Goal: Task Accomplishment & Management: Manage account settings

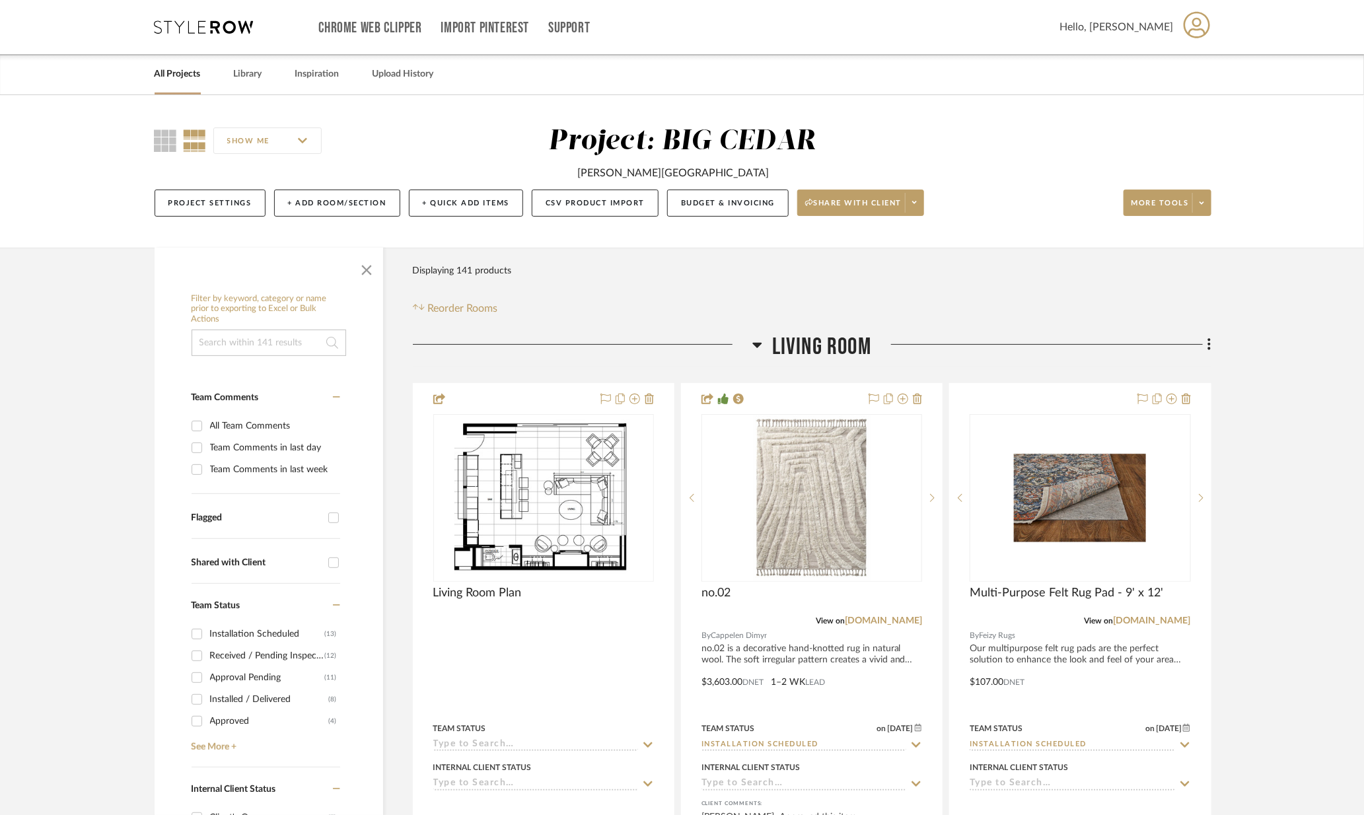
scroll to position [280, 0]
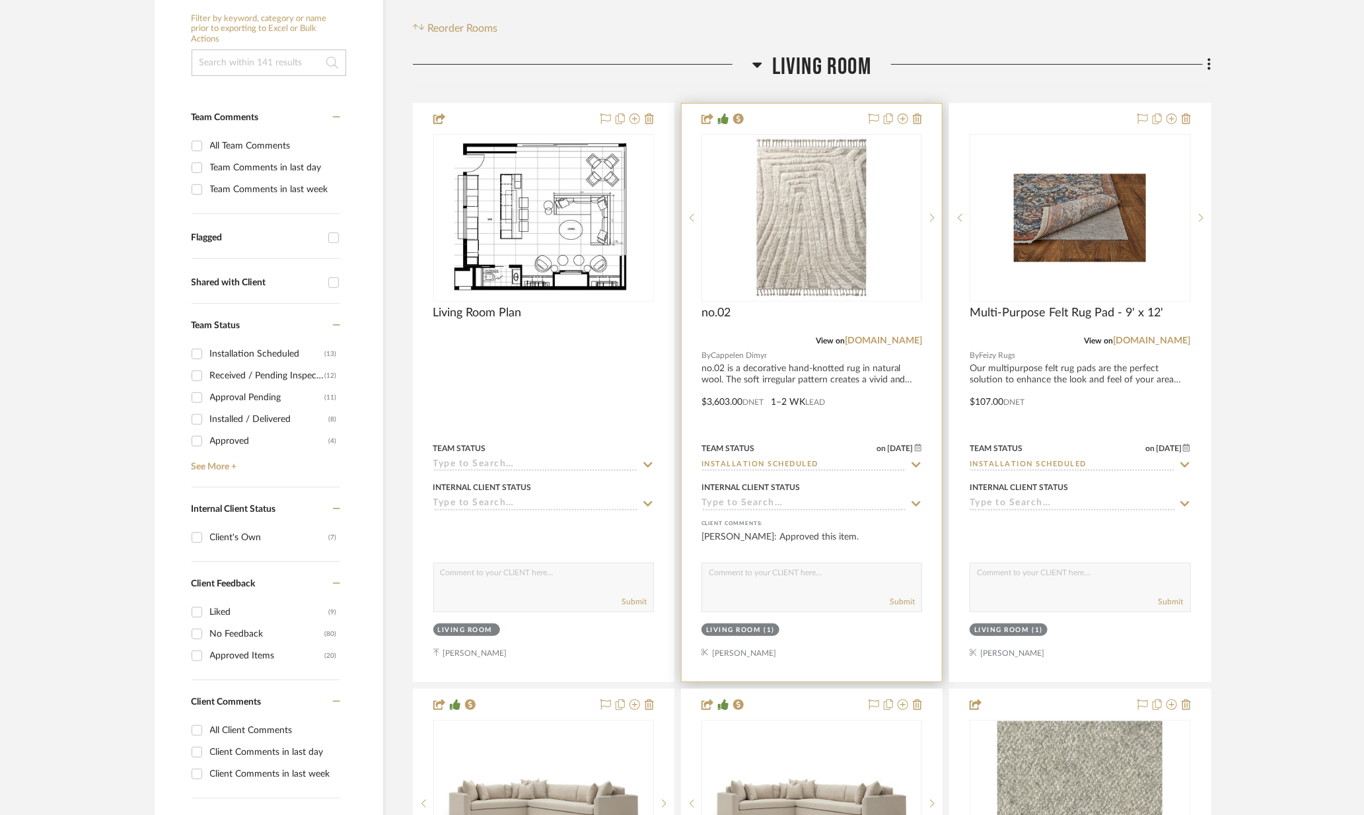
click at [913, 466] on icon at bounding box center [916, 465] width 12 height 11
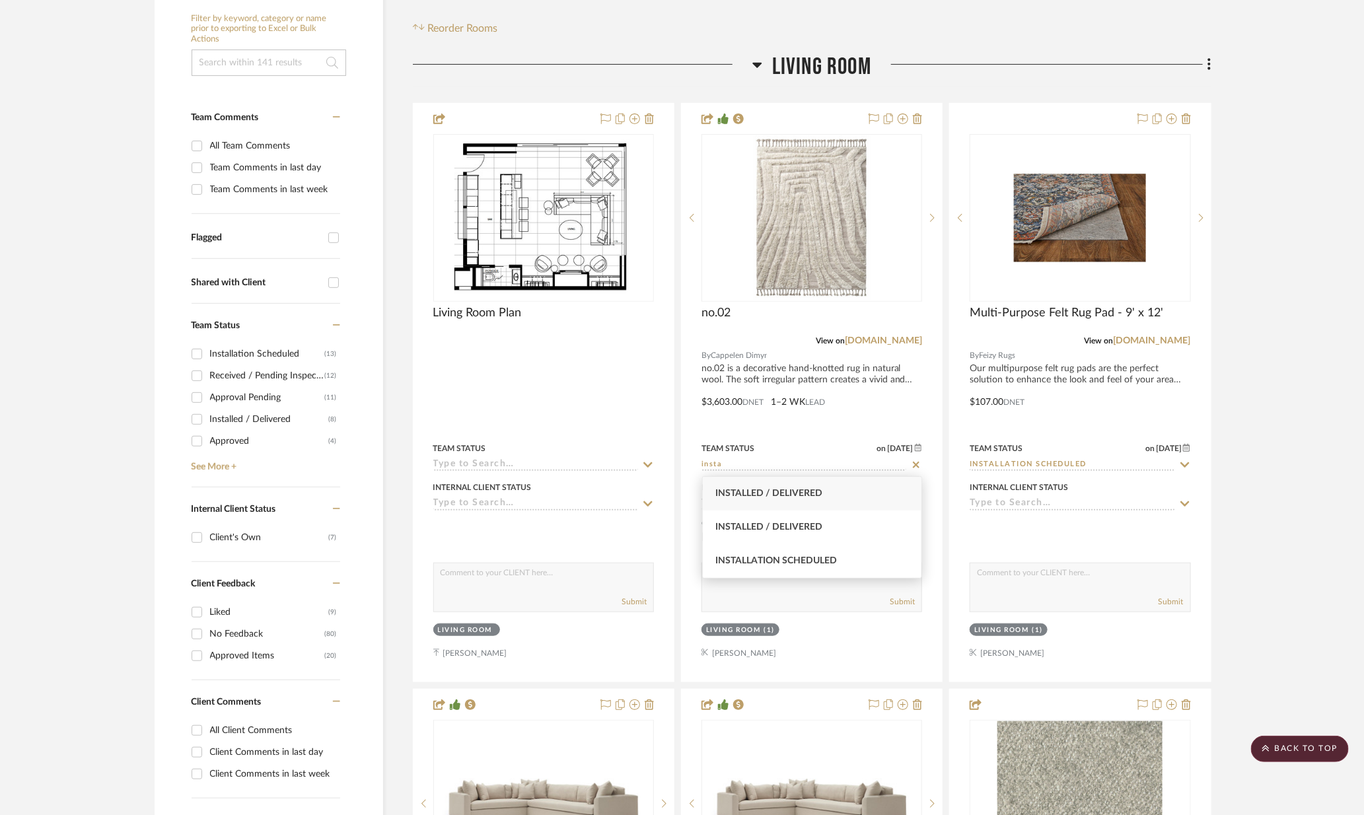
type input "insta"
click at [840, 490] on div "Installed / Delivered" at bounding box center [812, 494] width 219 height 34
type input "8/29/2025"
type input "Installed / Delivered"
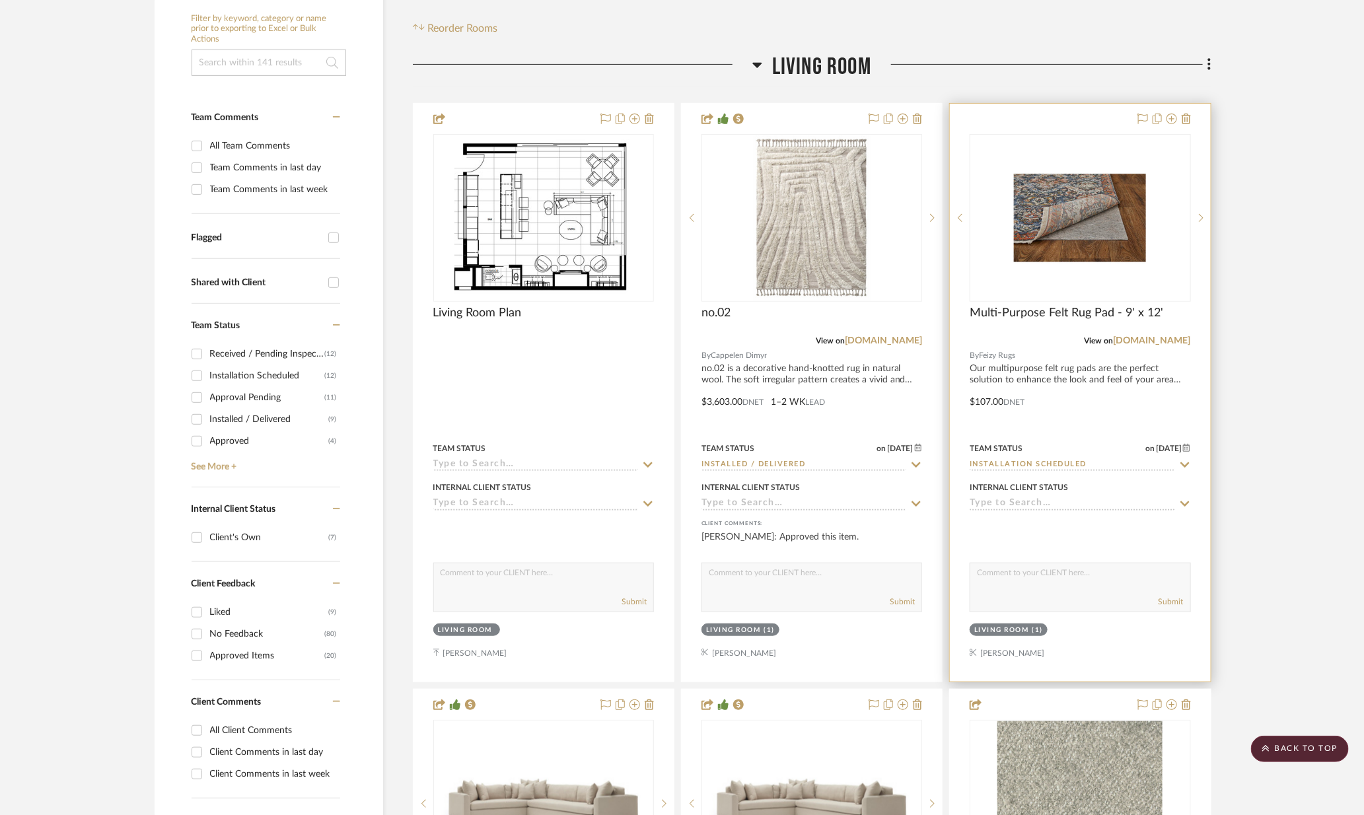
click at [1189, 465] on icon at bounding box center [1185, 465] width 12 height 11
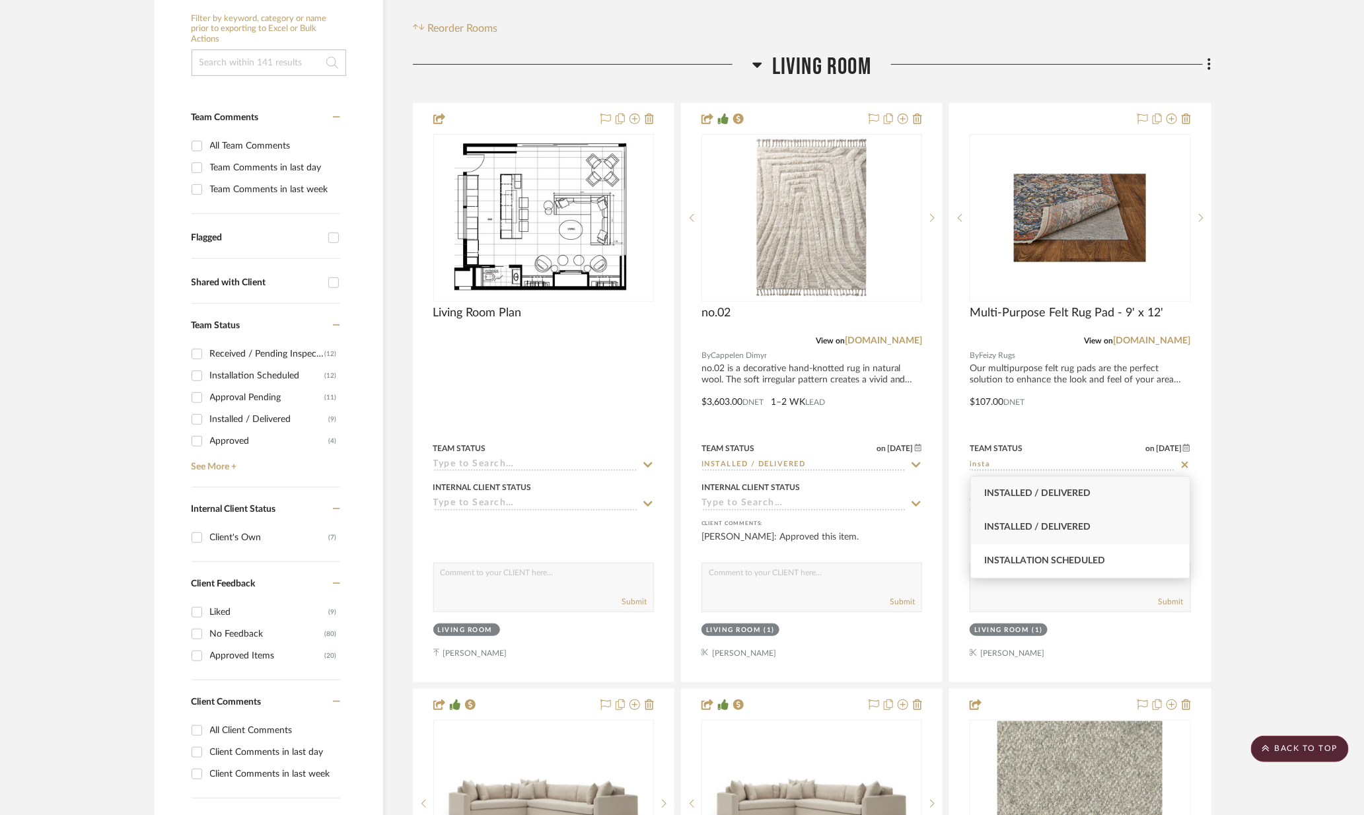
type input "insta"
click at [1110, 525] on div "Installed / Delivered" at bounding box center [1080, 528] width 219 height 34
type input "8/29/2025"
type input "Installed / Delivered"
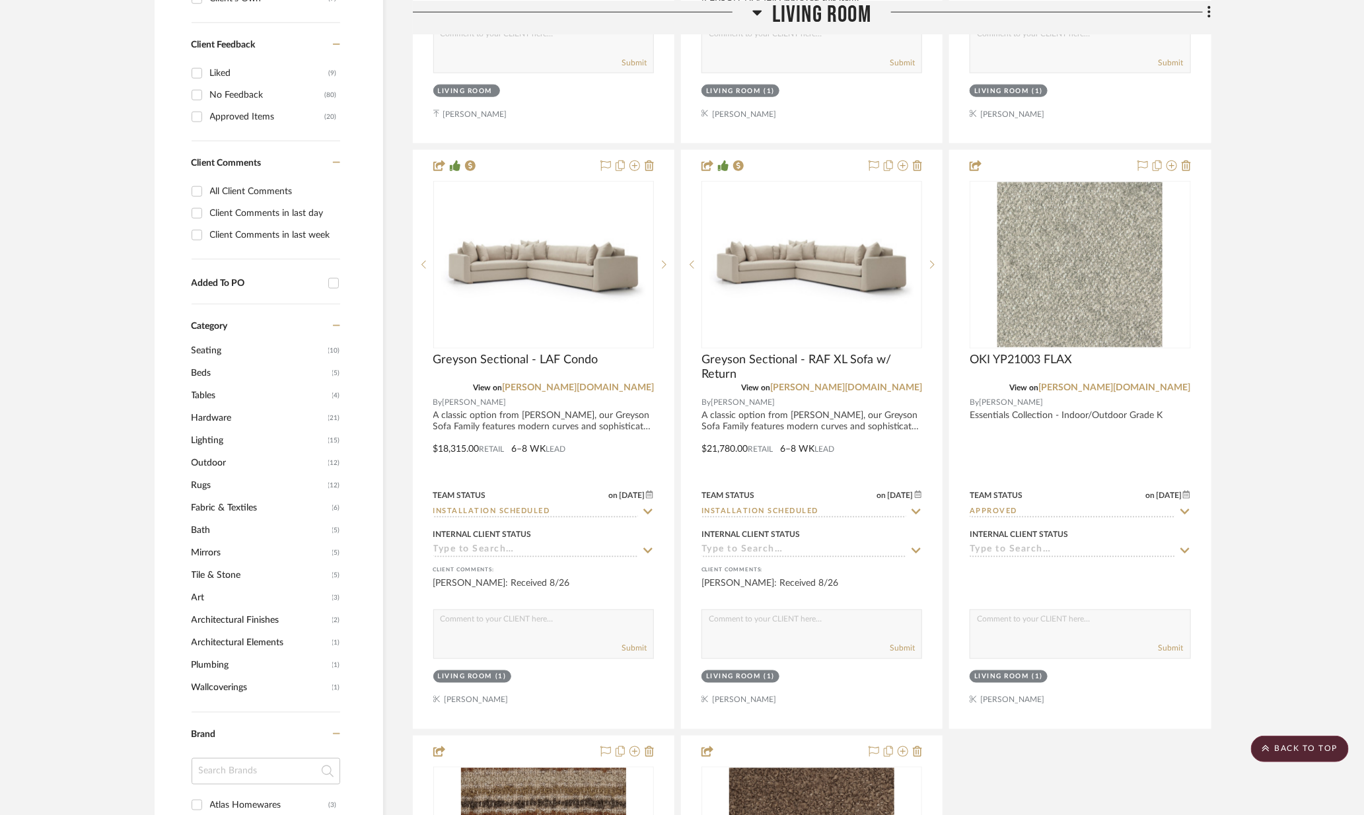
scroll to position [916, 0]
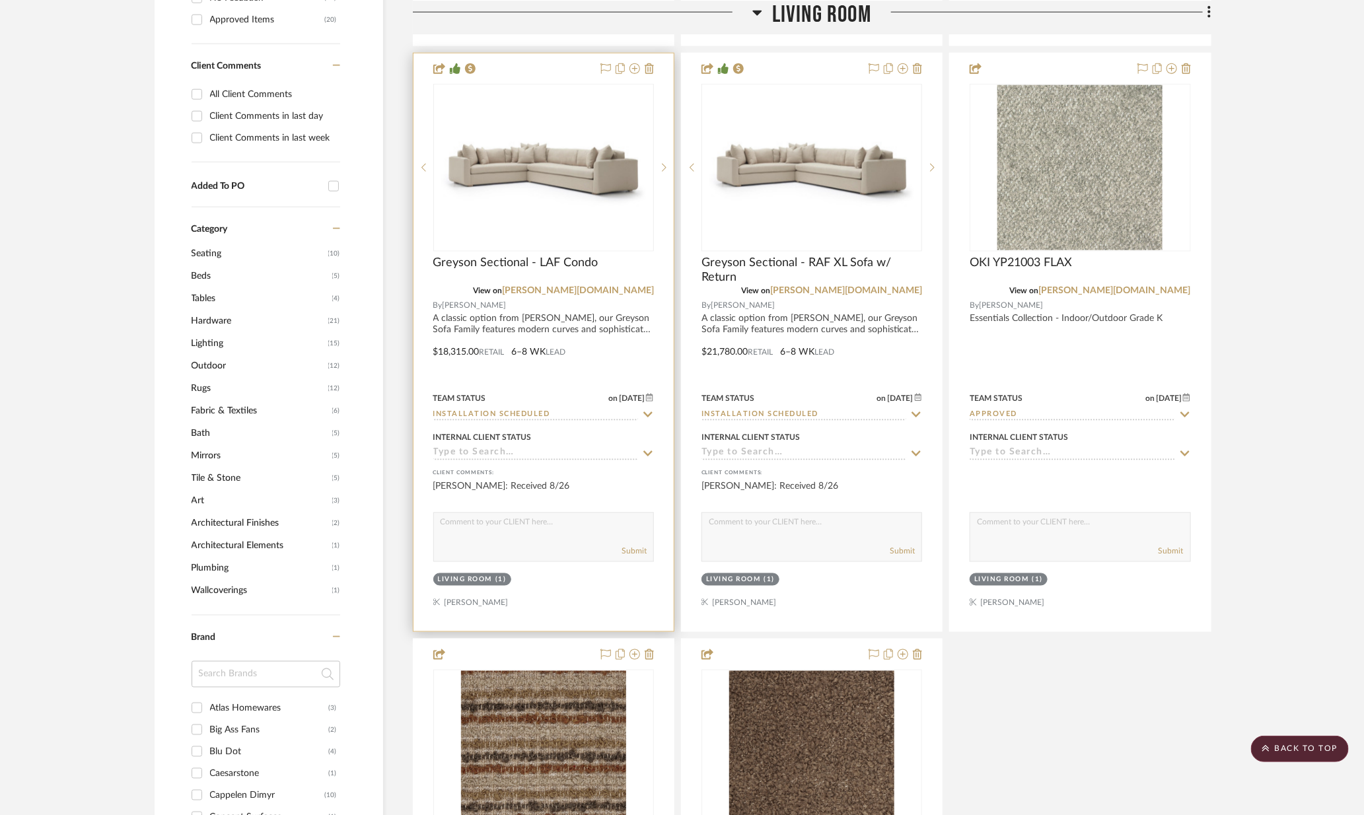
click at [643, 409] on icon at bounding box center [648, 414] width 12 height 11
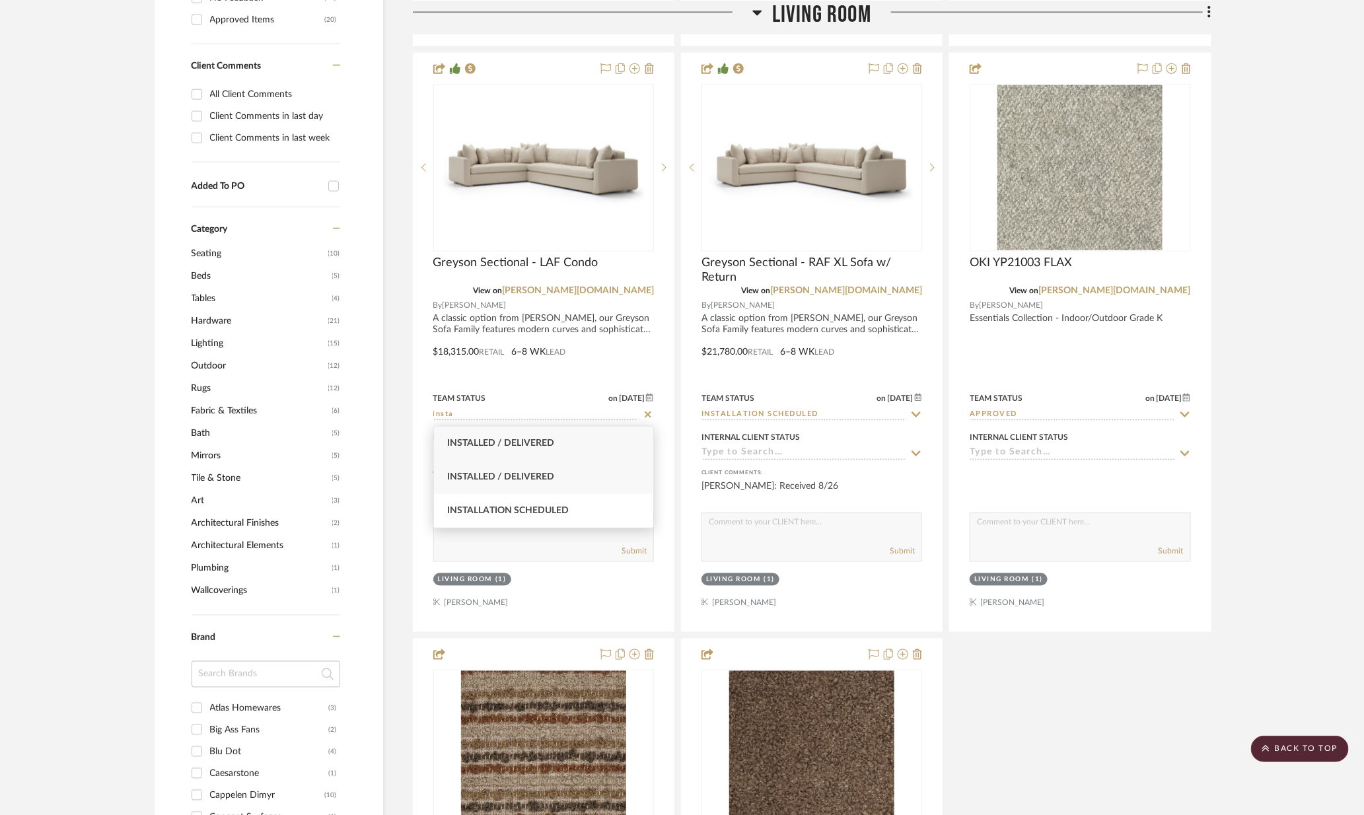
type input "insta"
click at [539, 478] on span "Installed / Delivered" at bounding box center [500, 476] width 107 height 9
type input "8/29/2025"
type input "Installed / Delivered"
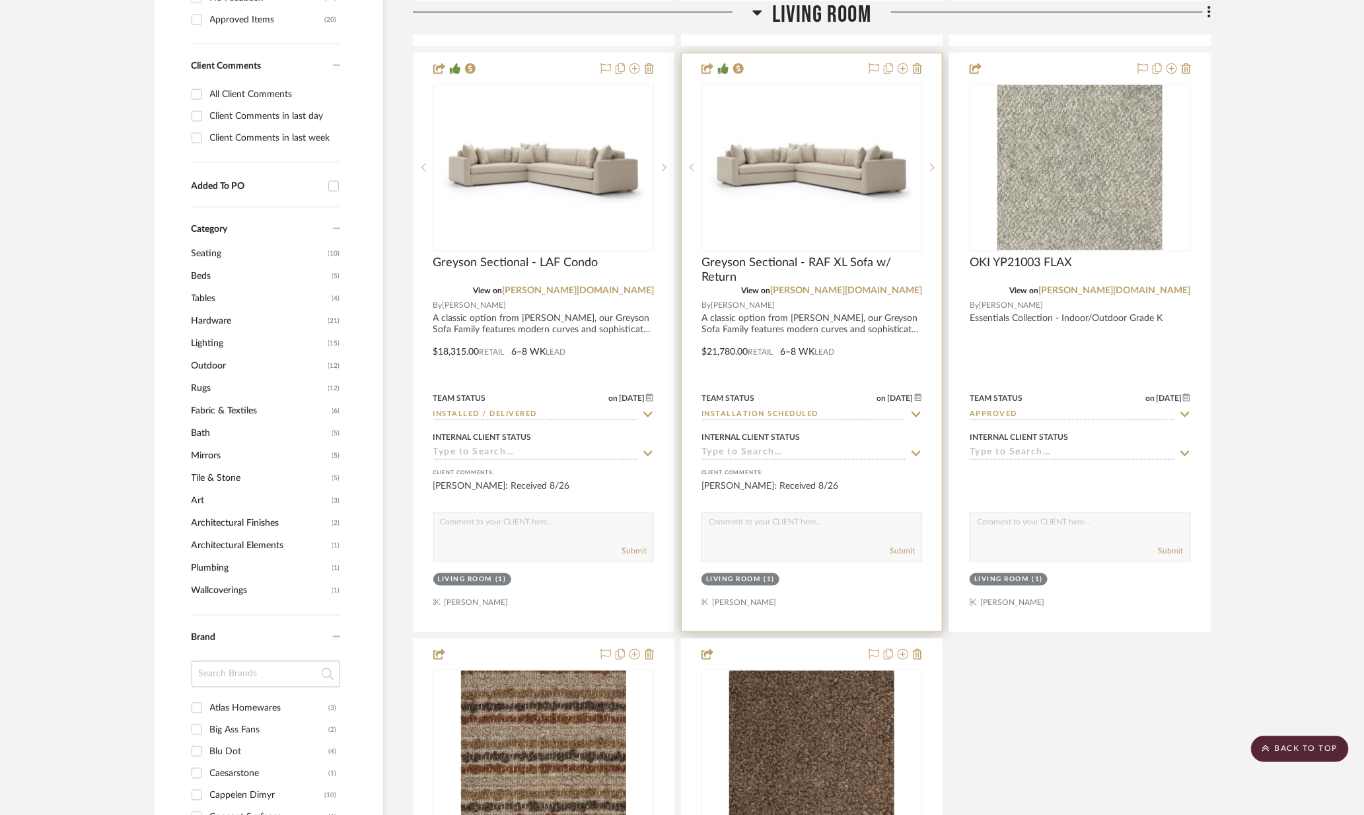
click at [917, 411] on icon at bounding box center [916, 414] width 12 height 11
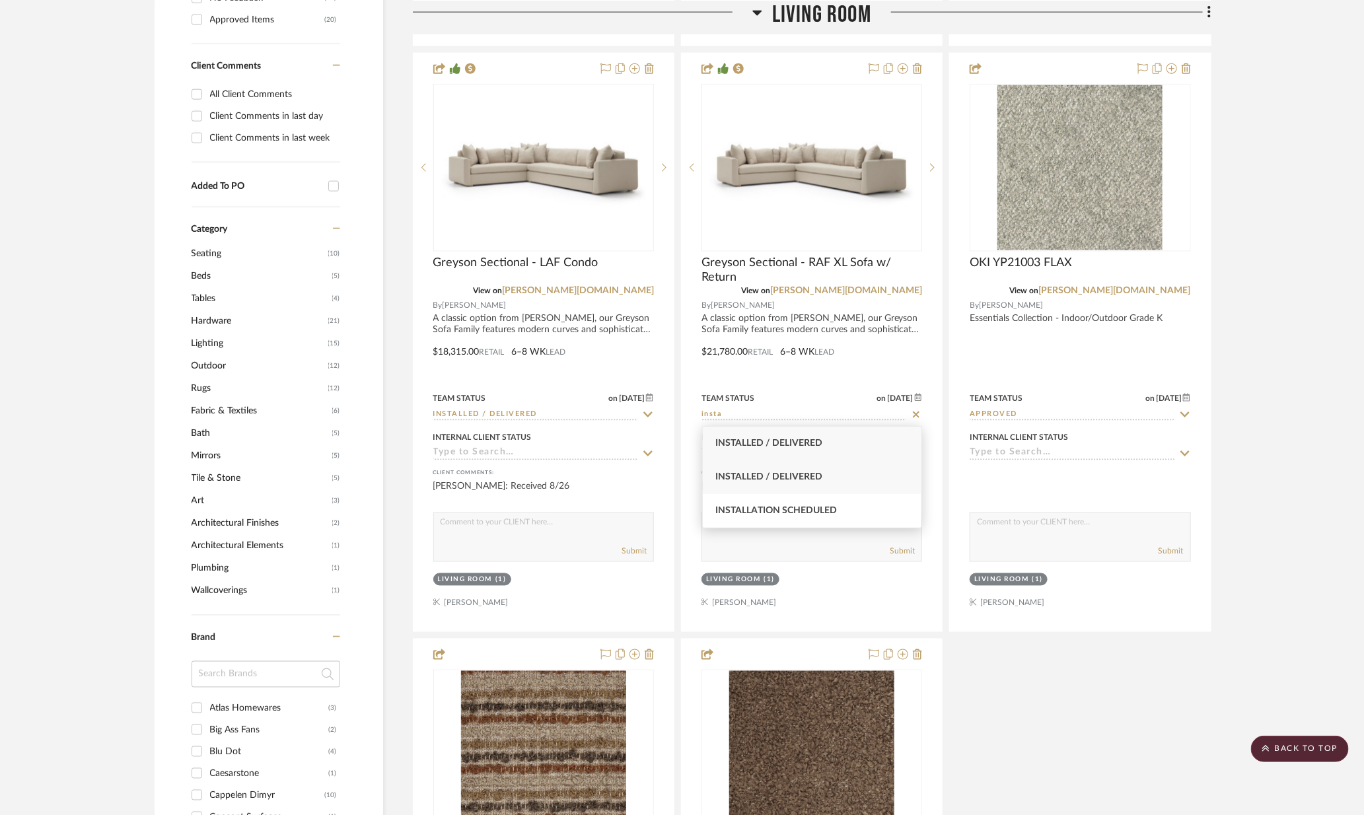
type input "insta"
click at [830, 468] on div "Installed / Delivered" at bounding box center [812, 477] width 219 height 34
type input "8/29/2025"
type input "Installed / Delivered"
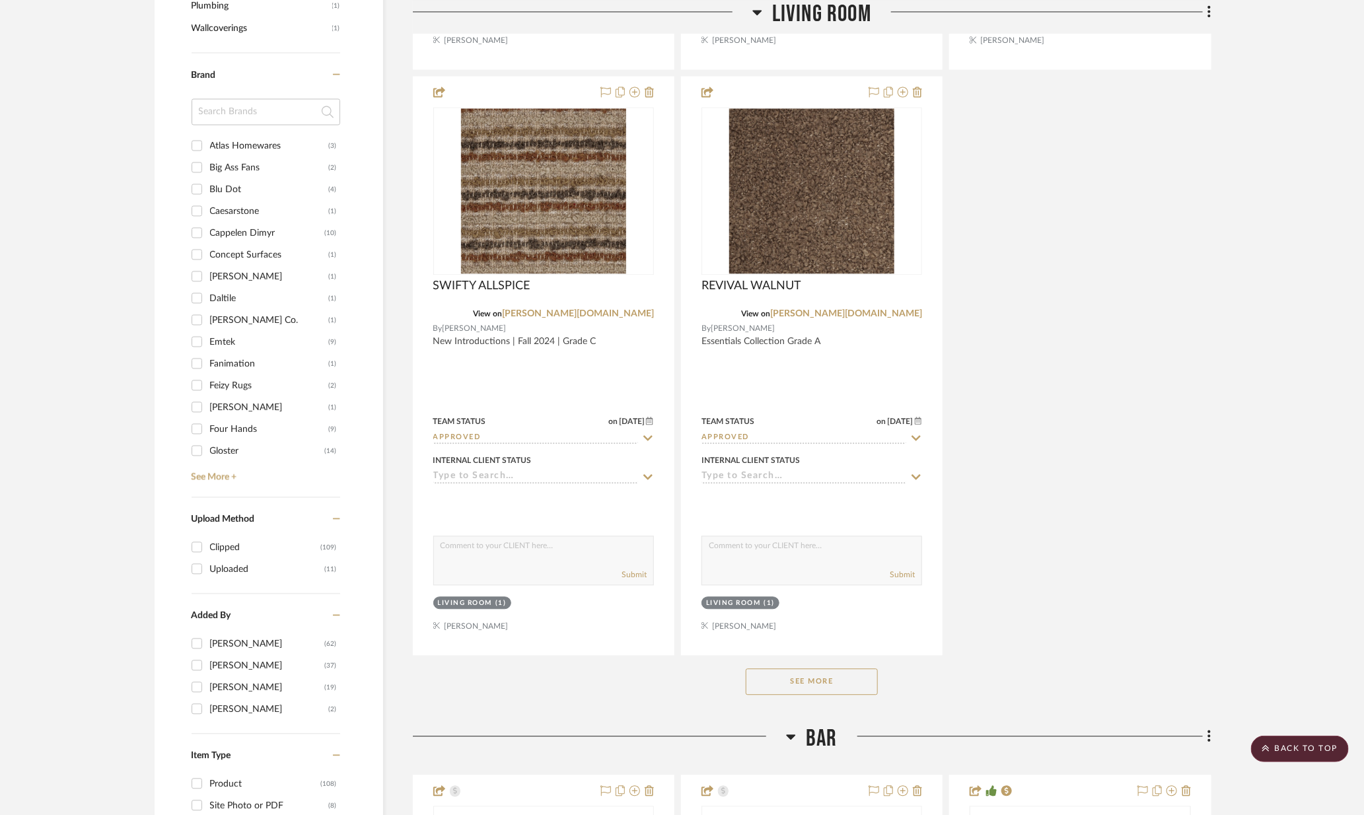
scroll to position [1490, 0]
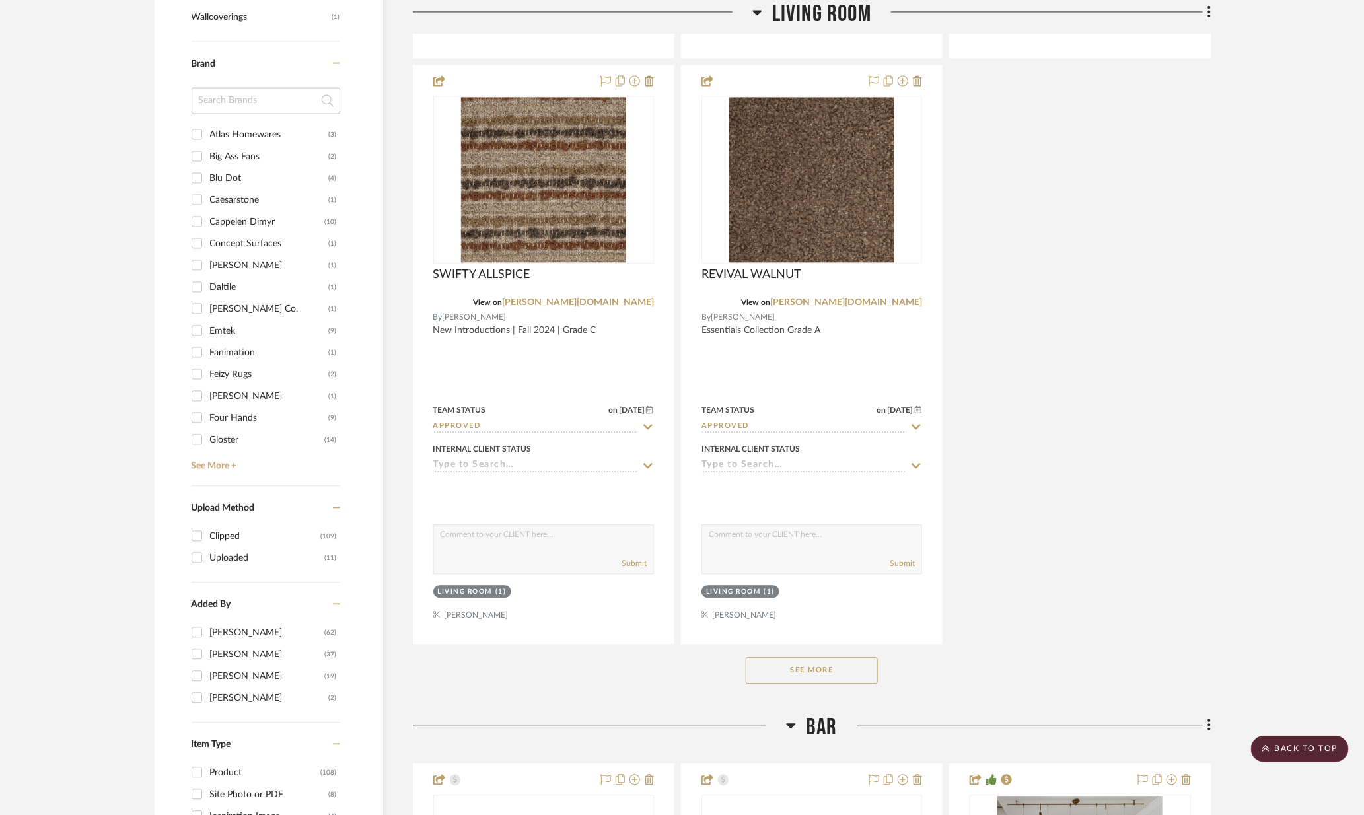
click at [824, 672] on button "See More" at bounding box center [812, 670] width 132 height 26
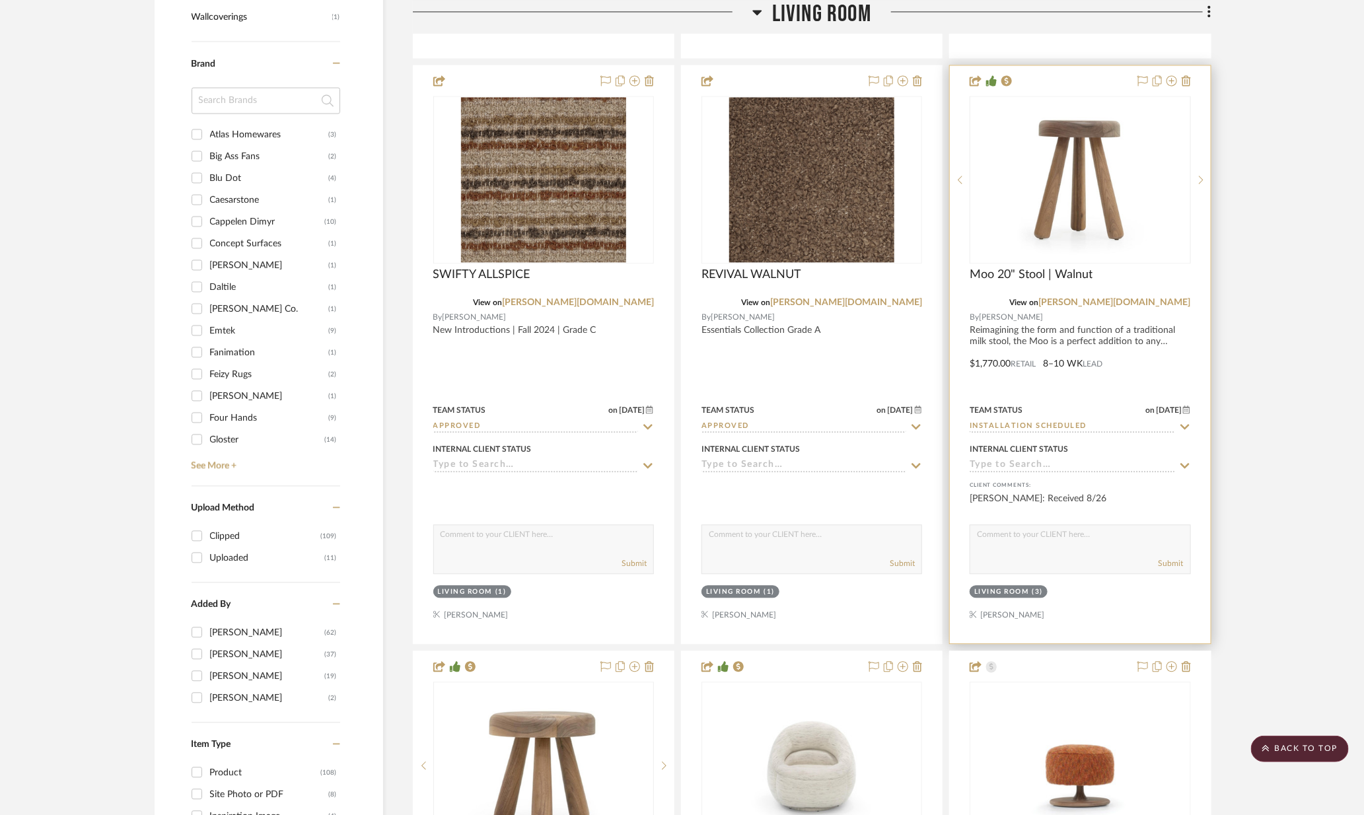
click at [1186, 427] on icon at bounding box center [1184, 426] width 9 height 5
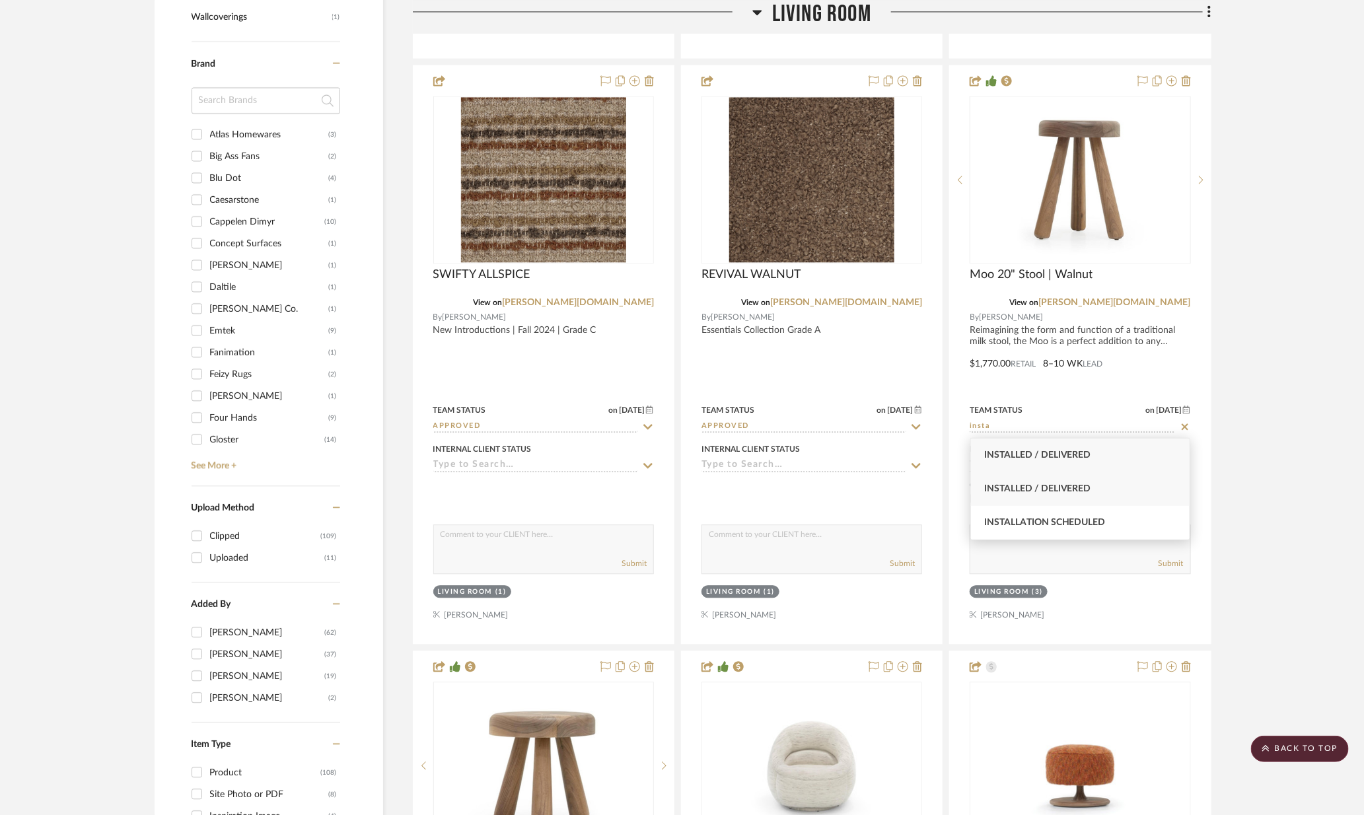
type input "insta"
click at [1093, 473] on div "Installed / Delivered" at bounding box center [1080, 489] width 219 height 34
type input "8/29/2025"
type input "Installed / Delivered"
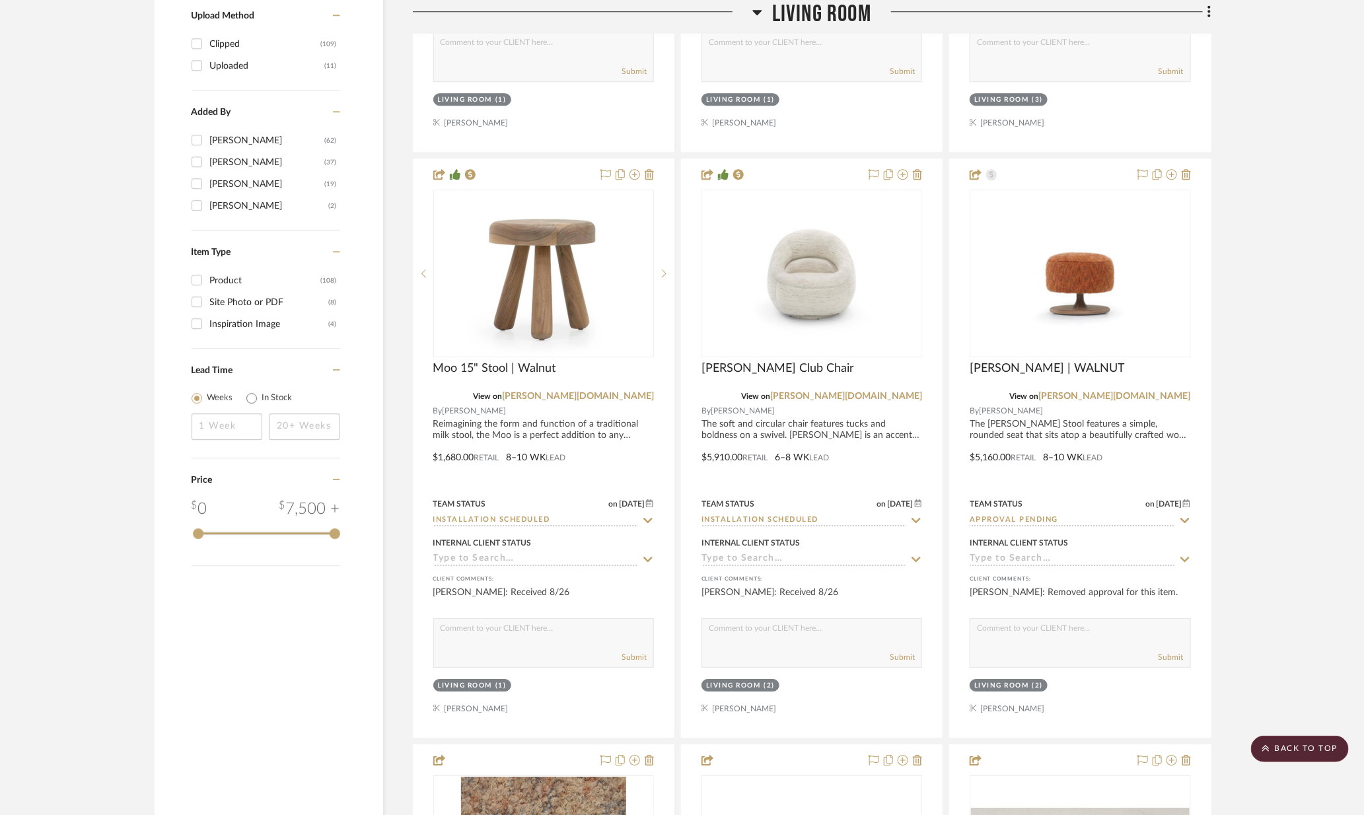
scroll to position [1984, 0]
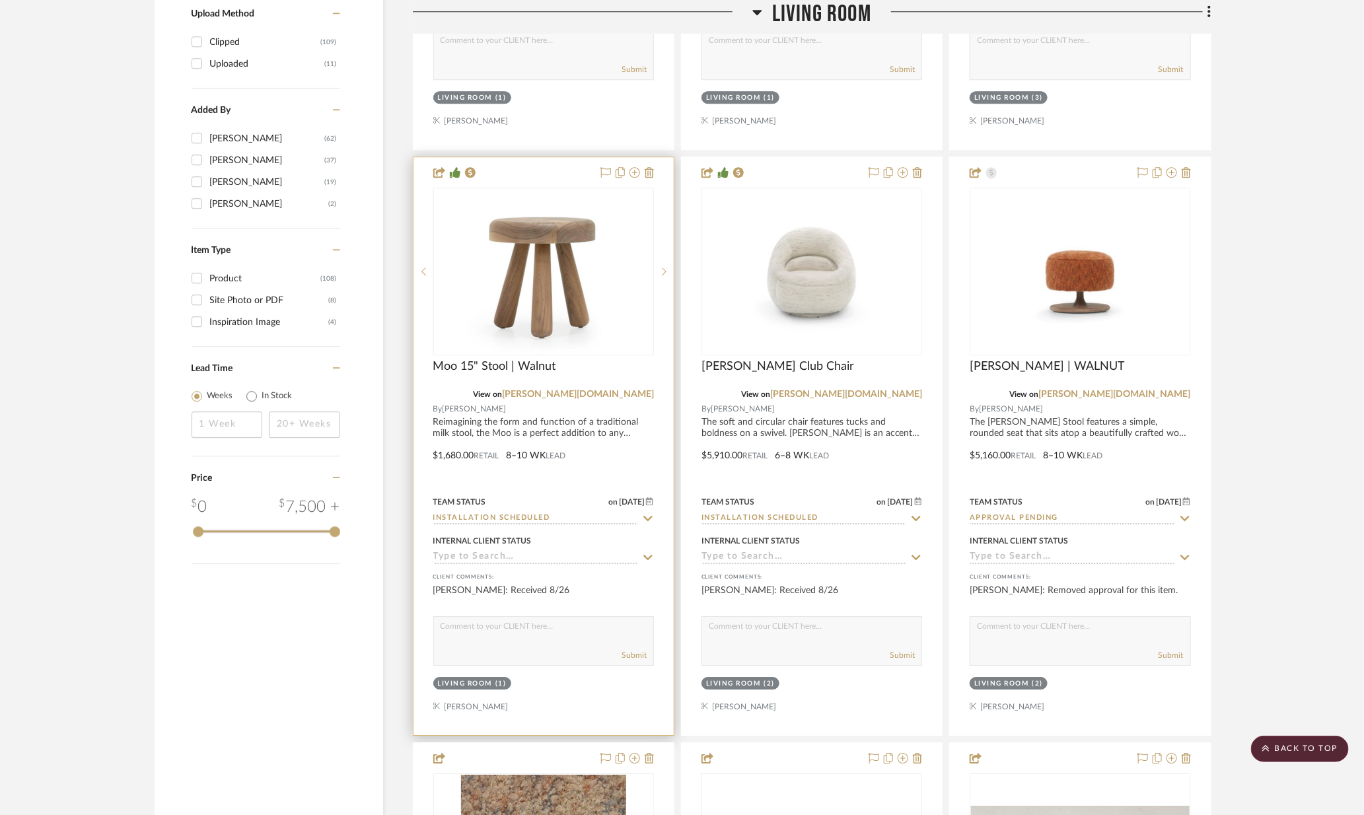
click at [645, 520] on icon at bounding box center [648, 518] width 12 height 11
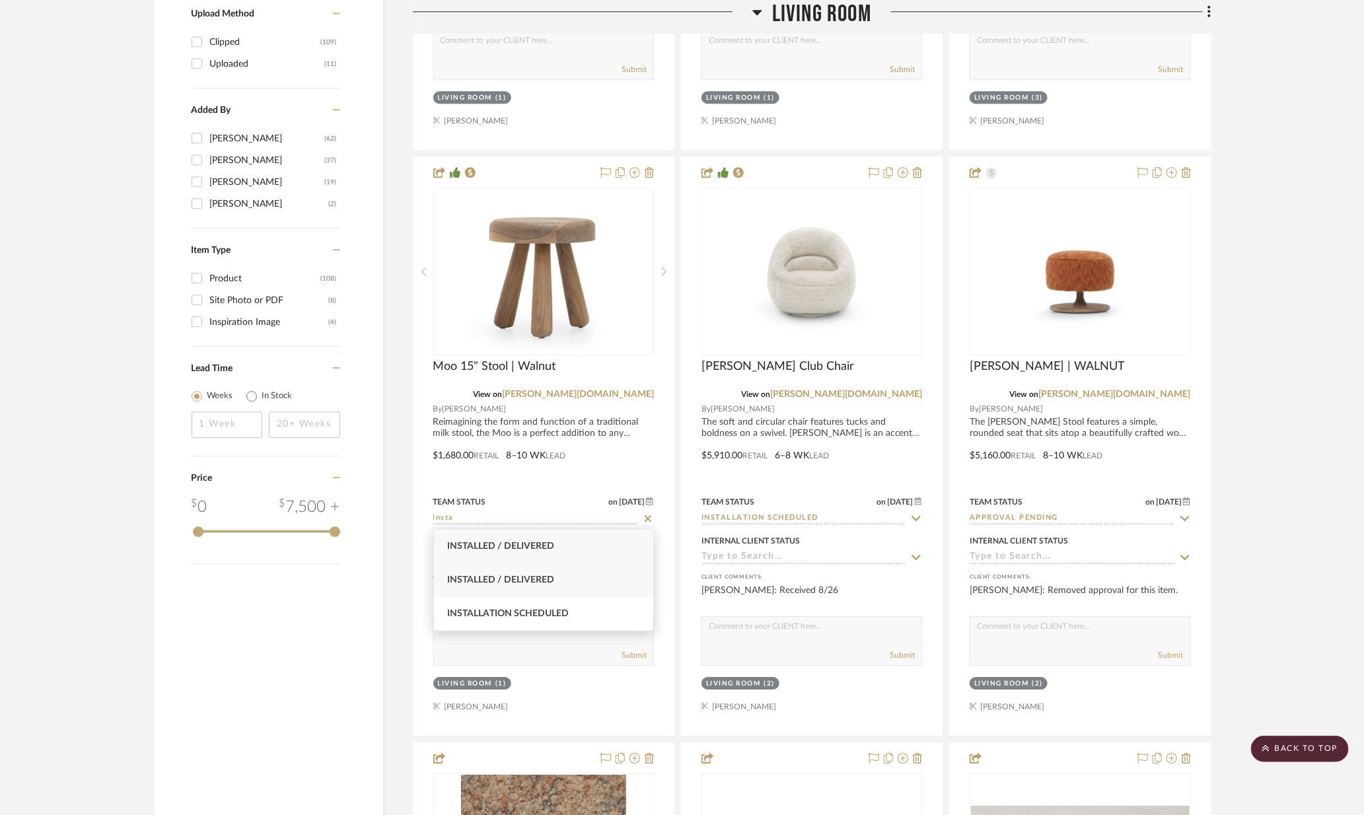
type input "insta"
click at [547, 571] on div "Installed / Delivered" at bounding box center [543, 580] width 219 height 34
type input "8/29/2025"
type input "Installed / Delivered"
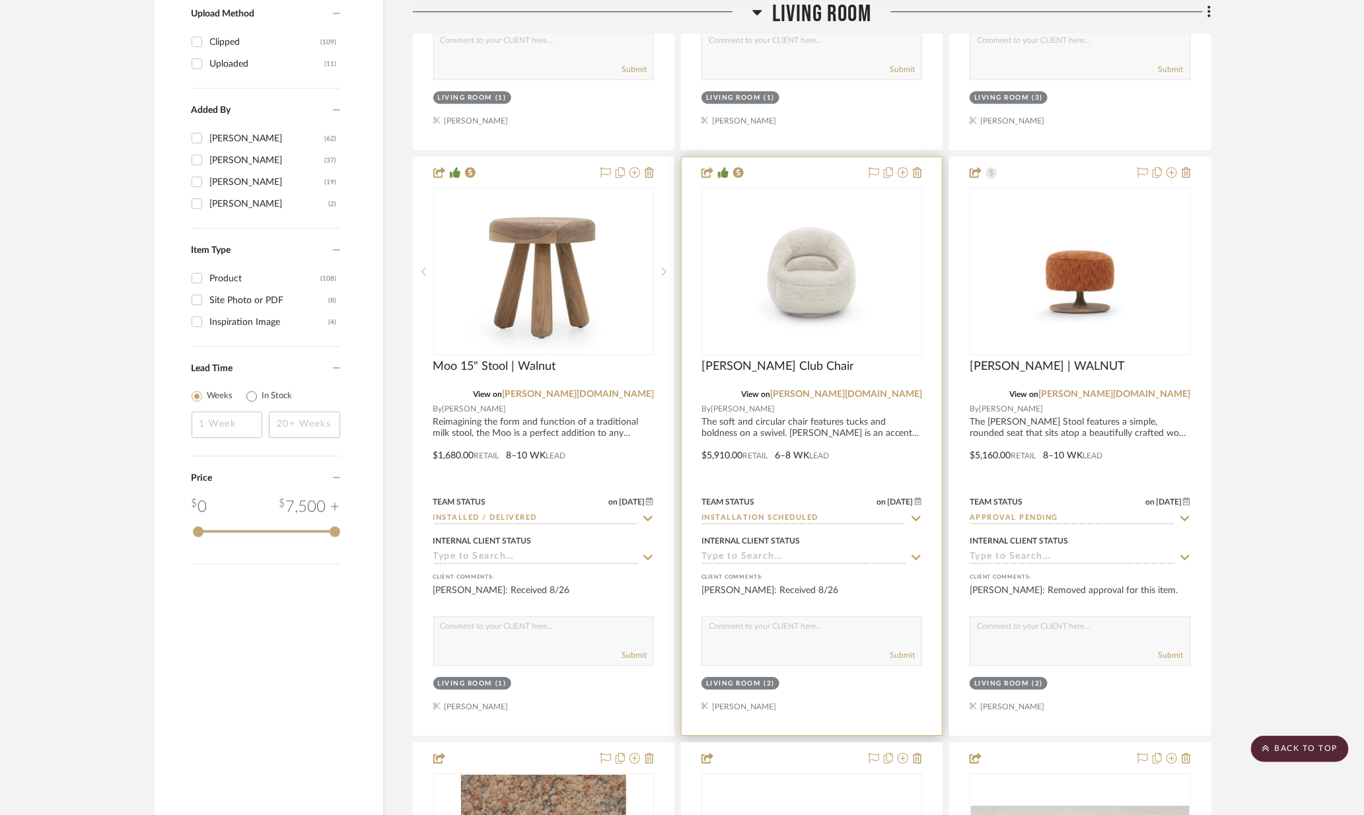
click at [915, 517] on icon at bounding box center [916, 518] width 12 height 11
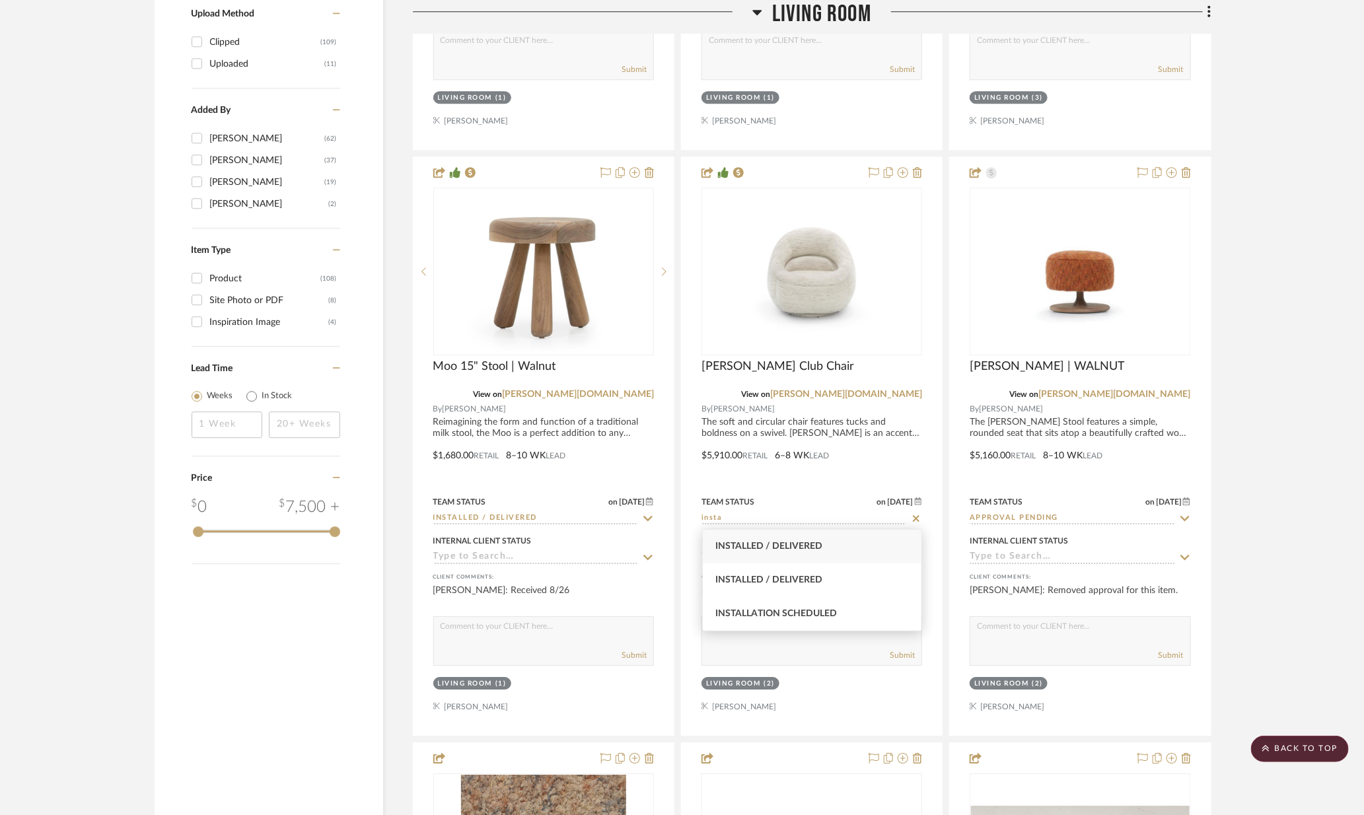
type input "insta"
click at [857, 558] on div "Installed / Delivered" at bounding box center [812, 547] width 219 height 34
type input "8/29/2025"
type input "Installed / Delivered"
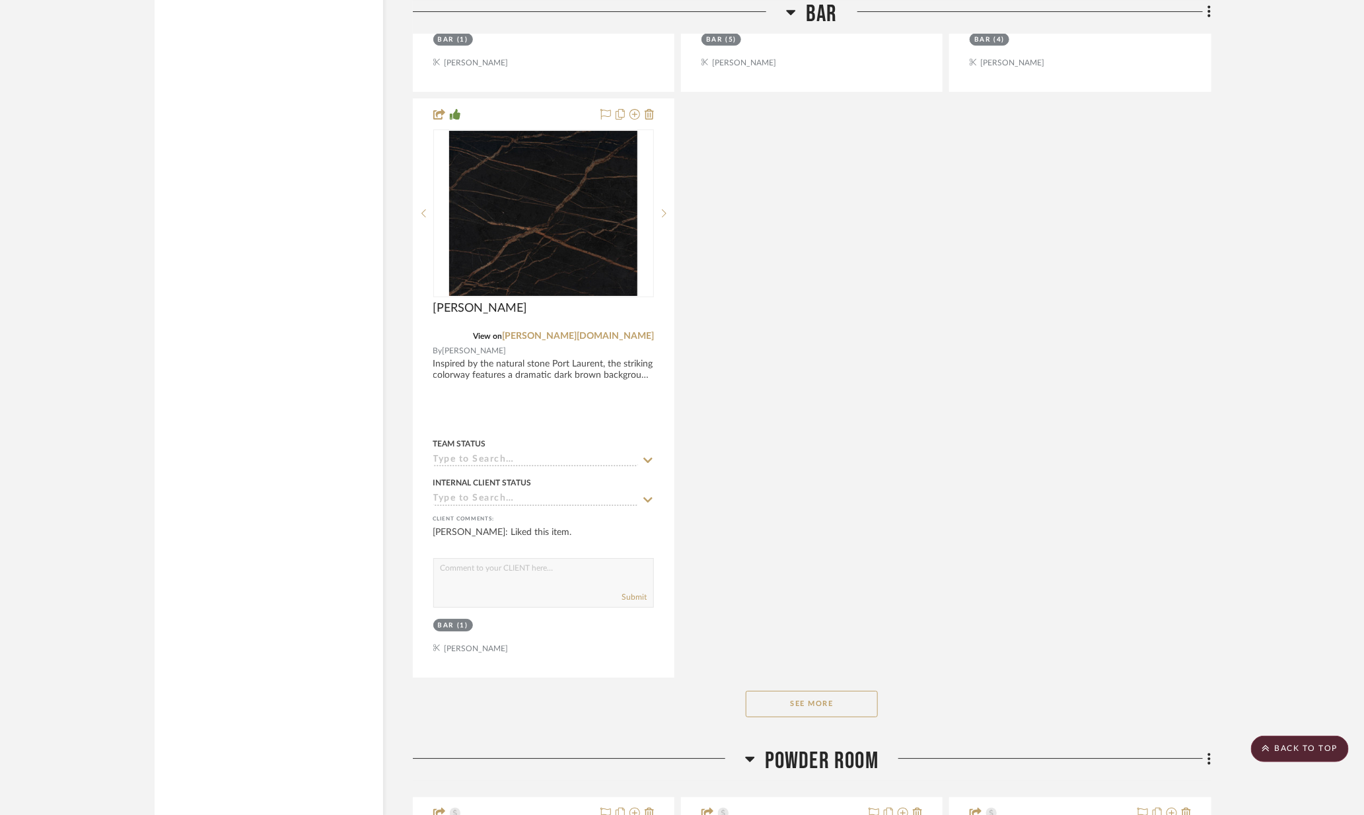
scroll to position [5088, 0]
click at [833, 705] on button "See More" at bounding box center [812, 700] width 132 height 26
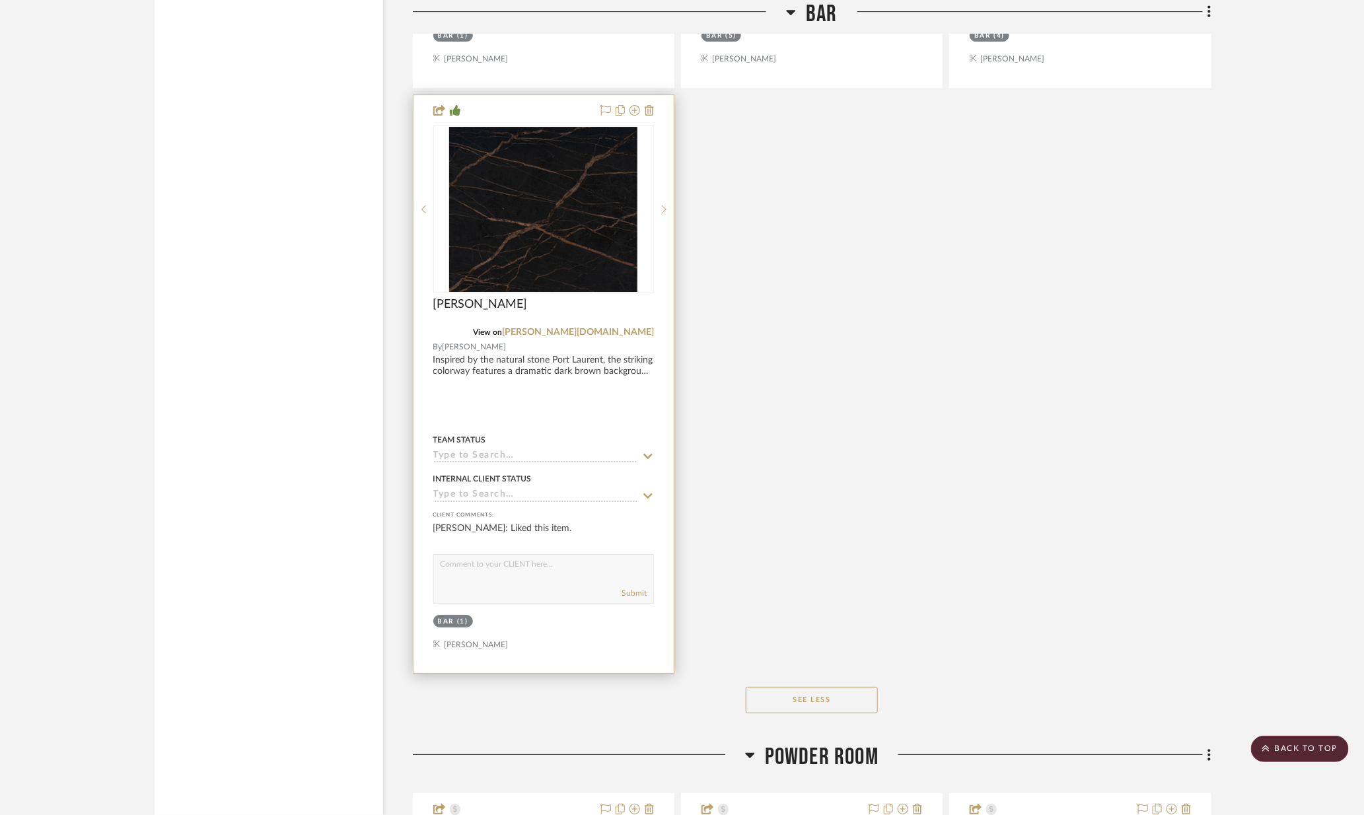
click at [644, 454] on icon at bounding box center [647, 456] width 9 height 5
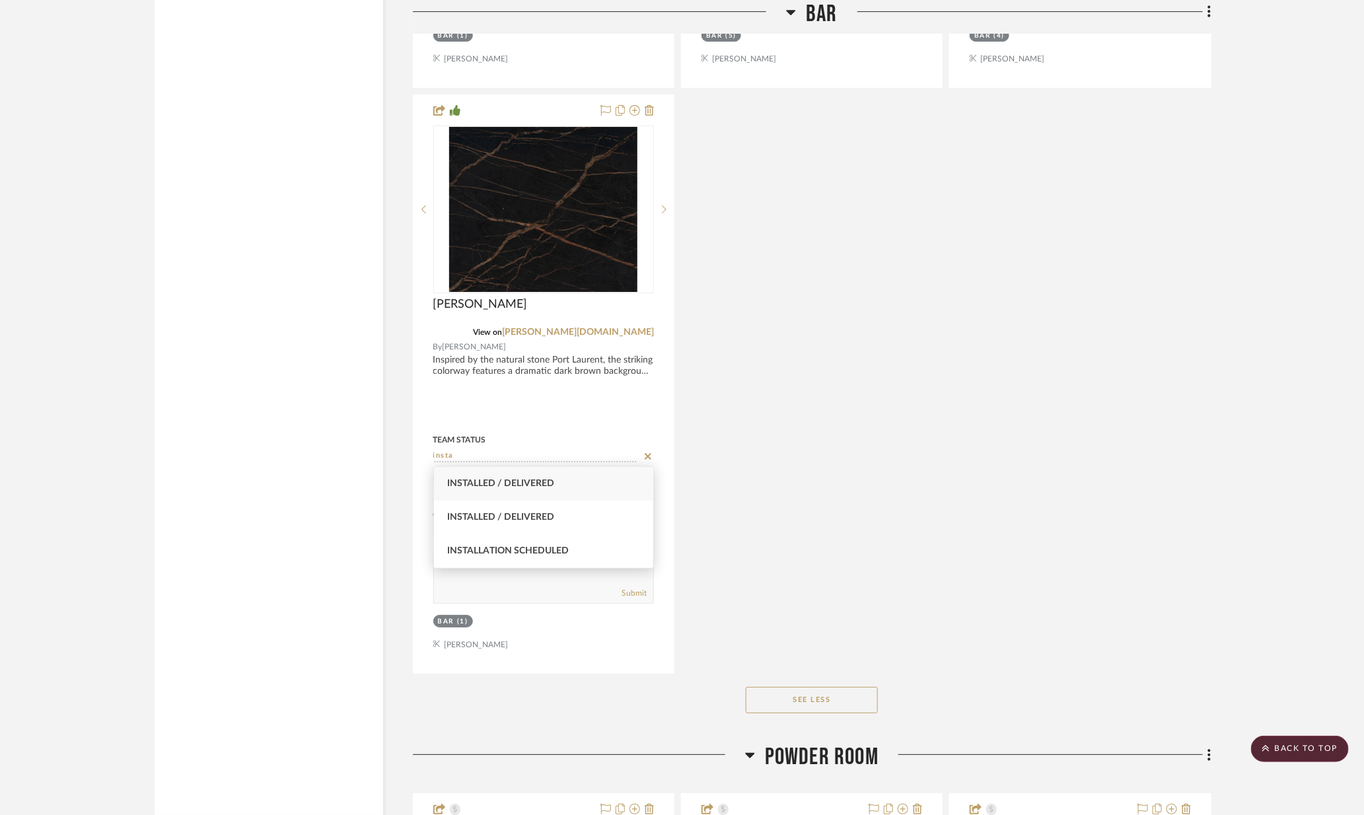
type input "insta"
click at [571, 491] on div "Installed / Delivered" at bounding box center [543, 484] width 219 height 34
type input "8/29/2025"
type input "Installed / Delivered"
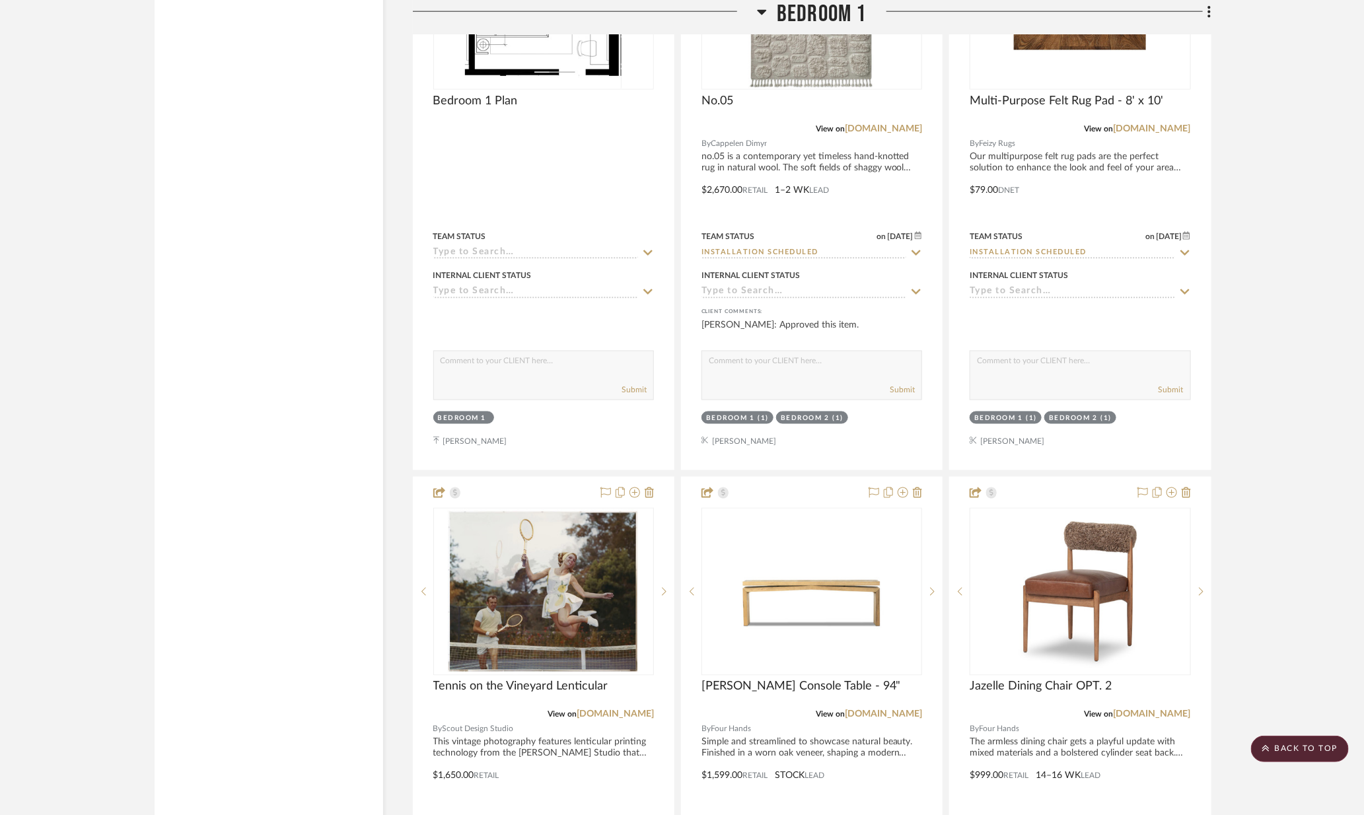
scroll to position [9105, 0]
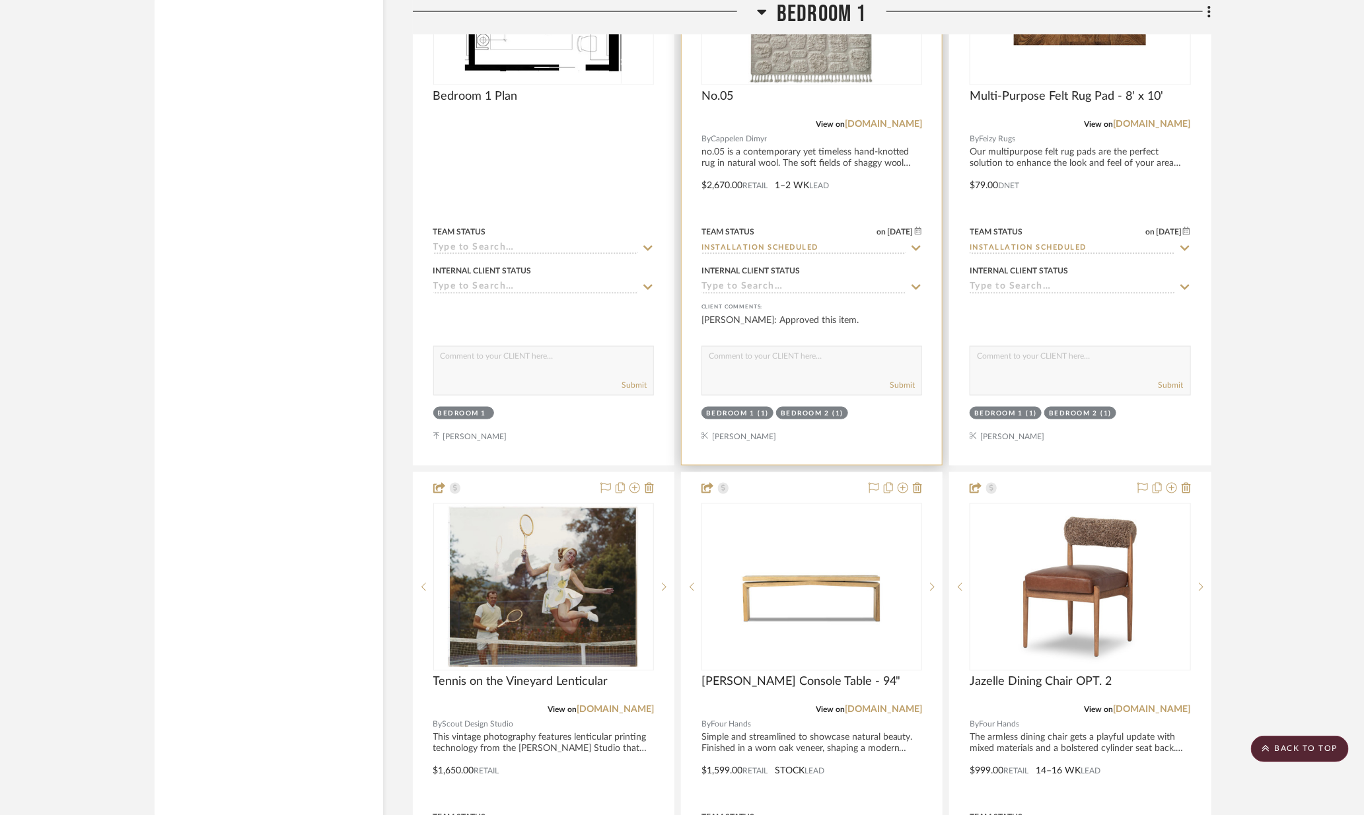
click at [917, 243] on icon at bounding box center [916, 248] width 12 height 11
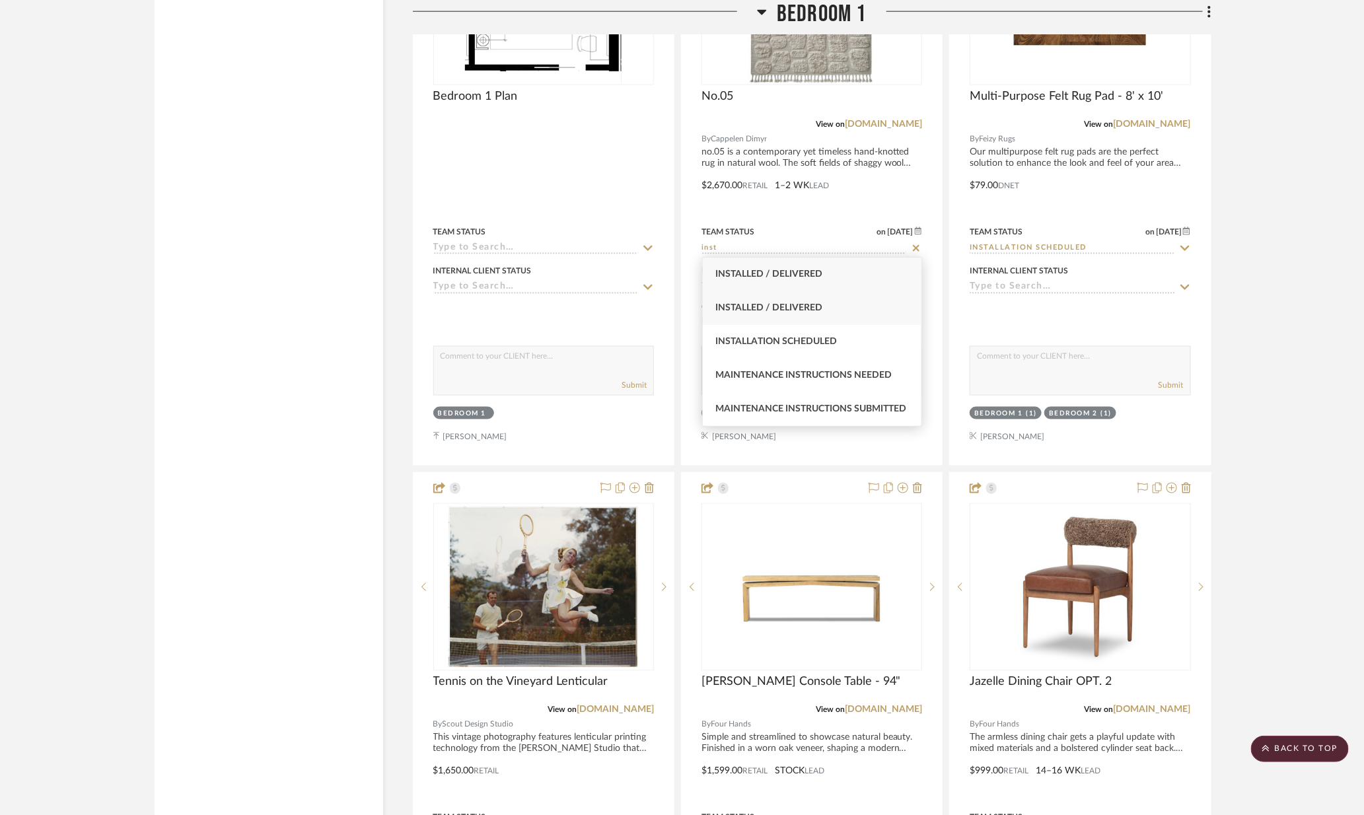
type input "inst"
click at [835, 314] on div "Installed / Delivered" at bounding box center [812, 308] width 219 height 34
type input "8/29/2025"
type input "Installed / Delivered"
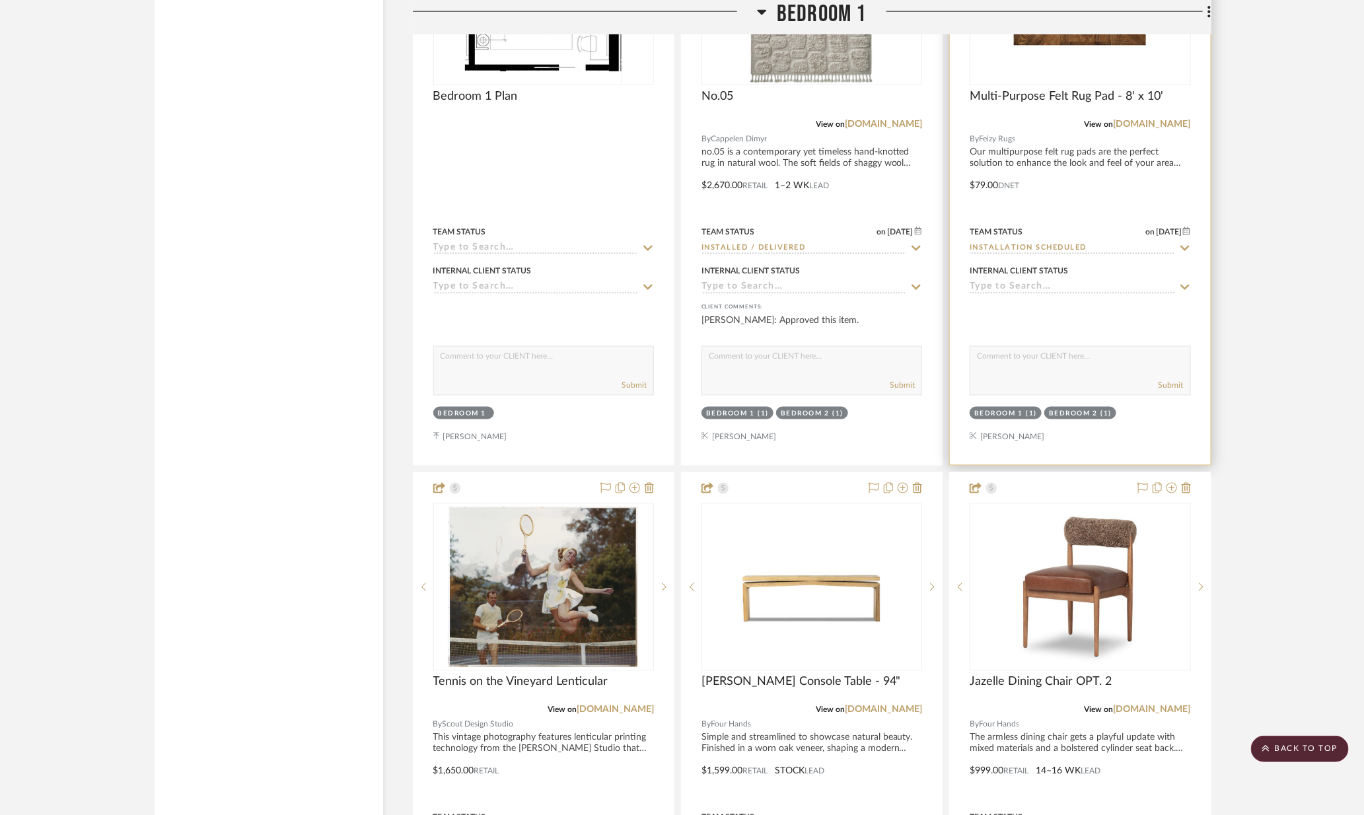
click at [1187, 248] on icon at bounding box center [1185, 248] width 12 height 11
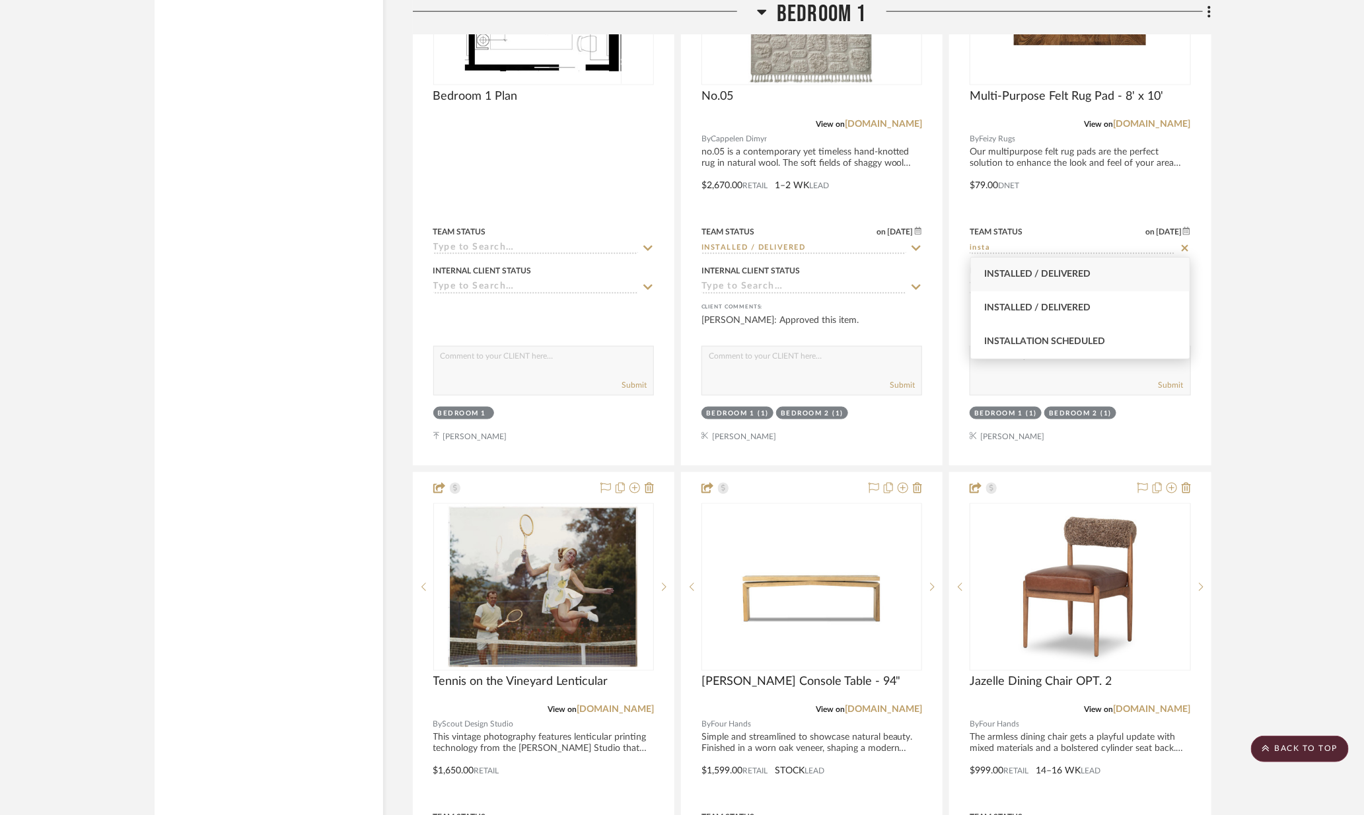
type input "insta"
click at [1130, 279] on div "Installed / Delivered" at bounding box center [1080, 275] width 219 height 34
type input "8/29/2025"
type input "Installed / Delivered"
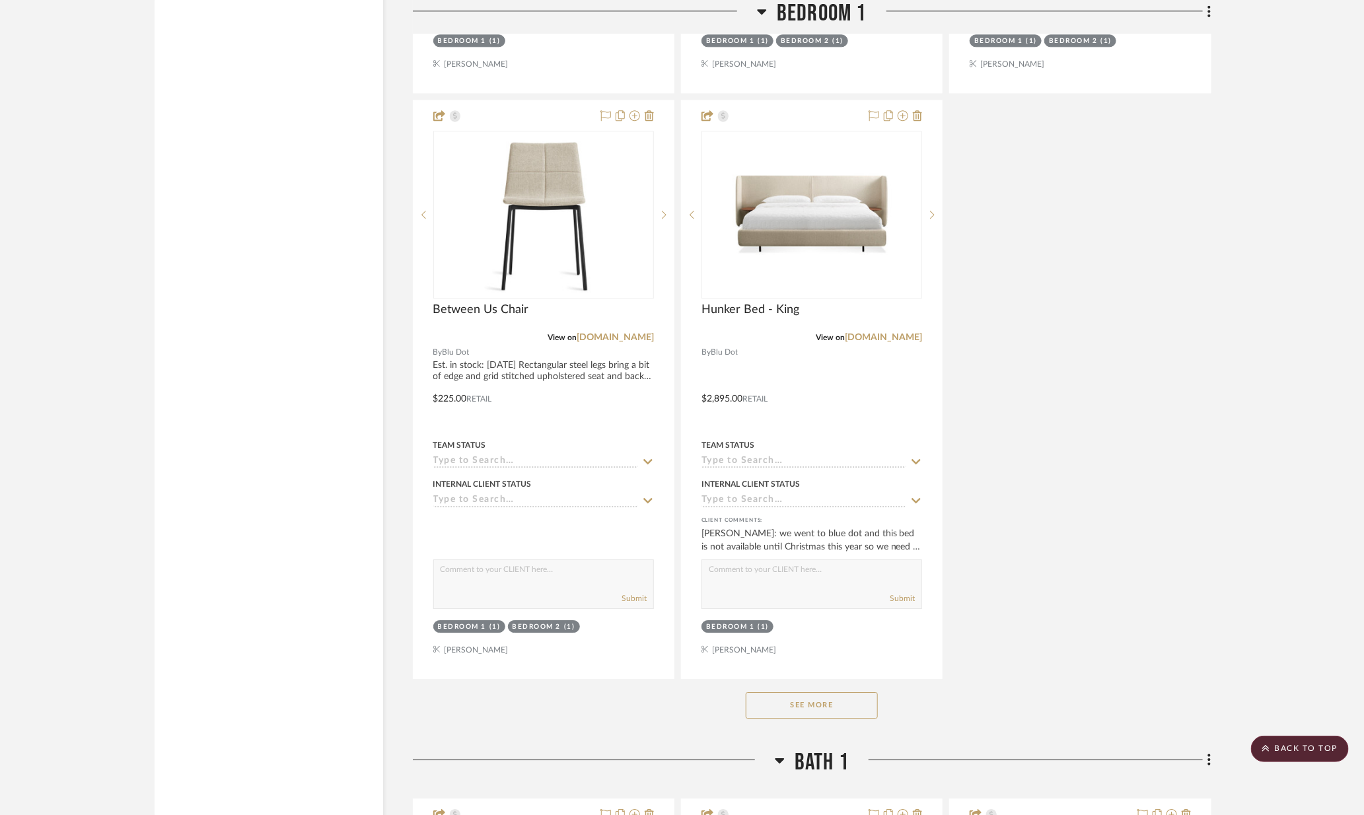
scroll to position [10075, 0]
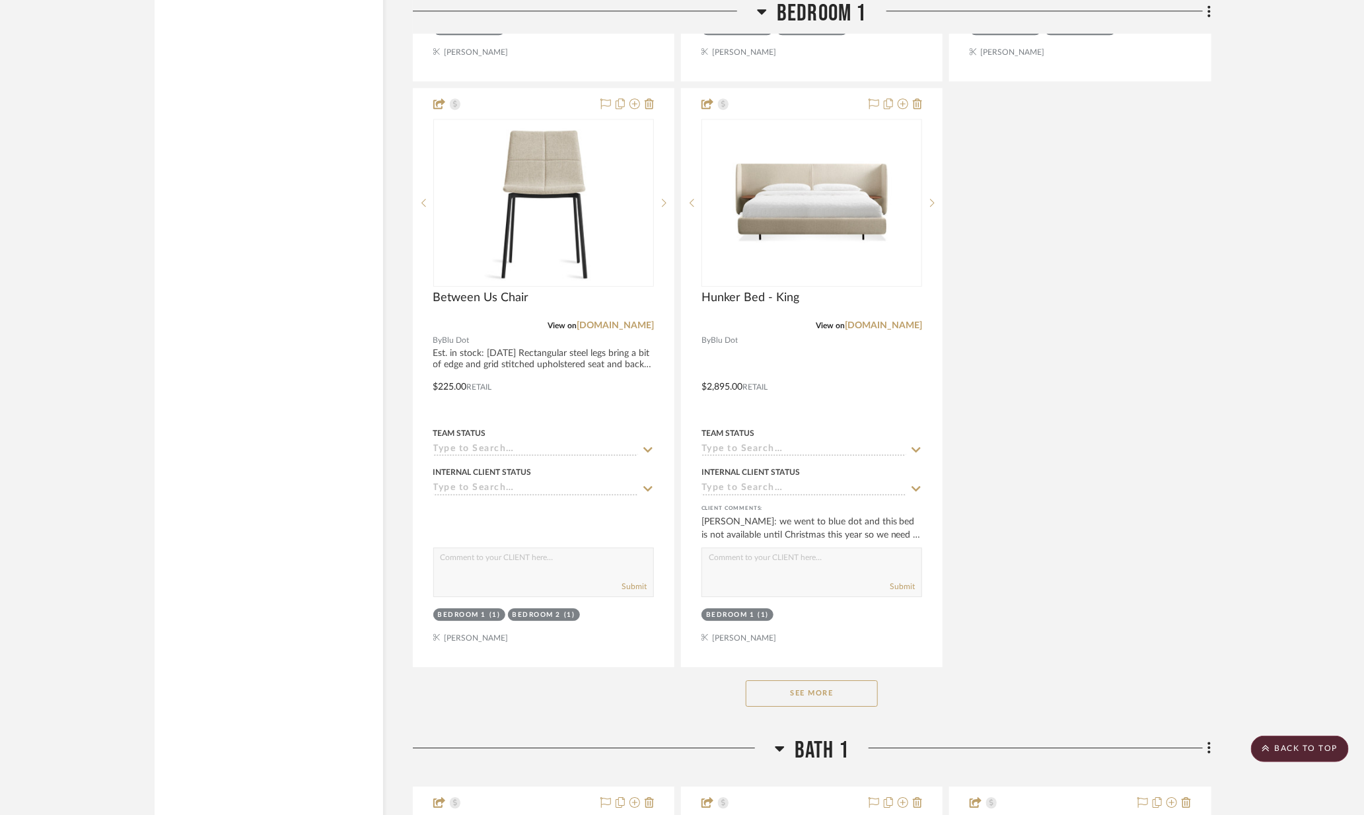
click at [785, 683] on button "See More" at bounding box center [812, 693] width 132 height 26
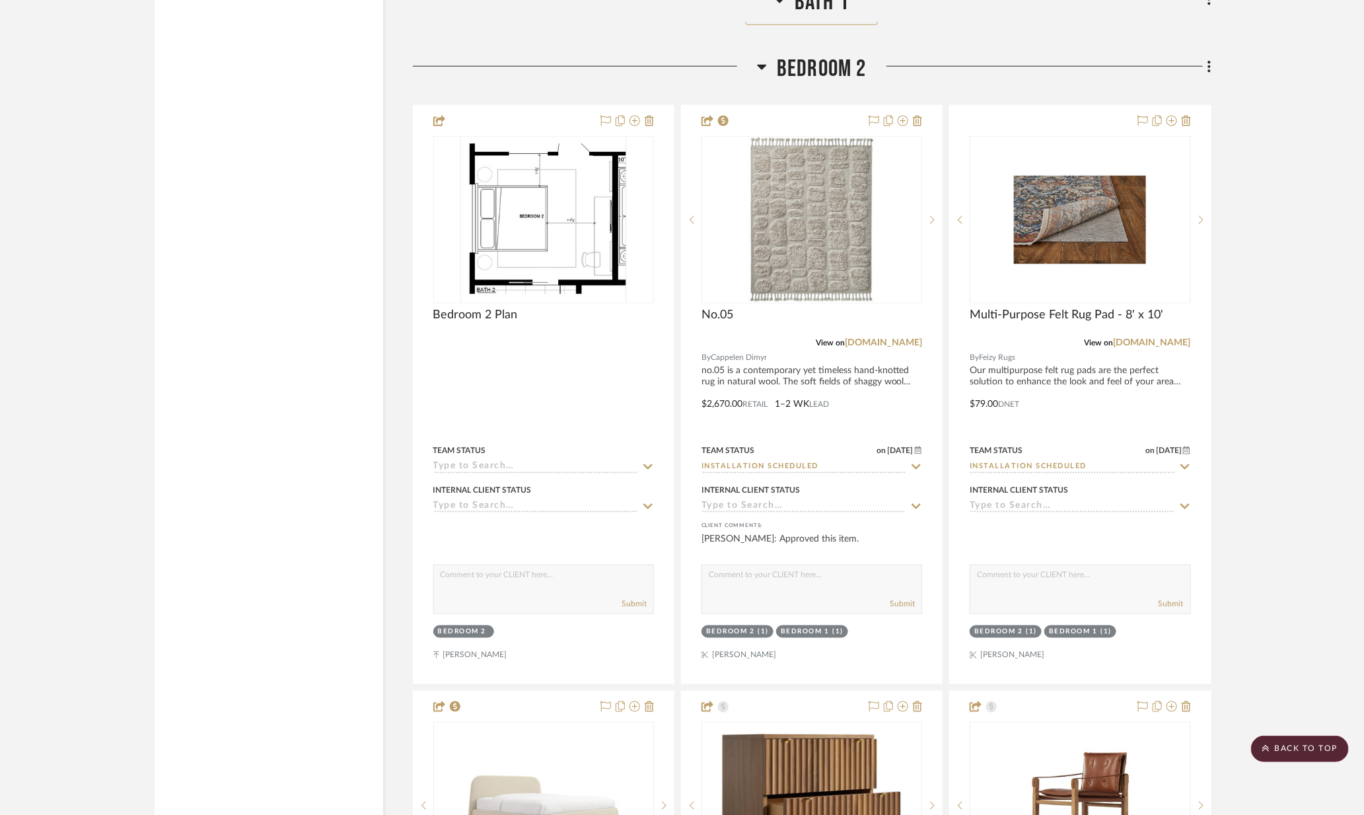
scroll to position [14385, 0]
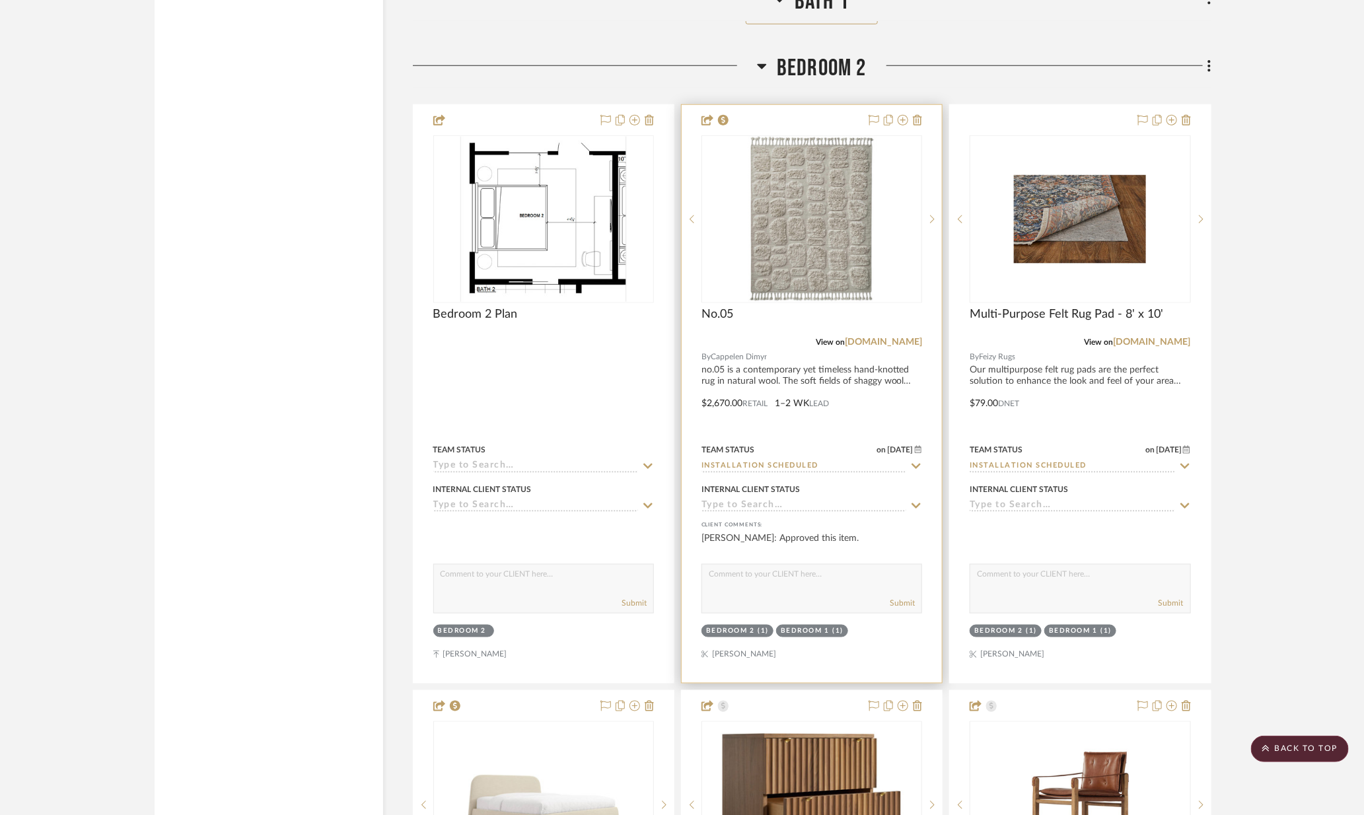
click at [914, 461] on icon at bounding box center [916, 466] width 12 height 11
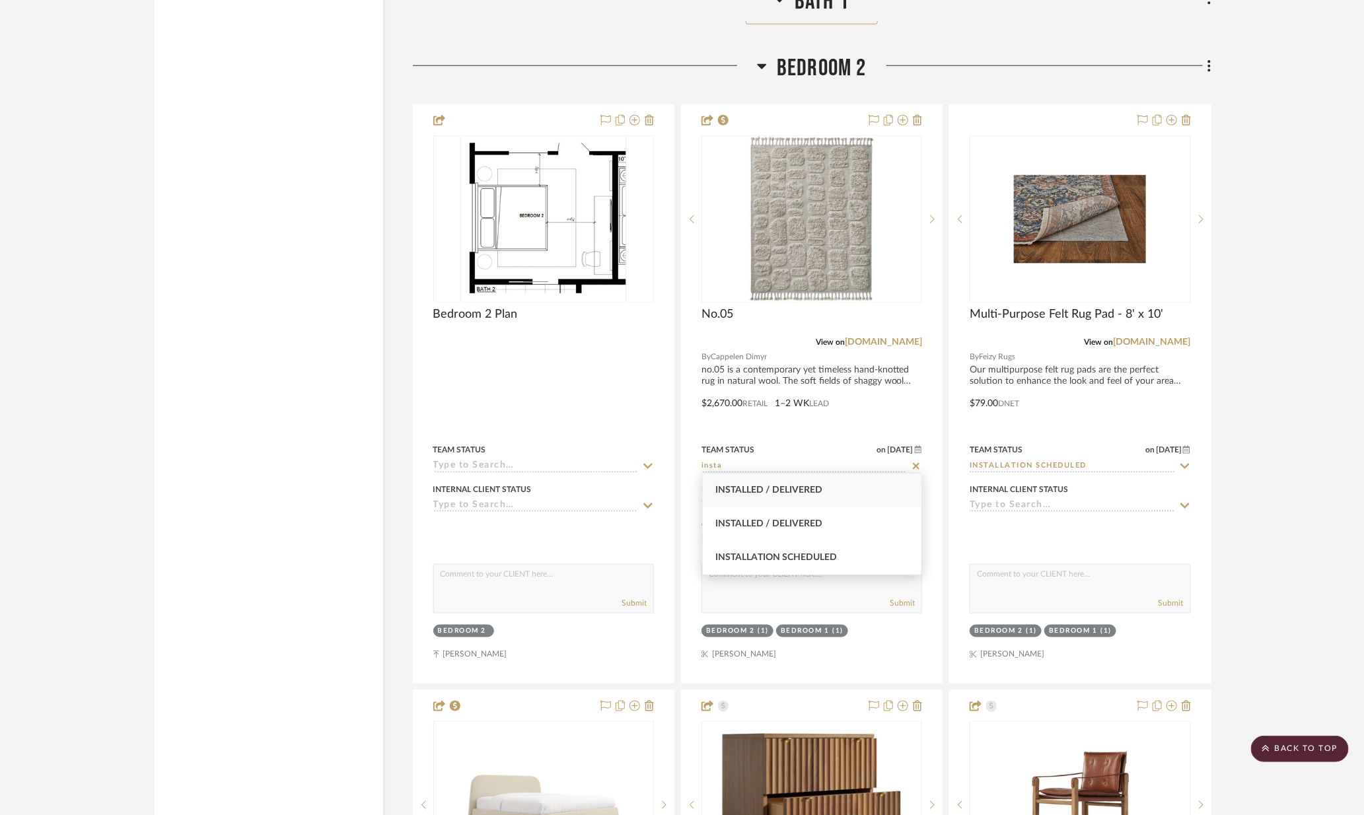
type input "insta"
click at [863, 496] on div "Installed / Delivered" at bounding box center [812, 491] width 219 height 34
type input "8/29/2025"
type input "Installed / Delivered"
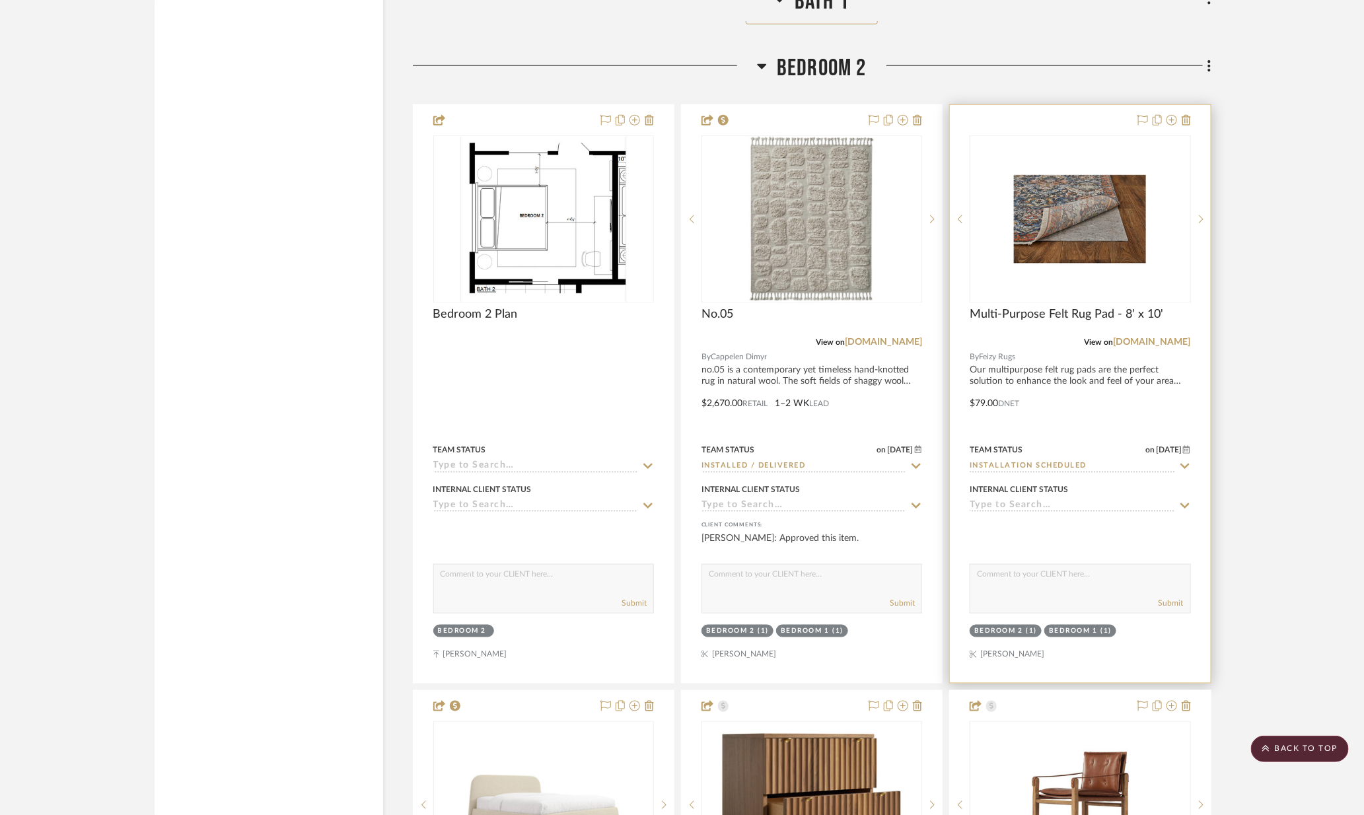
click at [1186, 464] on icon at bounding box center [1184, 466] width 9 height 5
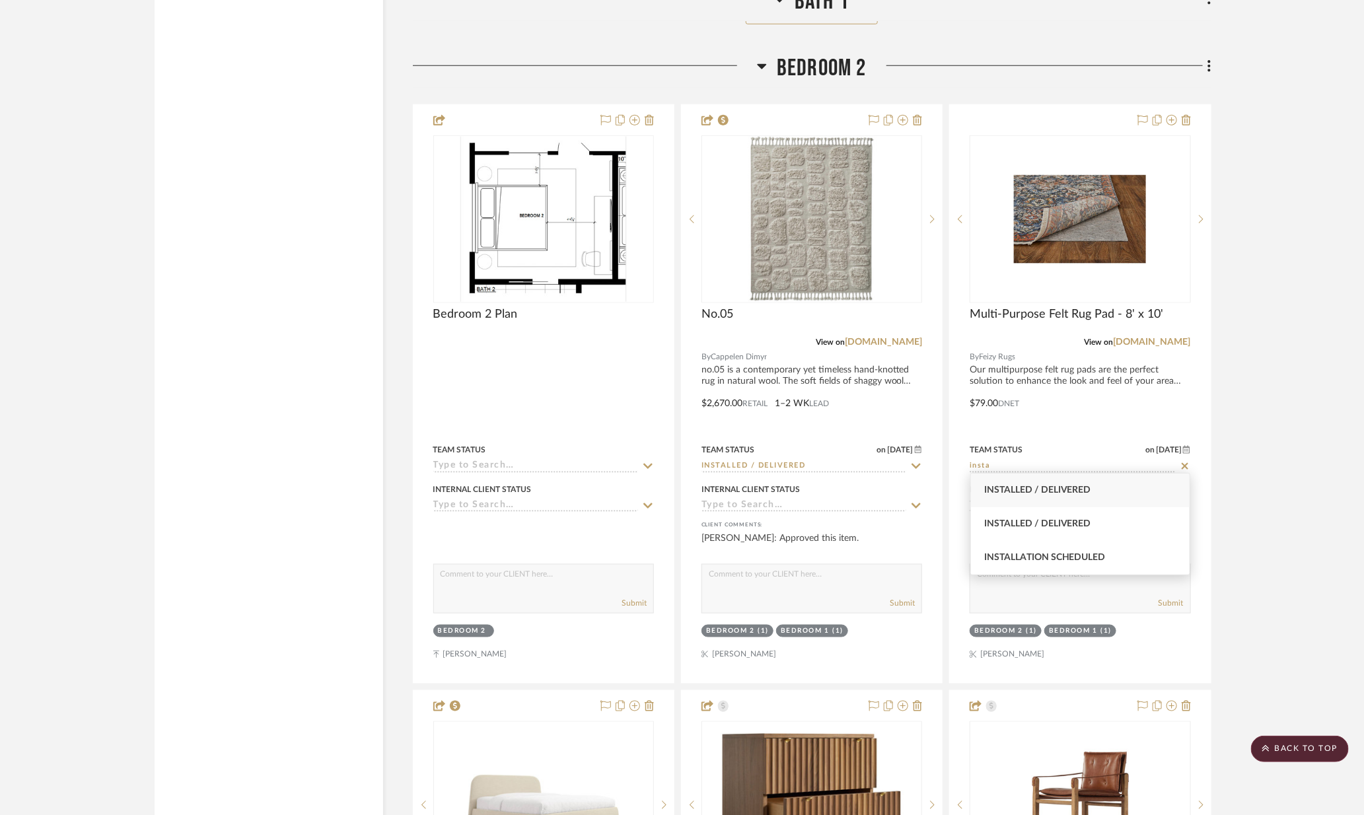
type input "insta"
click at [1096, 492] on div "Installed / Delivered" at bounding box center [1080, 491] width 219 height 34
type input "8/29/2025"
type input "Installed / Delivered"
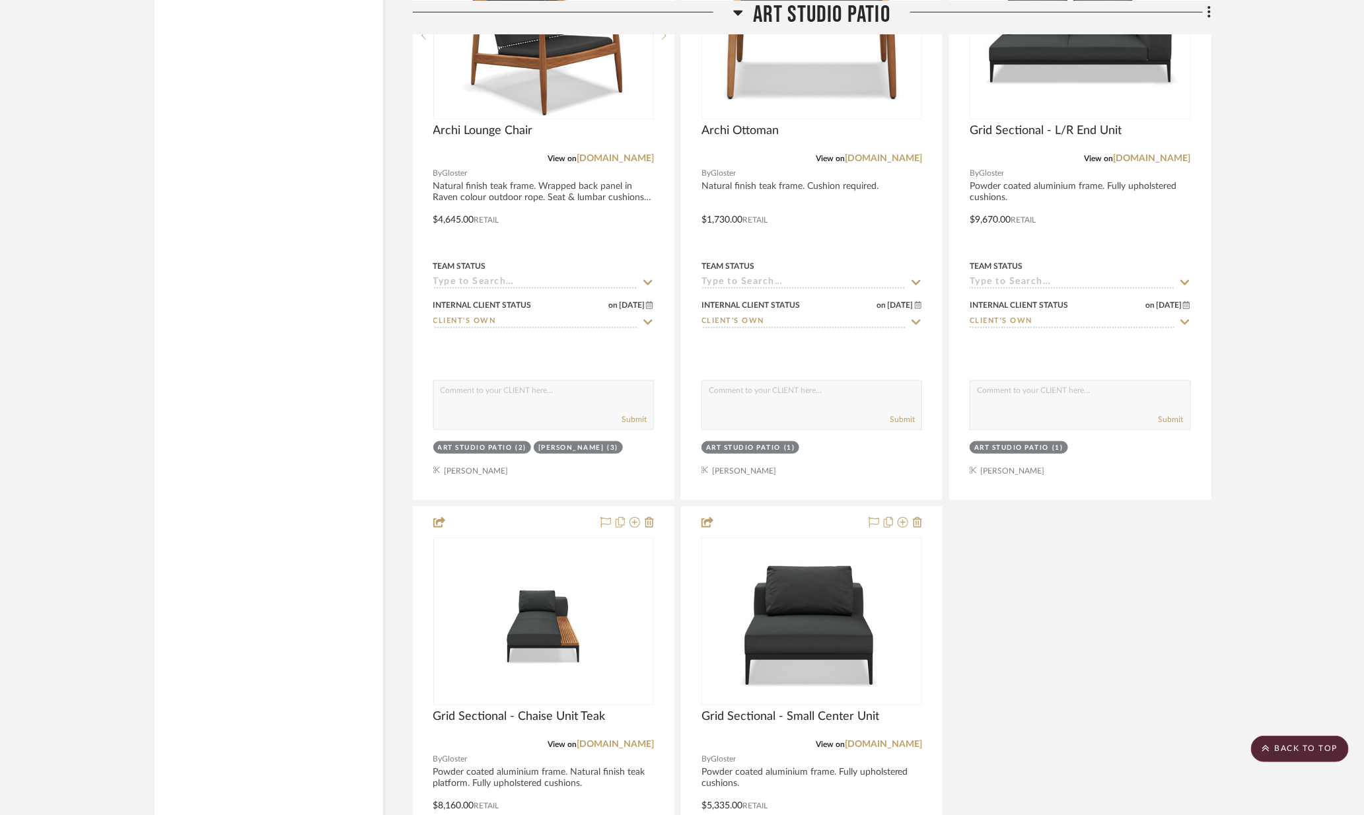
scroll to position [19626, 0]
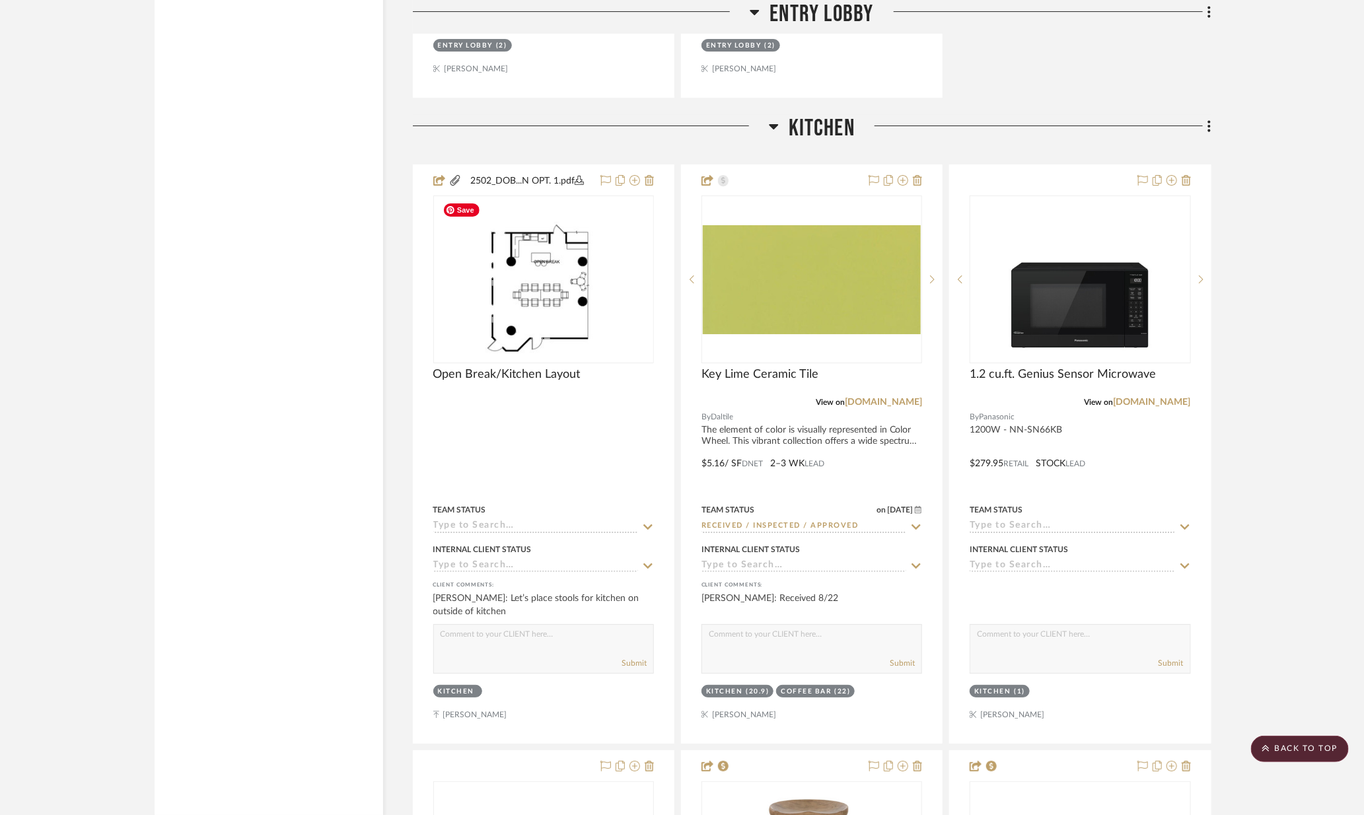
scroll to position [5451, 0]
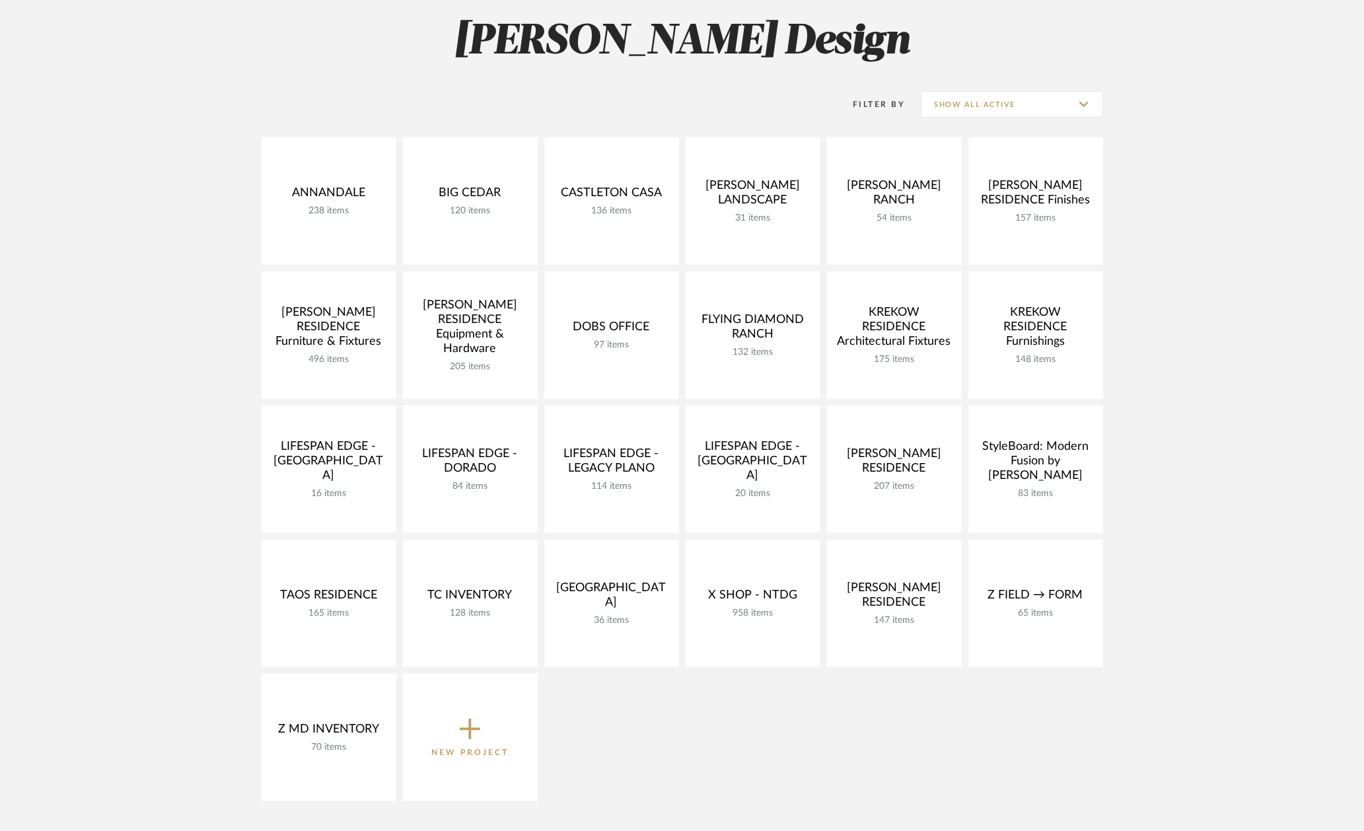
scroll to position [191, 0]
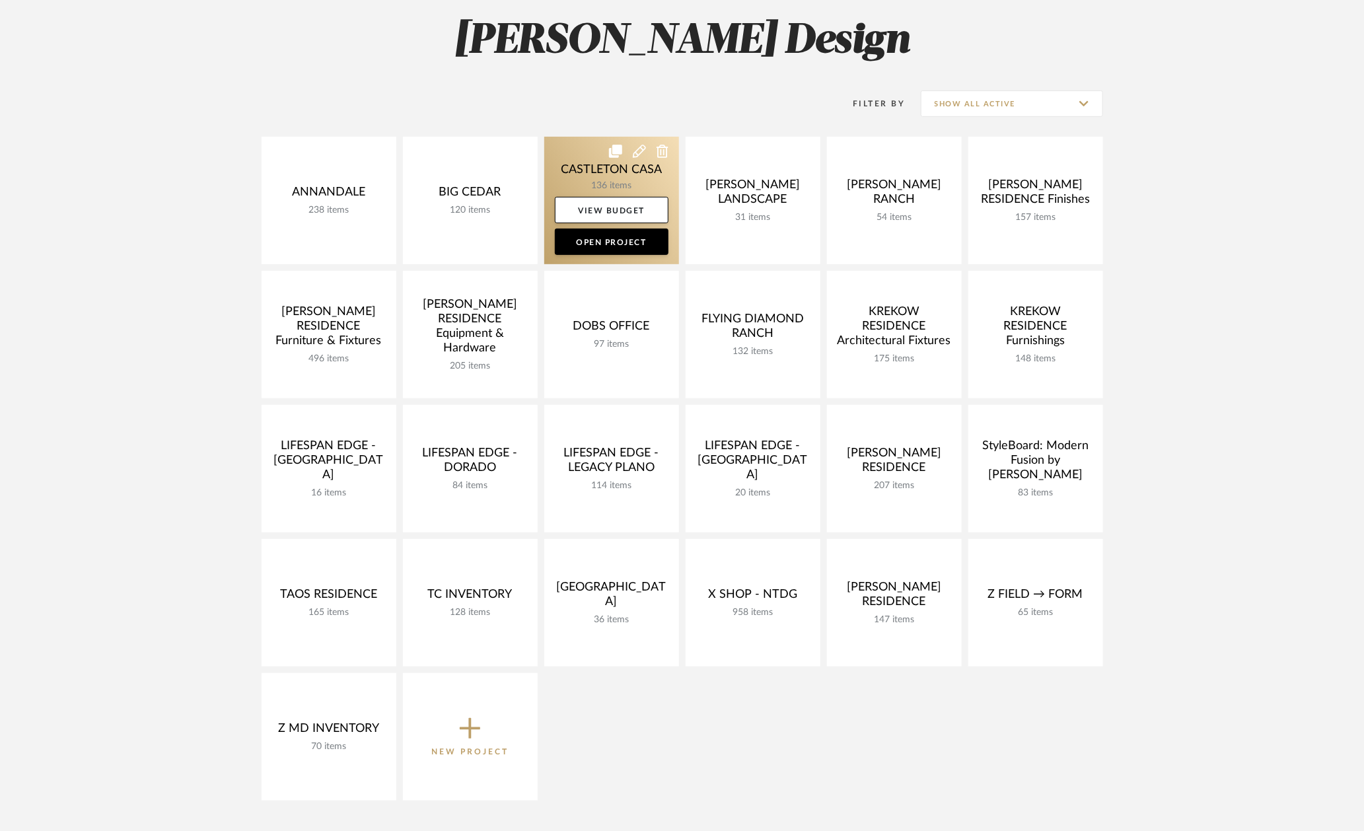
click at [568, 157] on link at bounding box center [611, 200] width 135 height 127
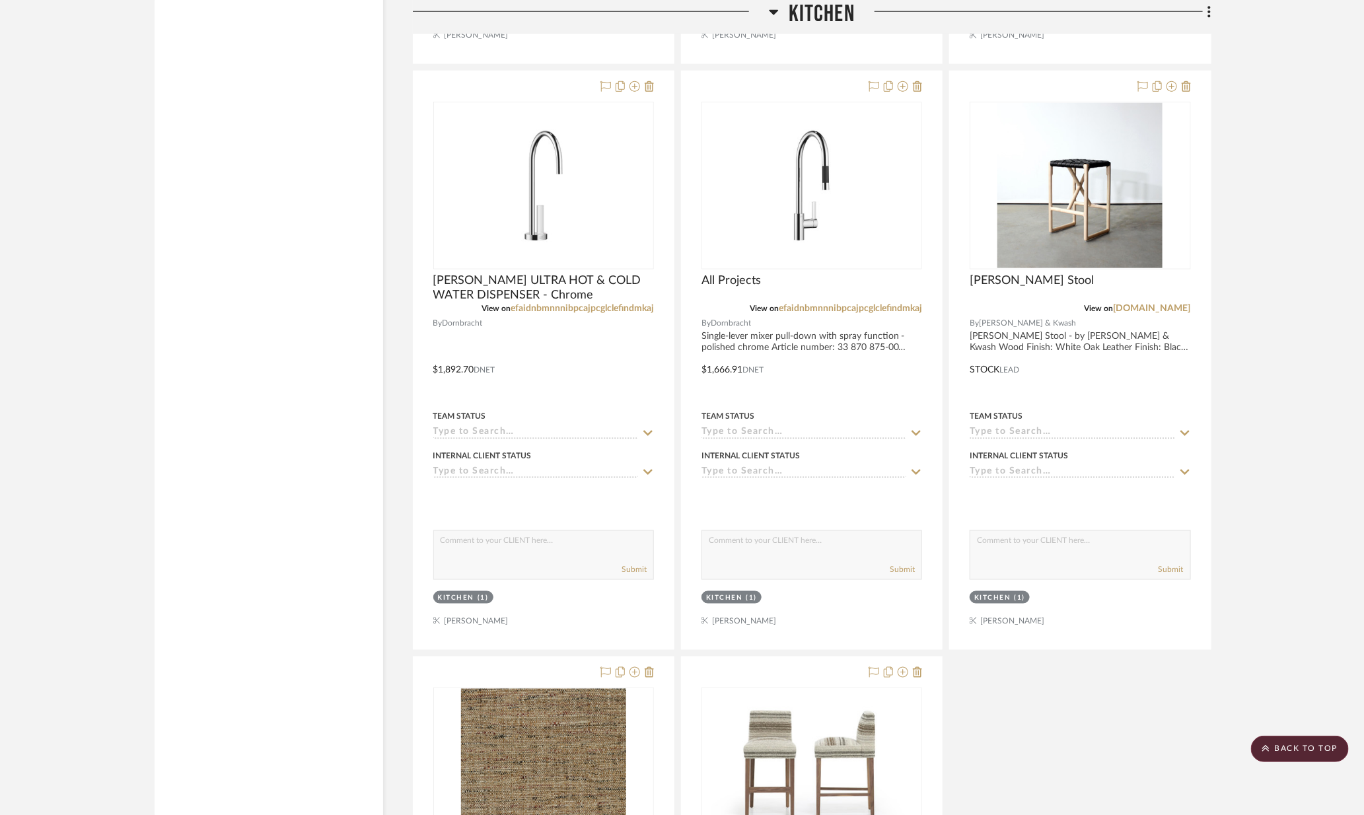
scroll to position [8917, 0]
click at [1298, 750] on scroll-to-top-button "BACK TO TOP" at bounding box center [1300, 749] width 98 height 26
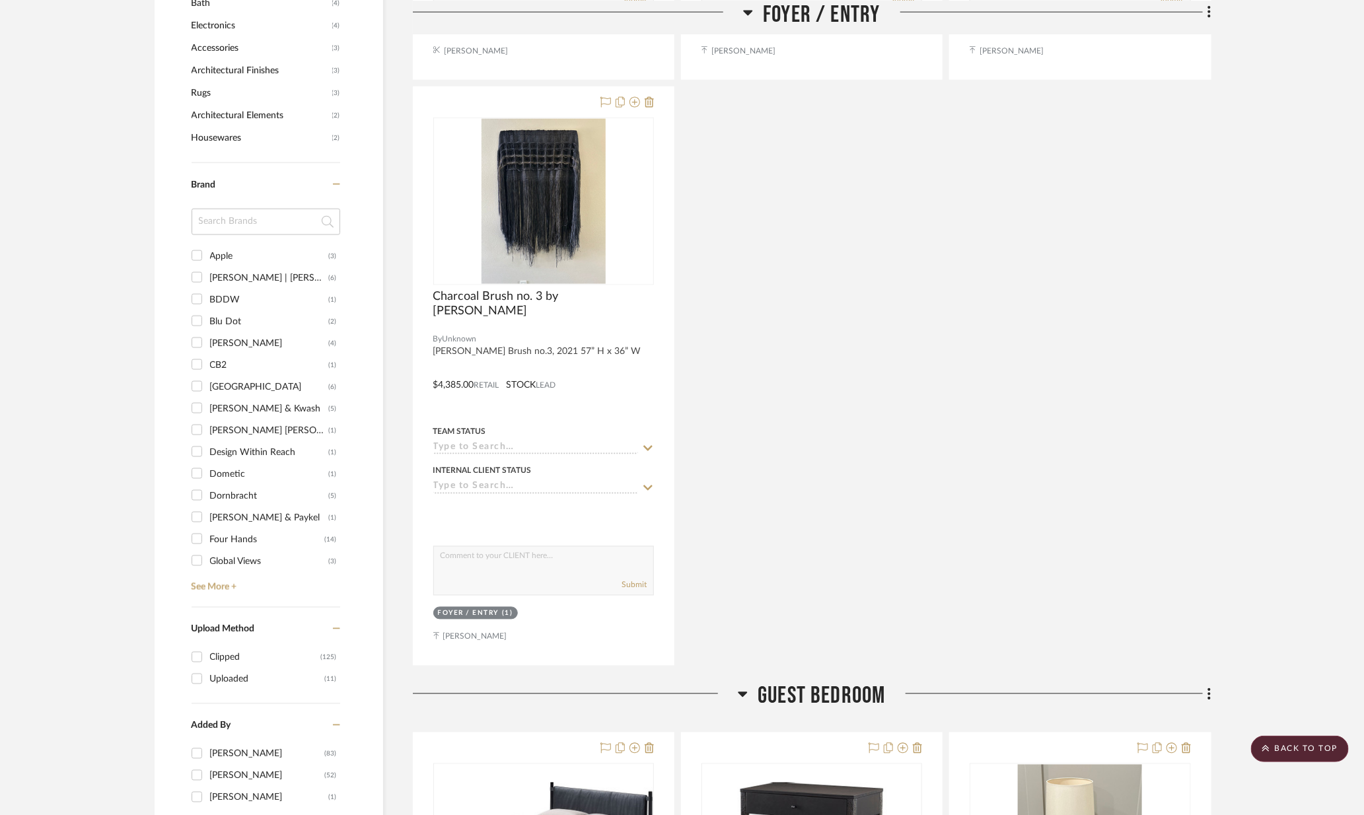
scroll to position [1022, 0]
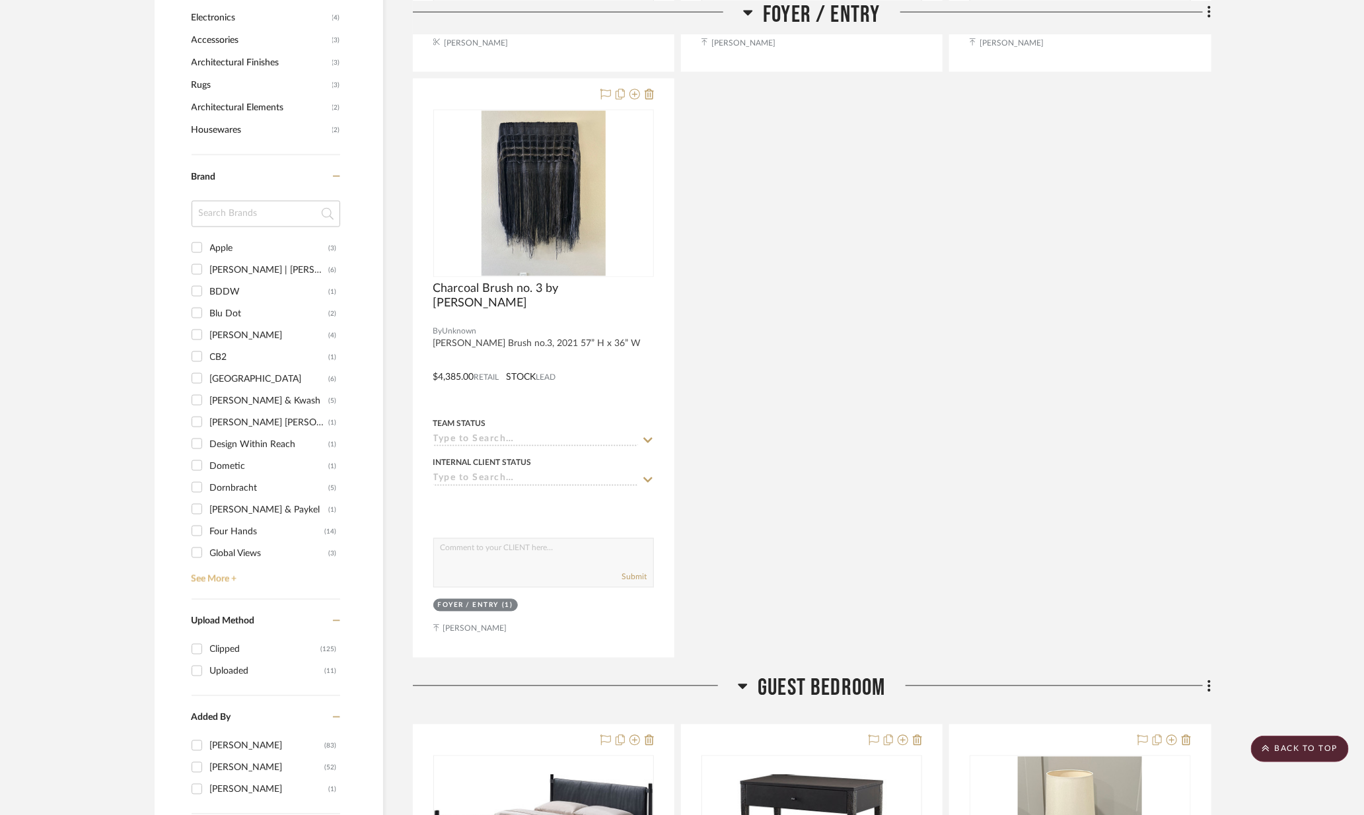
click at [215, 572] on link "See More +" at bounding box center [264, 574] width 152 height 21
click at [232, 409] on div "Kallista" at bounding box center [269, 419] width 119 height 21
click at [207, 409] on input "Kallista (3)" at bounding box center [196, 419] width 21 height 21
checkbox input "true"
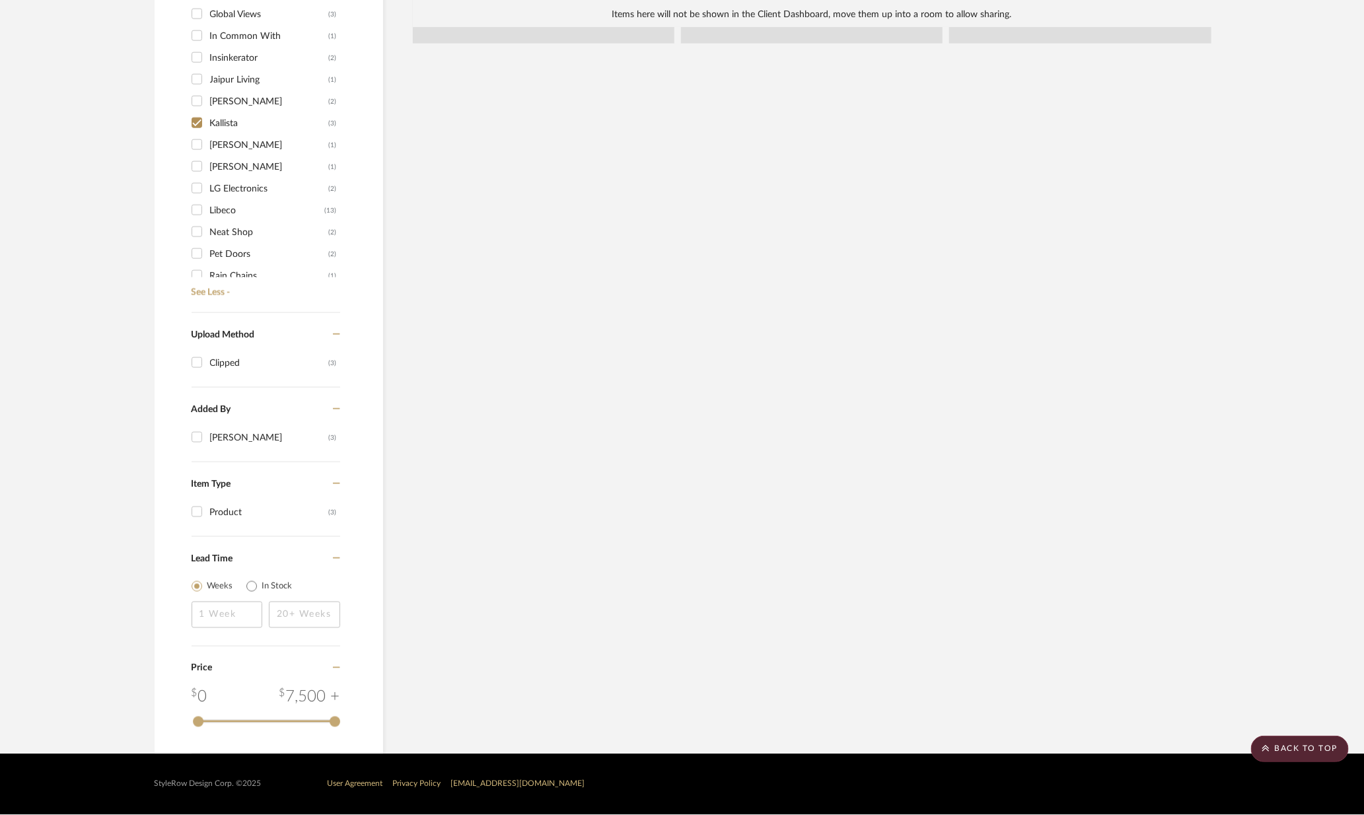
scroll to position [952, 0]
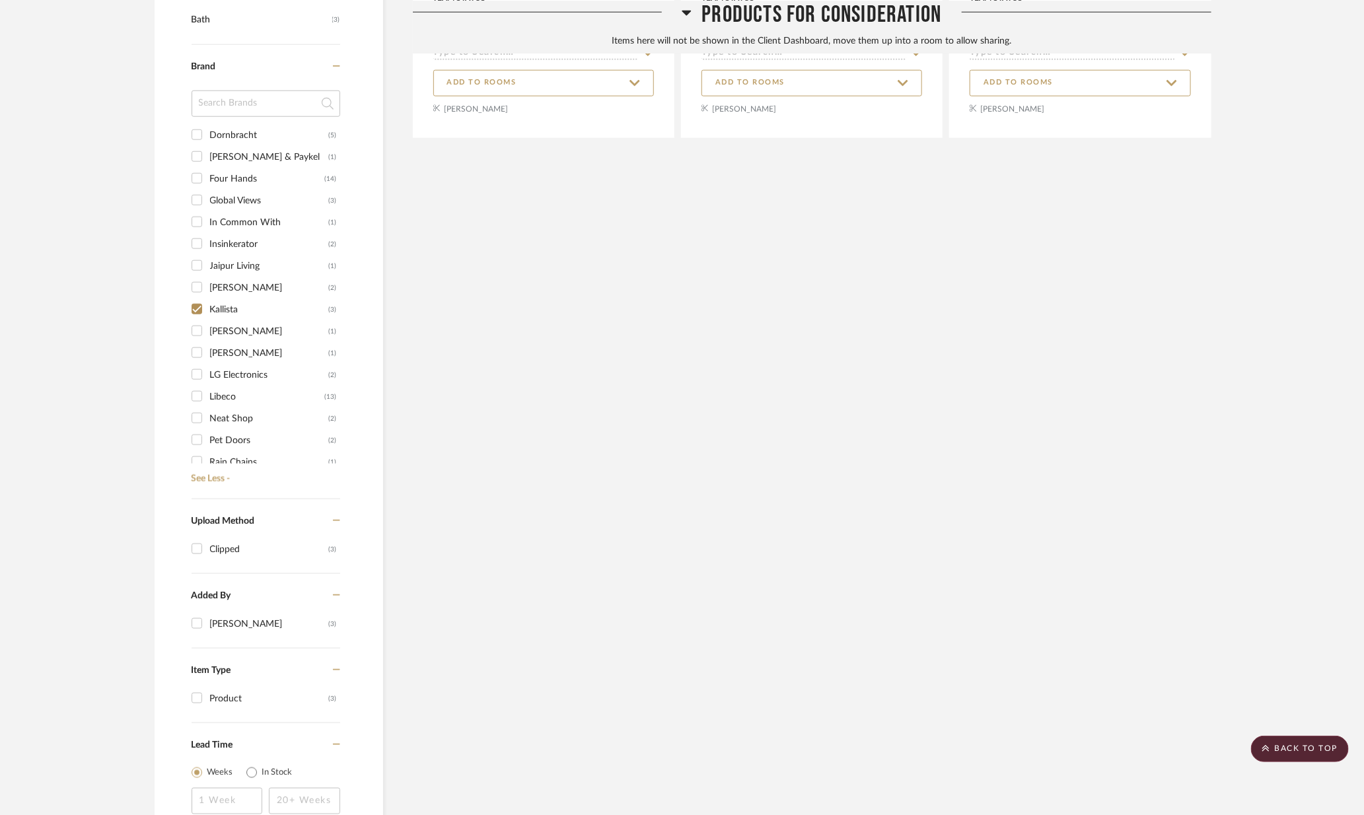
scroll to position [773, 0]
click at [230, 131] on div "Dornbracht" at bounding box center [269, 135] width 119 height 21
click at [207, 131] on input "Dornbracht (5)" at bounding box center [196, 135] width 21 height 21
checkbox input "true"
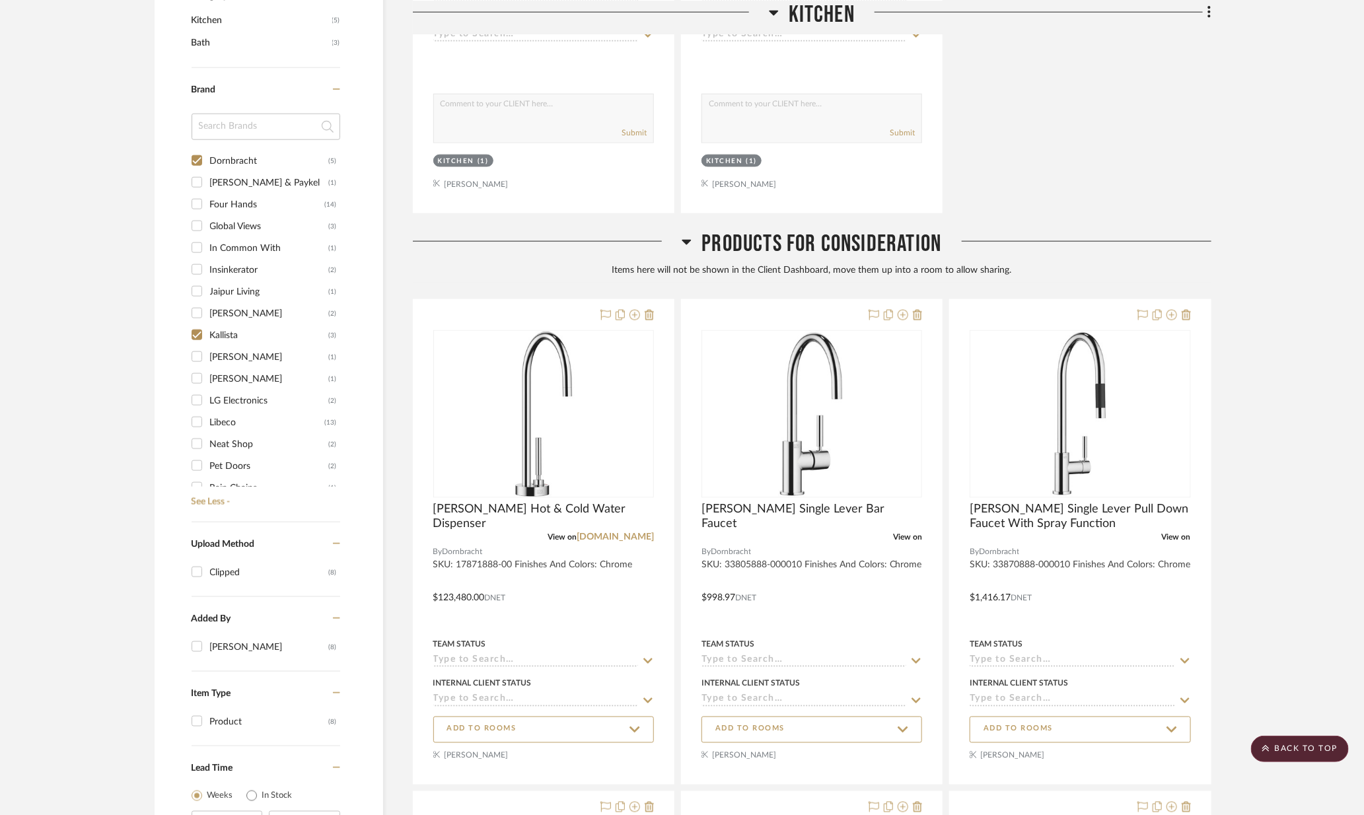
click at [225, 260] on div "Insinkerator" at bounding box center [269, 270] width 119 height 21
click at [207, 260] on input "Insinkerator (2)" at bounding box center [196, 269] width 21 height 21
checkbox input "true"
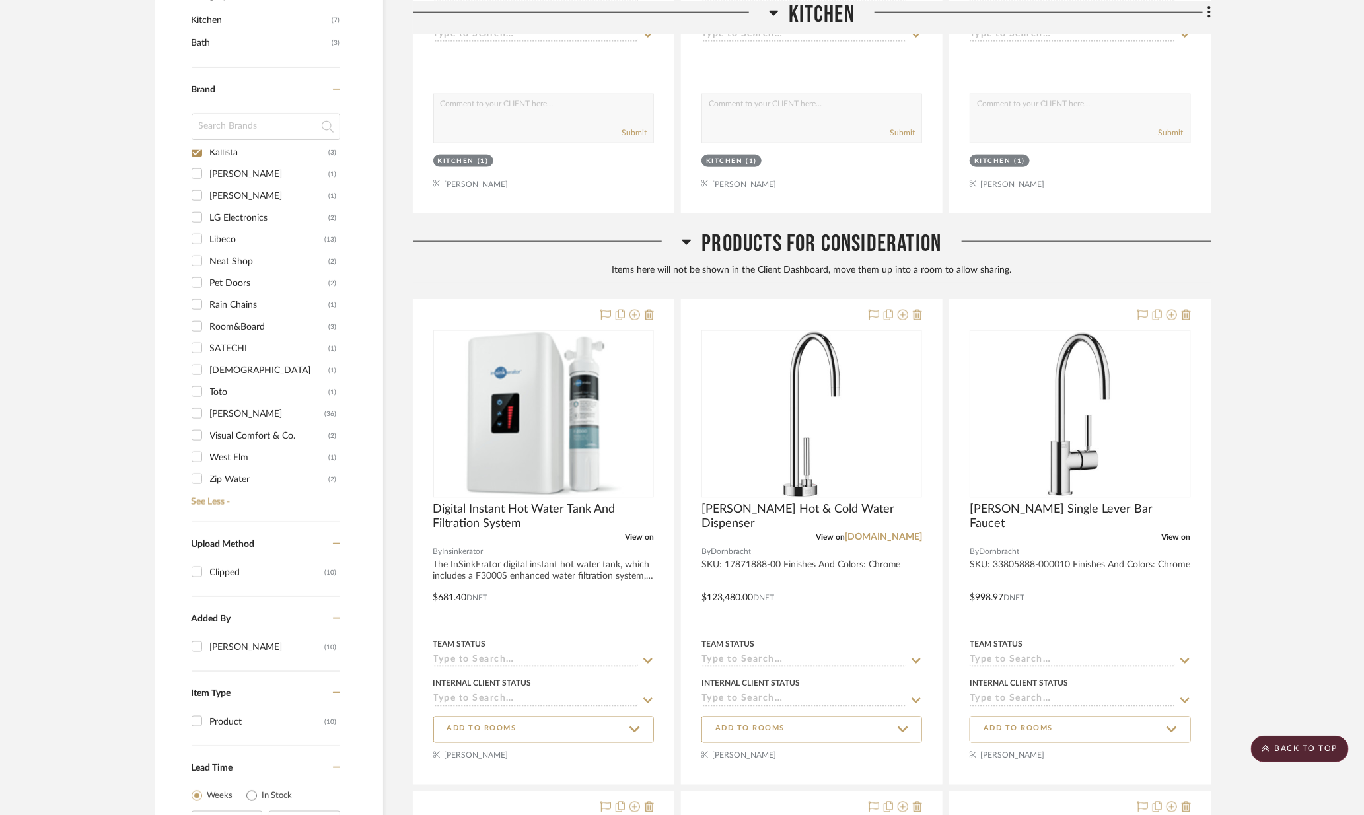
scroll to position [424, 0]
click at [230, 380] on div "Toto" at bounding box center [269, 390] width 119 height 21
click at [207, 380] on input "Toto (1)" at bounding box center [196, 390] width 21 height 21
checkbox input "true"
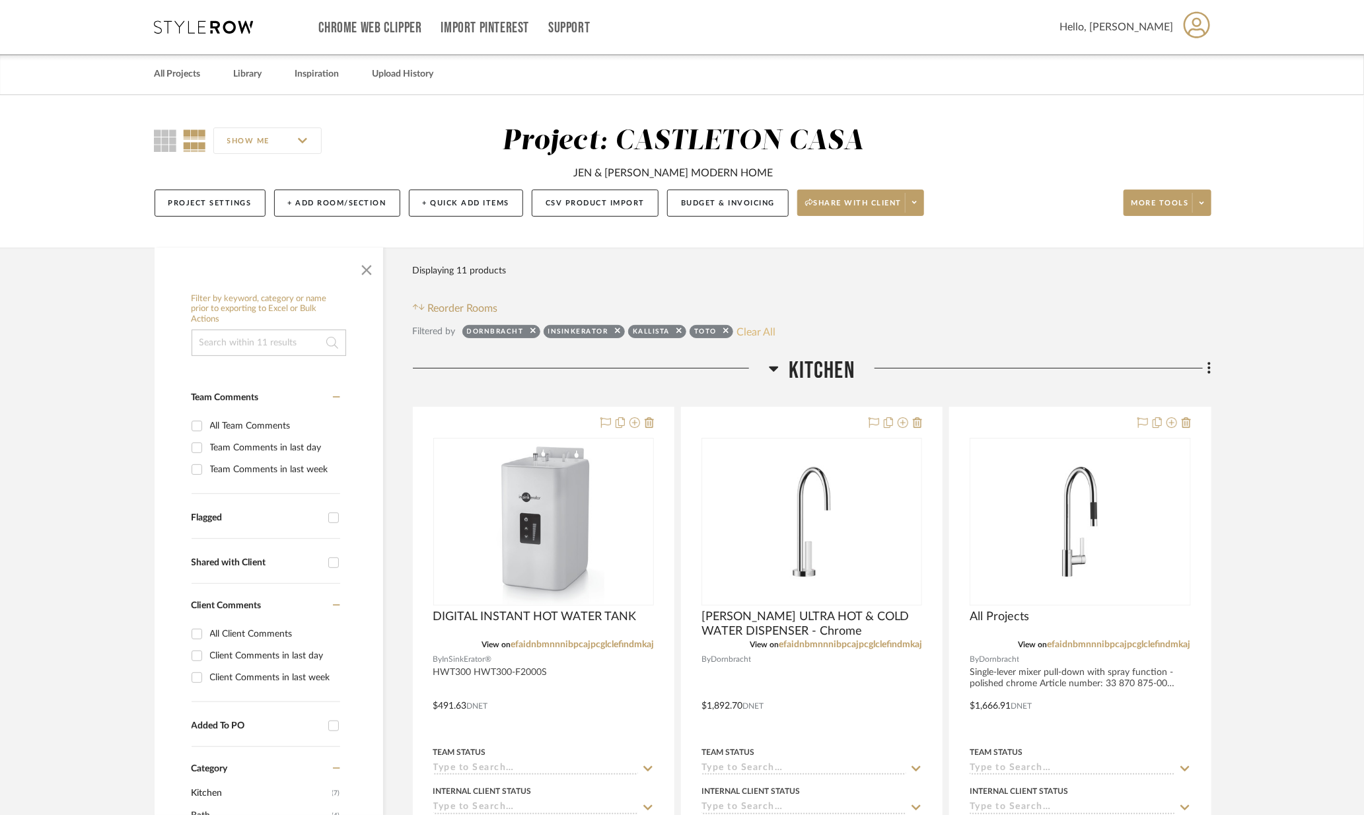
click at [766, 331] on button "Clear All" at bounding box center [755, 331] width 39 height 17
checkbox input "false"
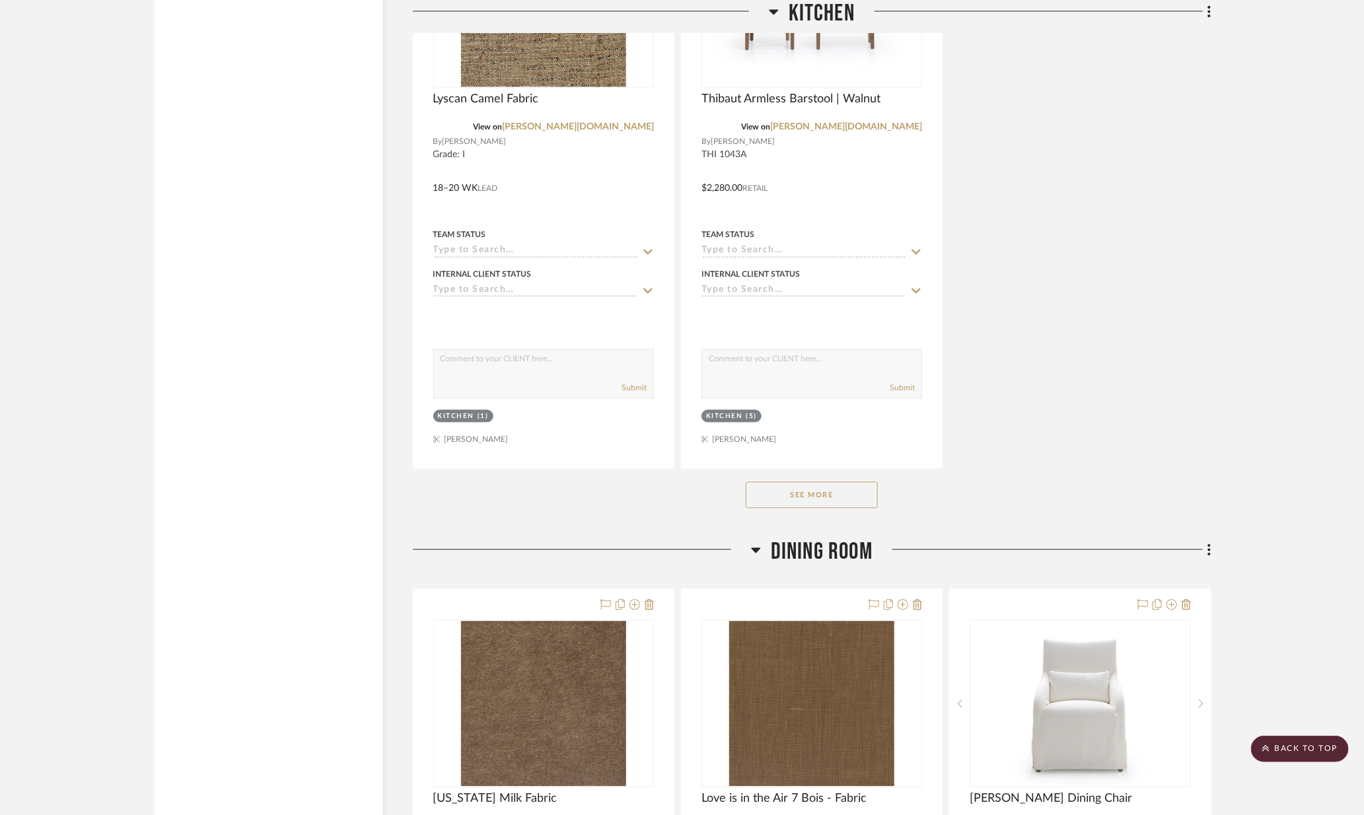
scroll to position [9687, 0]
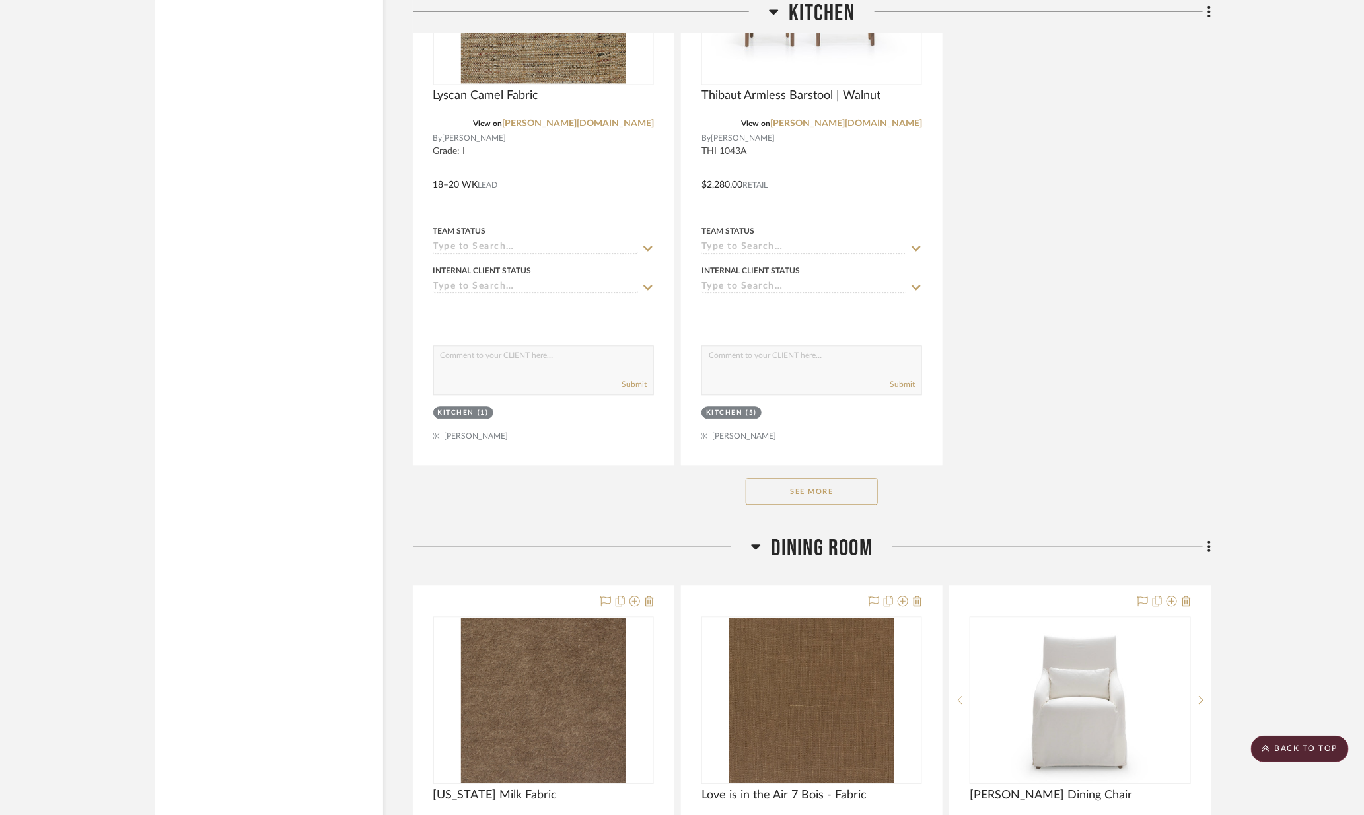
click at [852, 485] on button "See More" at bounding box center [812, 491] width 132 height 26
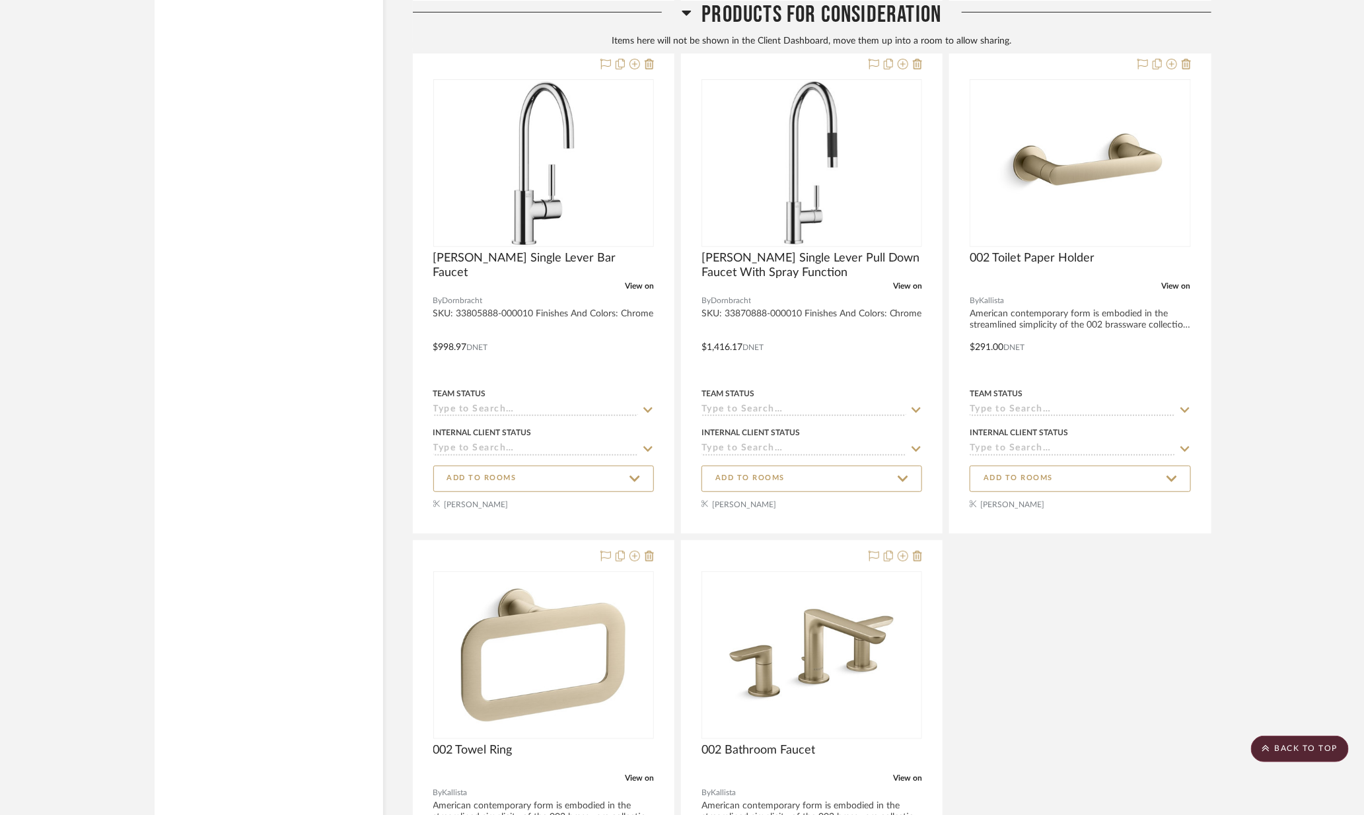
scroll to position [16966, 0]
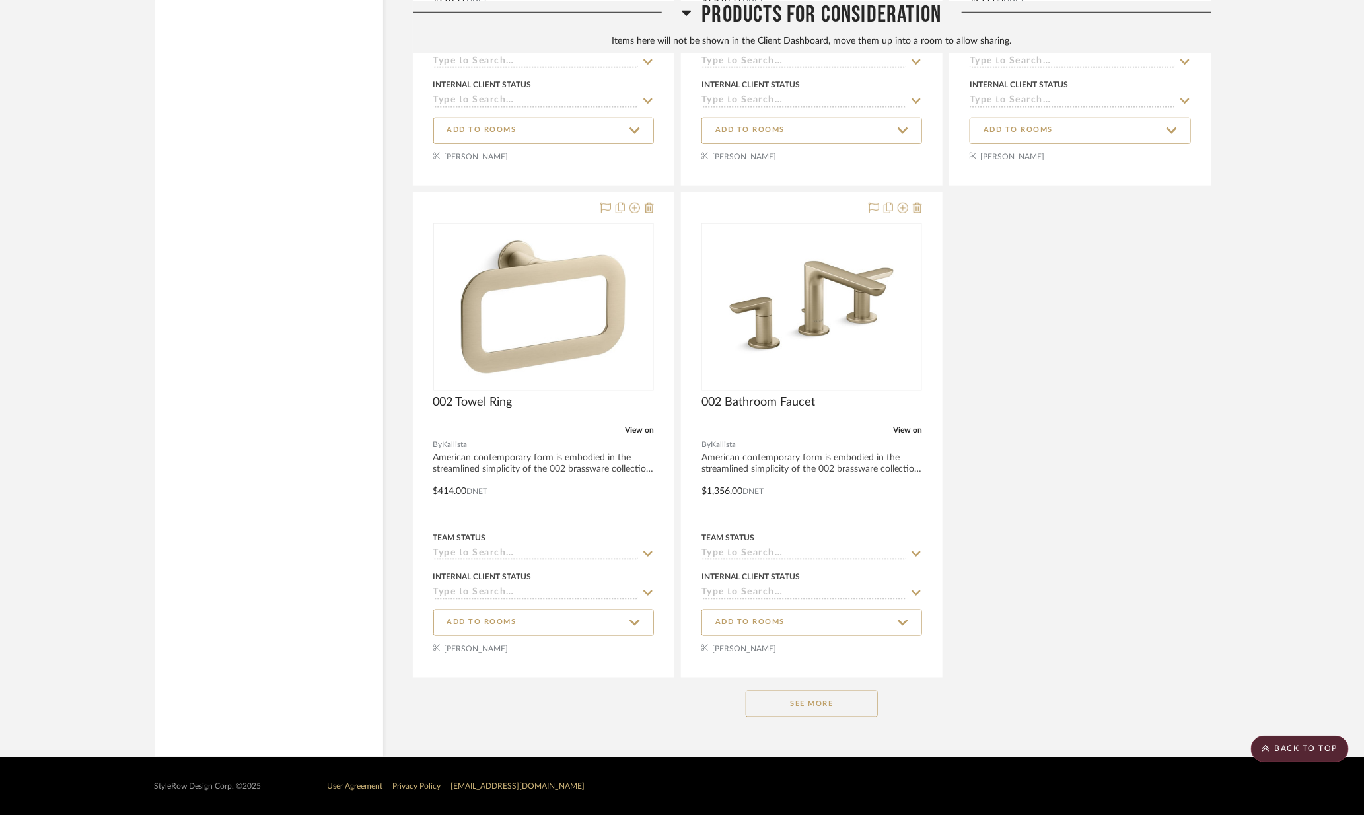
click at [837, 710] on button "See More" at bounding box center [812, 704] width 132 height 26
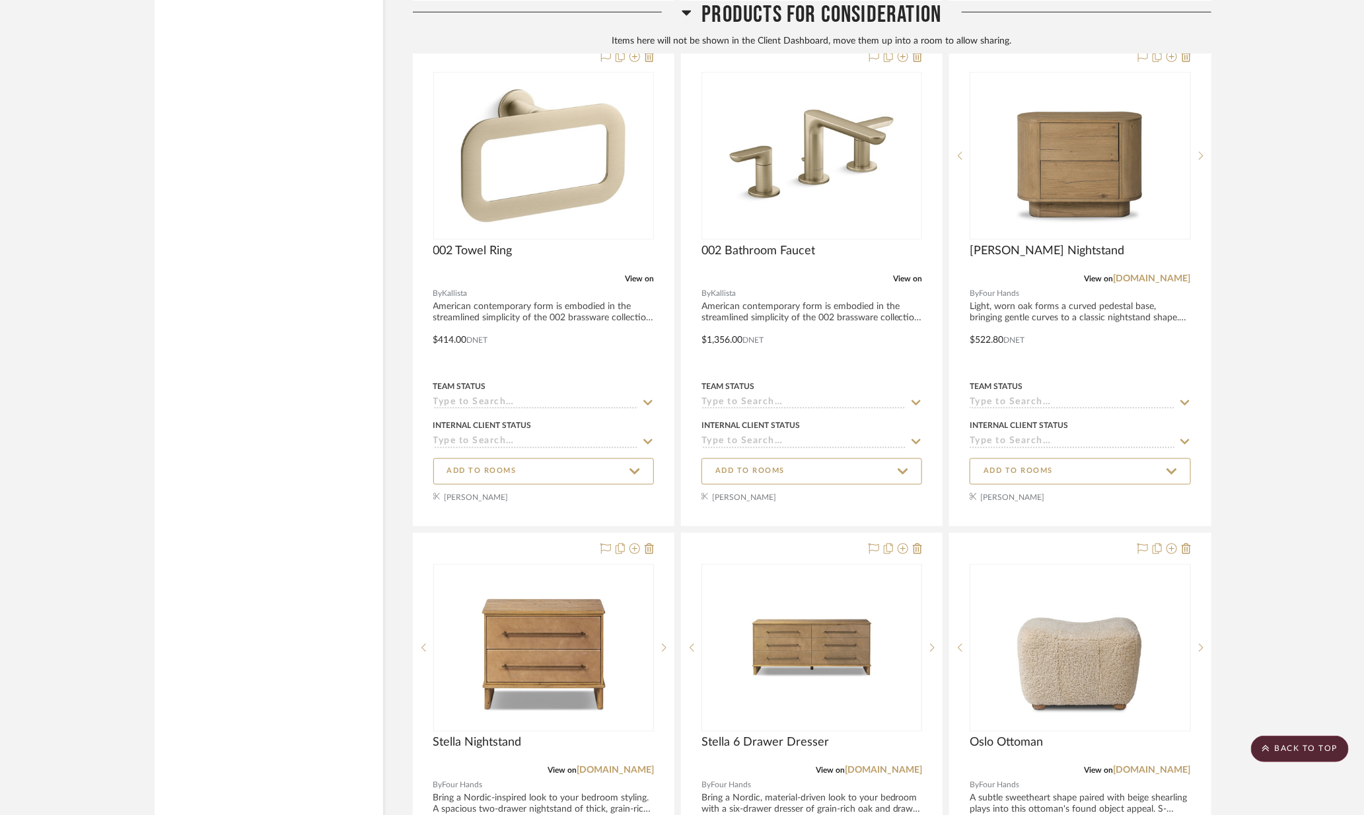
scroll to position [17107, 0]
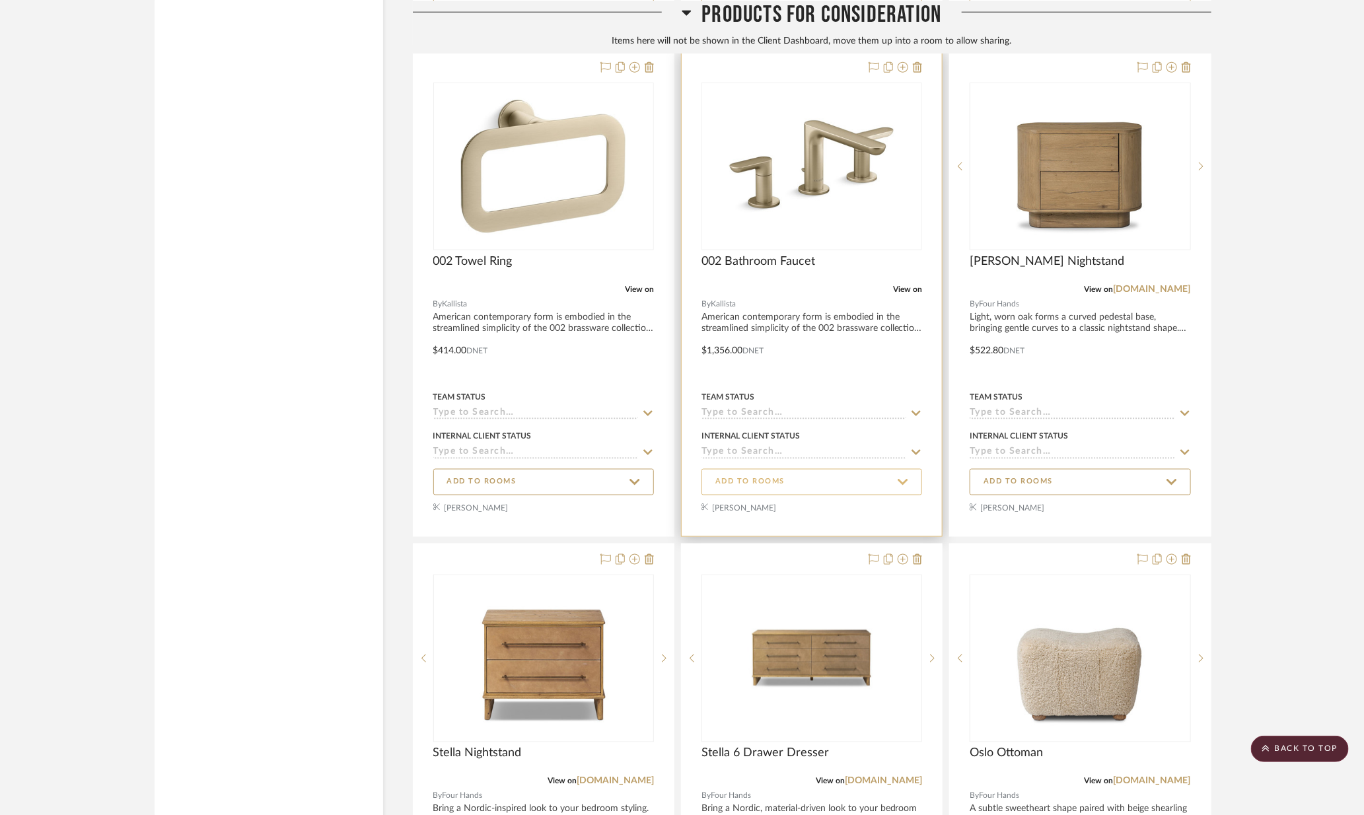
click at [795, 473] on span "ADD TO ROOMS" at bounding box center [811, 482] width 193 height 18
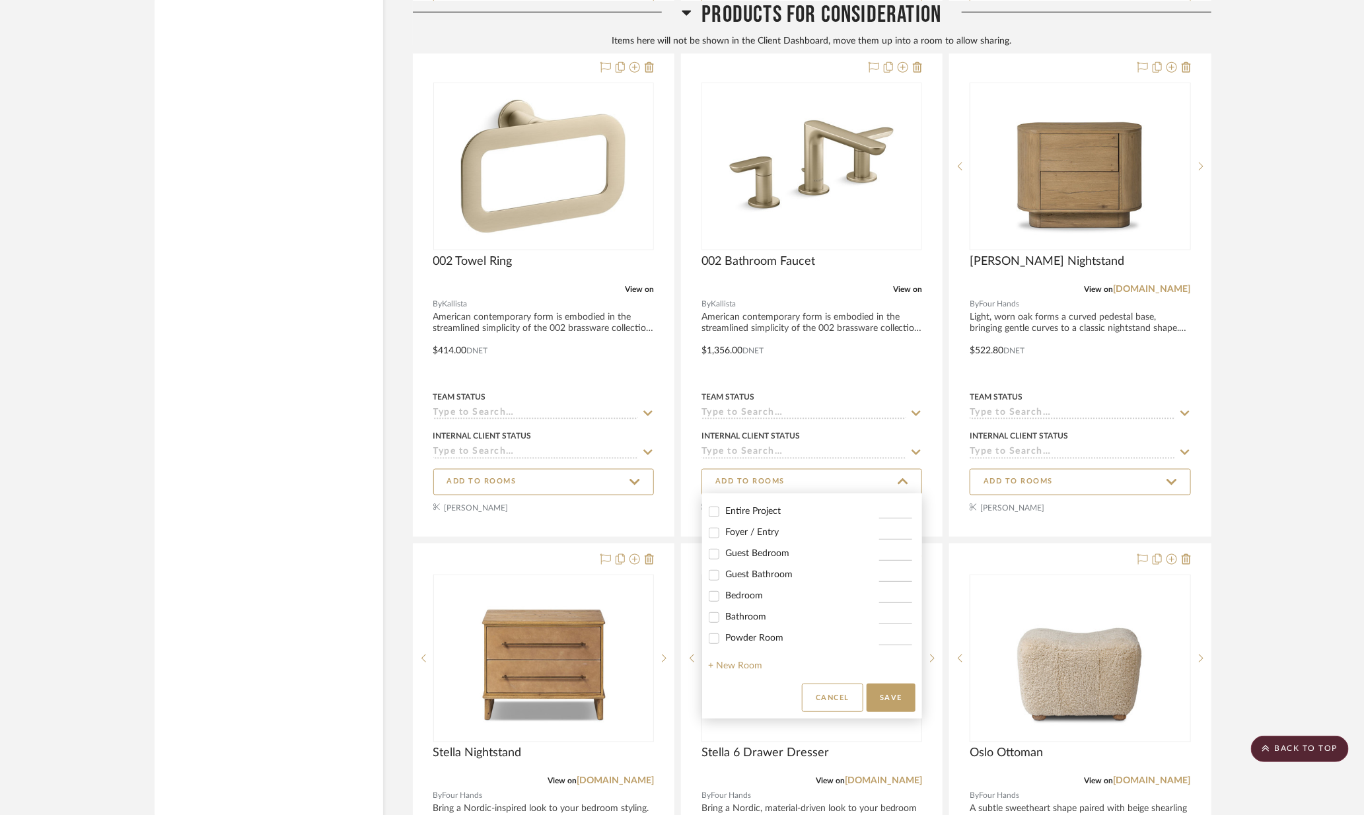
scroll to position [22, 0]
click at [748, 613] on span "Bathroom" at bounding box center [746, 612] width 41 height 9
click at [725, 613] on input "Bathroom" at bounding box center [713, 613] width 21 height 21
checkbox input "true"
type input "1"
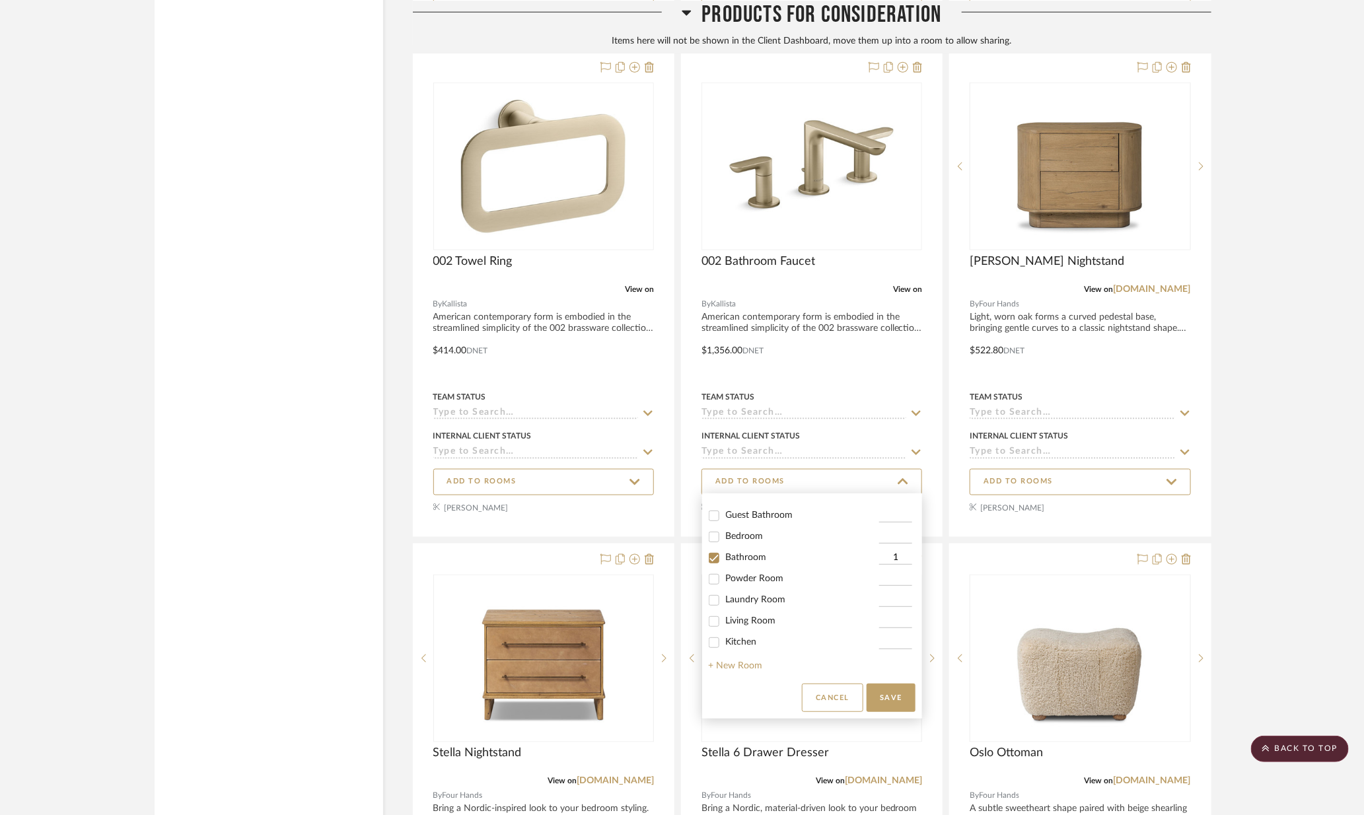
scroll to position [76, 0]
click at [892, 690] on button "Save" at bounding box center [891, 698] width 49 height 28
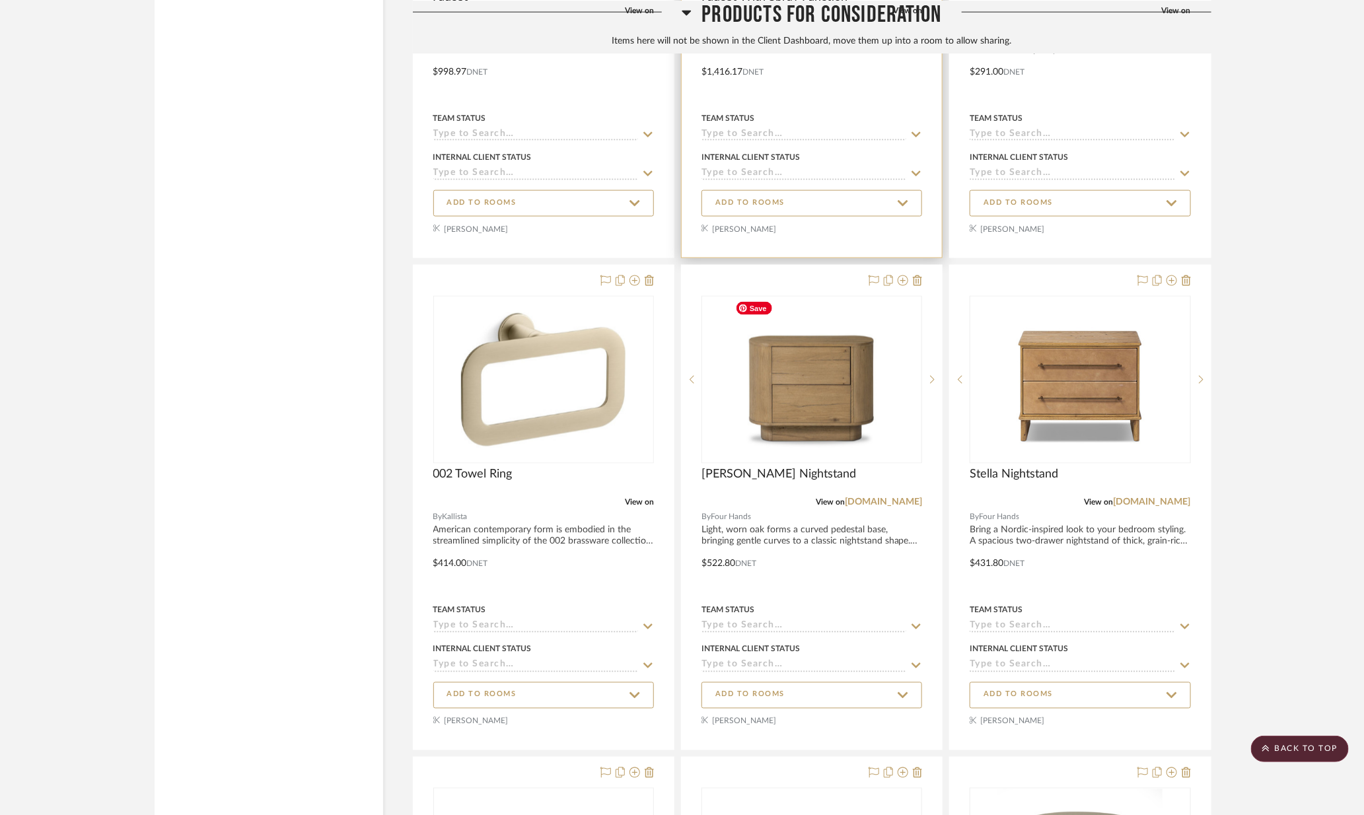
scroll to position [17315, 0]
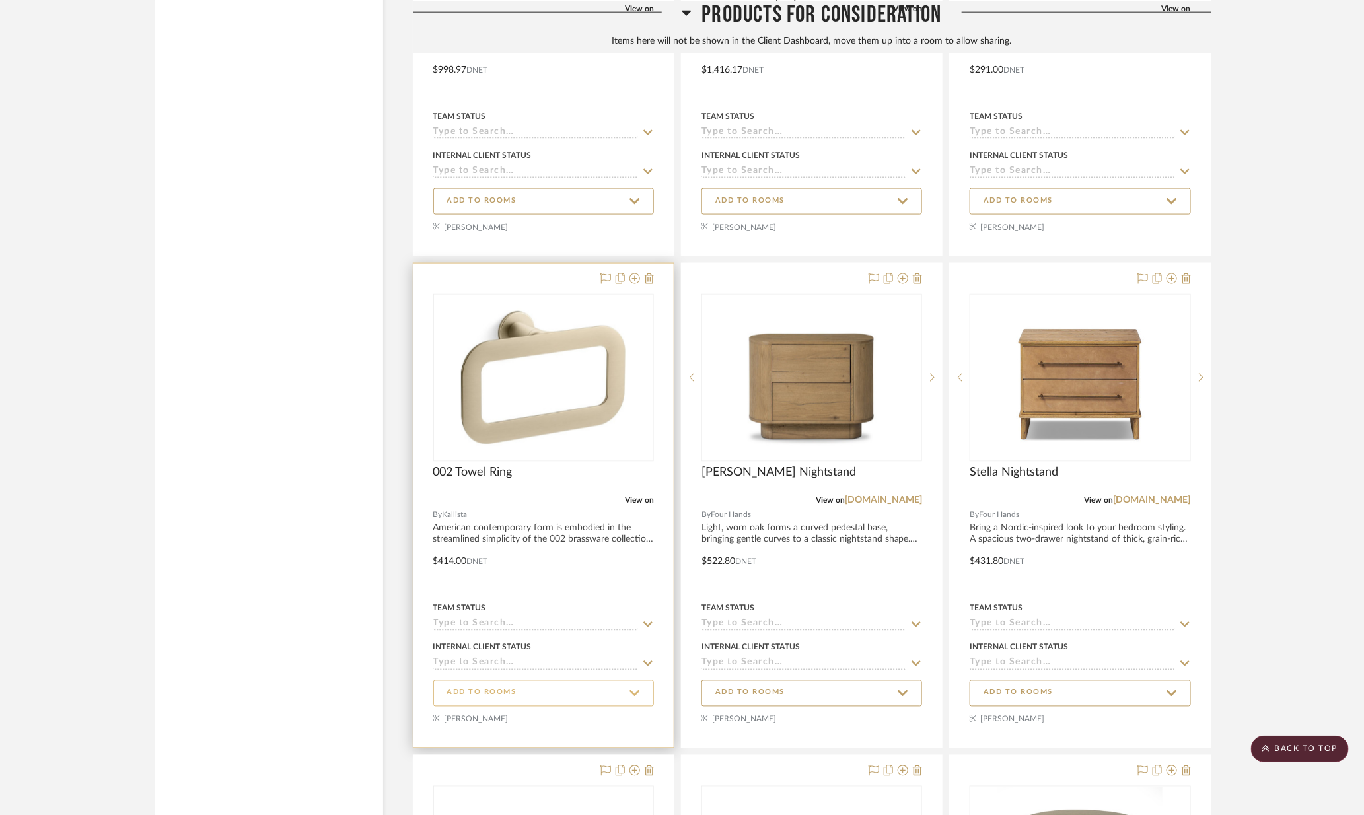
click at [629, 695] on icon at bounding box center [634, 694] width 11 height 12
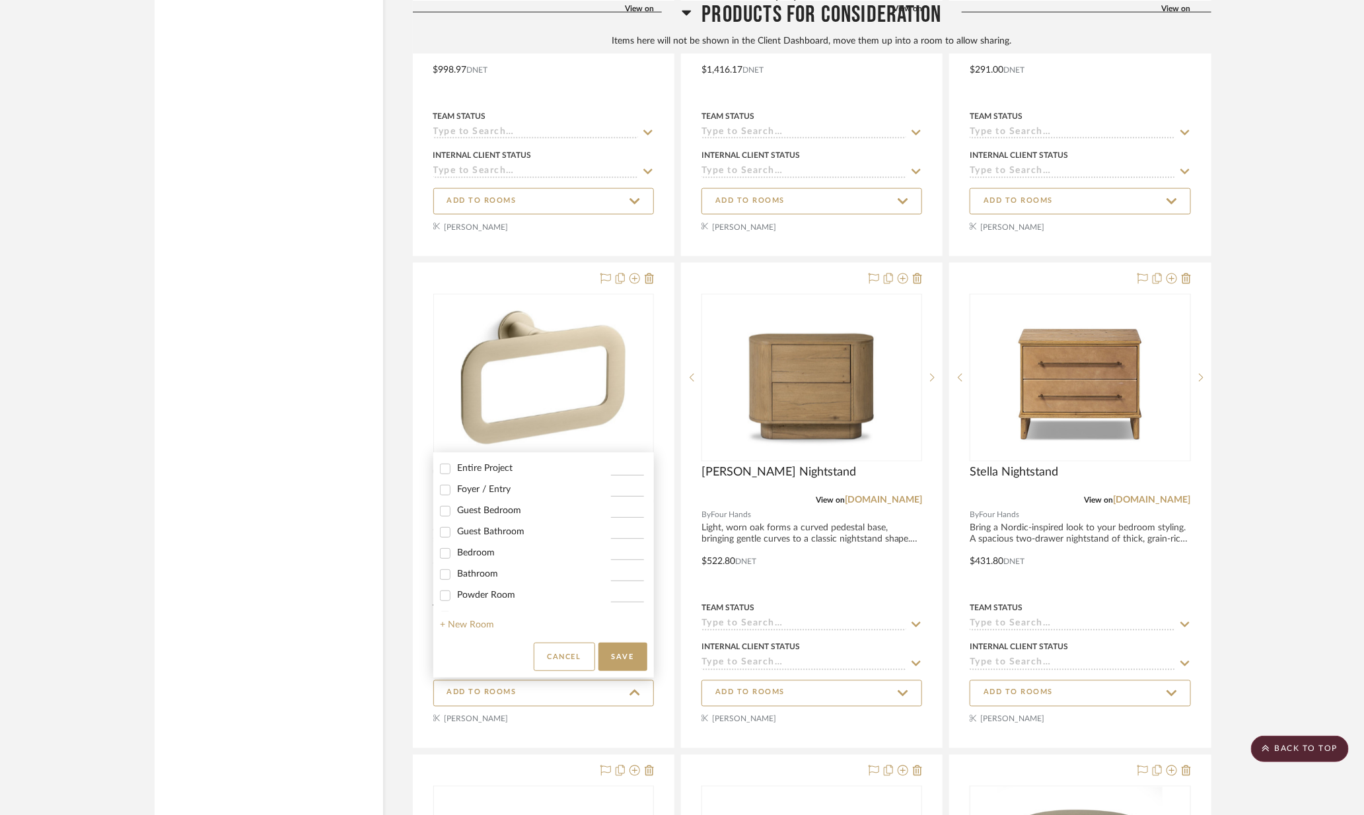
scroll to position [24, 0]
click at [470, 567] on span "Bathroom" at bounding box center [477, 569] width 41 height 9
click at [456, 567] on input "Bathroom" at bounding box center [445, 570] width 21 height 21
checkbox input "true"
type input "1"
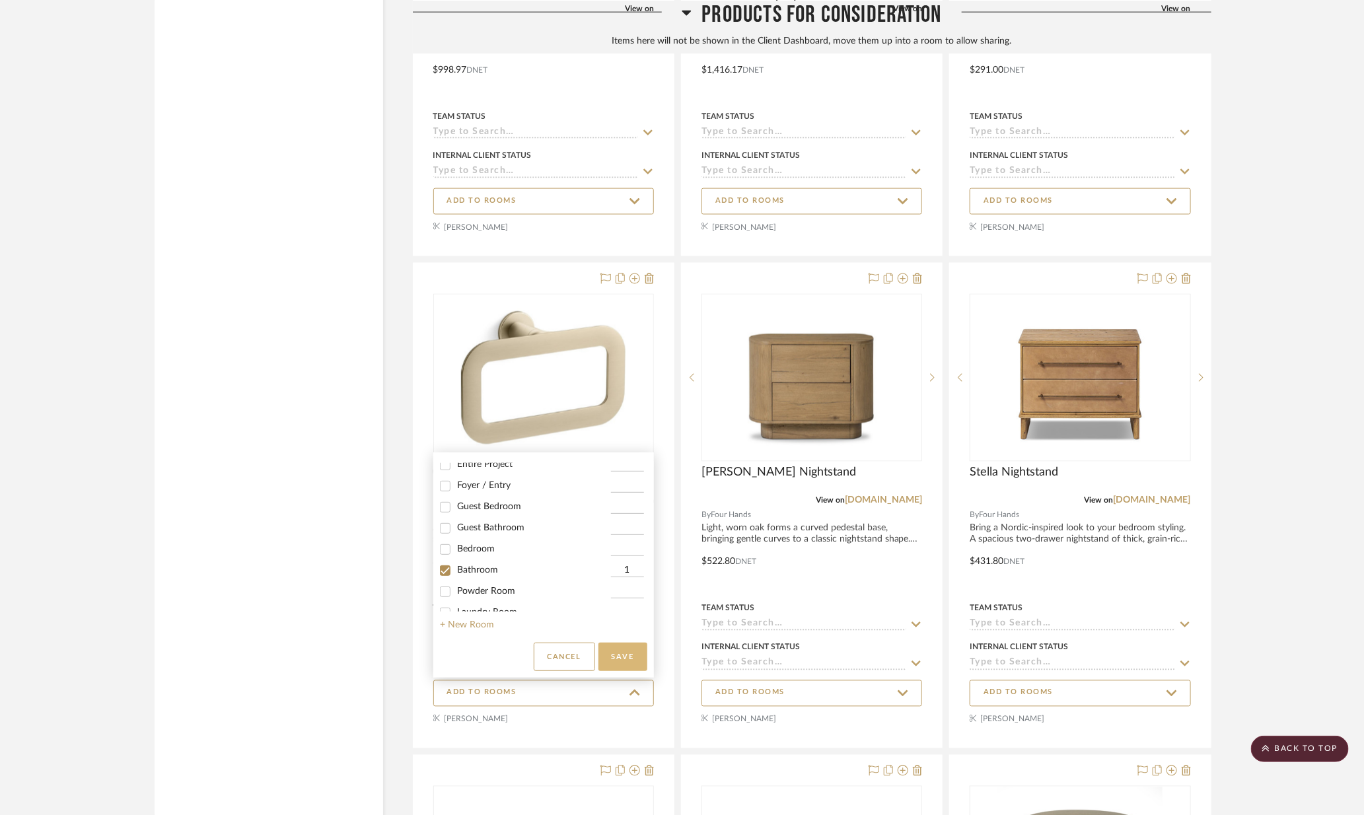
click at [627, 654] on button "Save" at bounding box center [622, 657] width 49 height 28
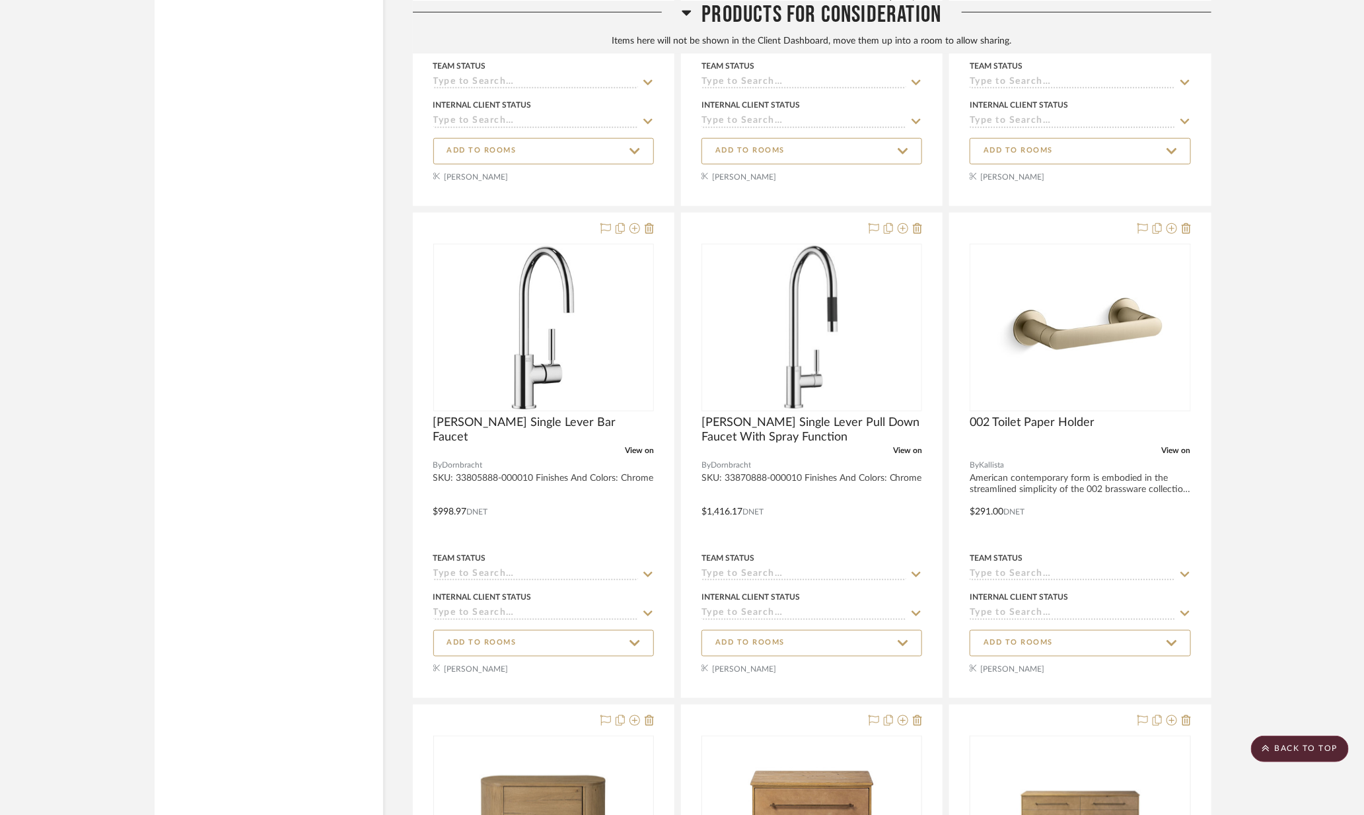
scroll to position [16872, 0]
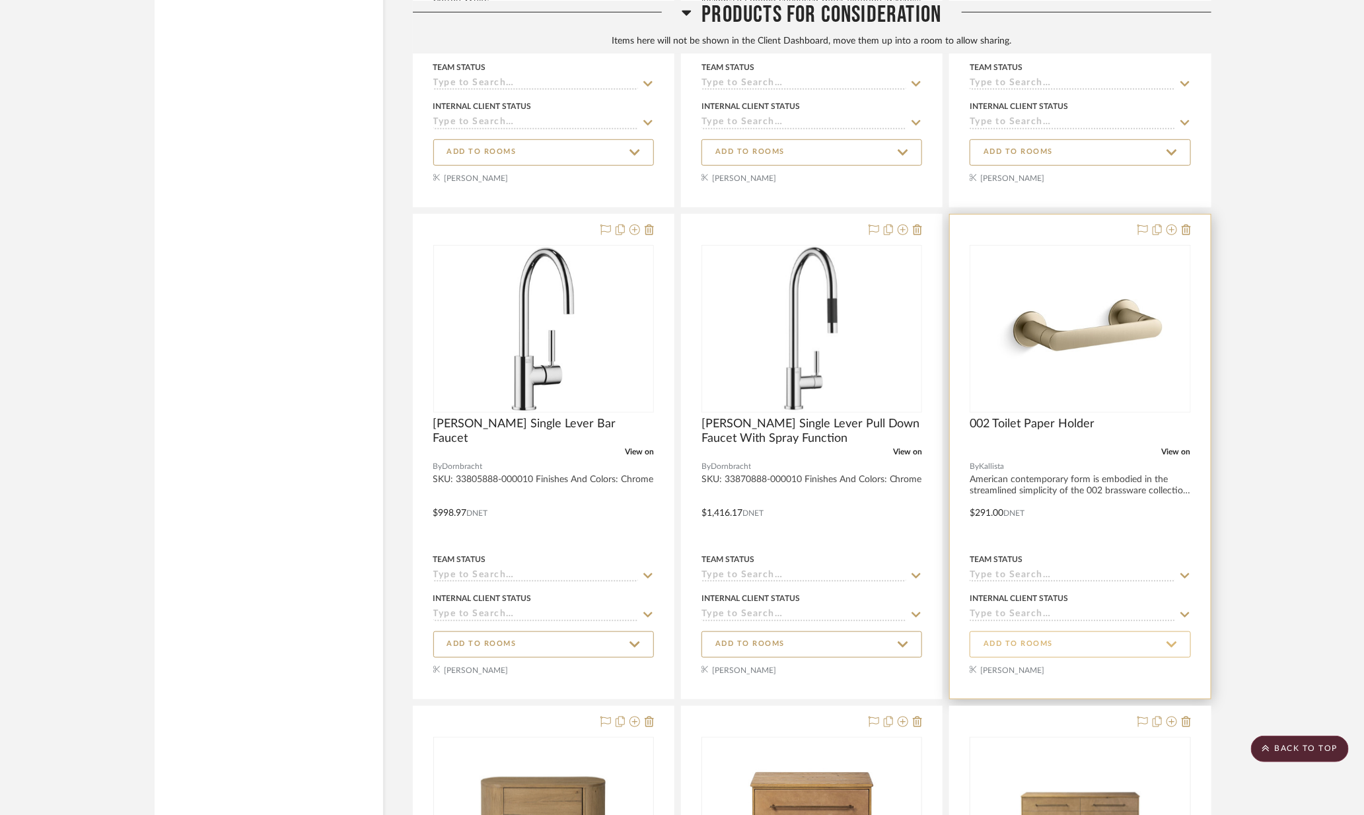
click at [1173, 645] on icon at bounding box center [1171, 645] width 11 height 12
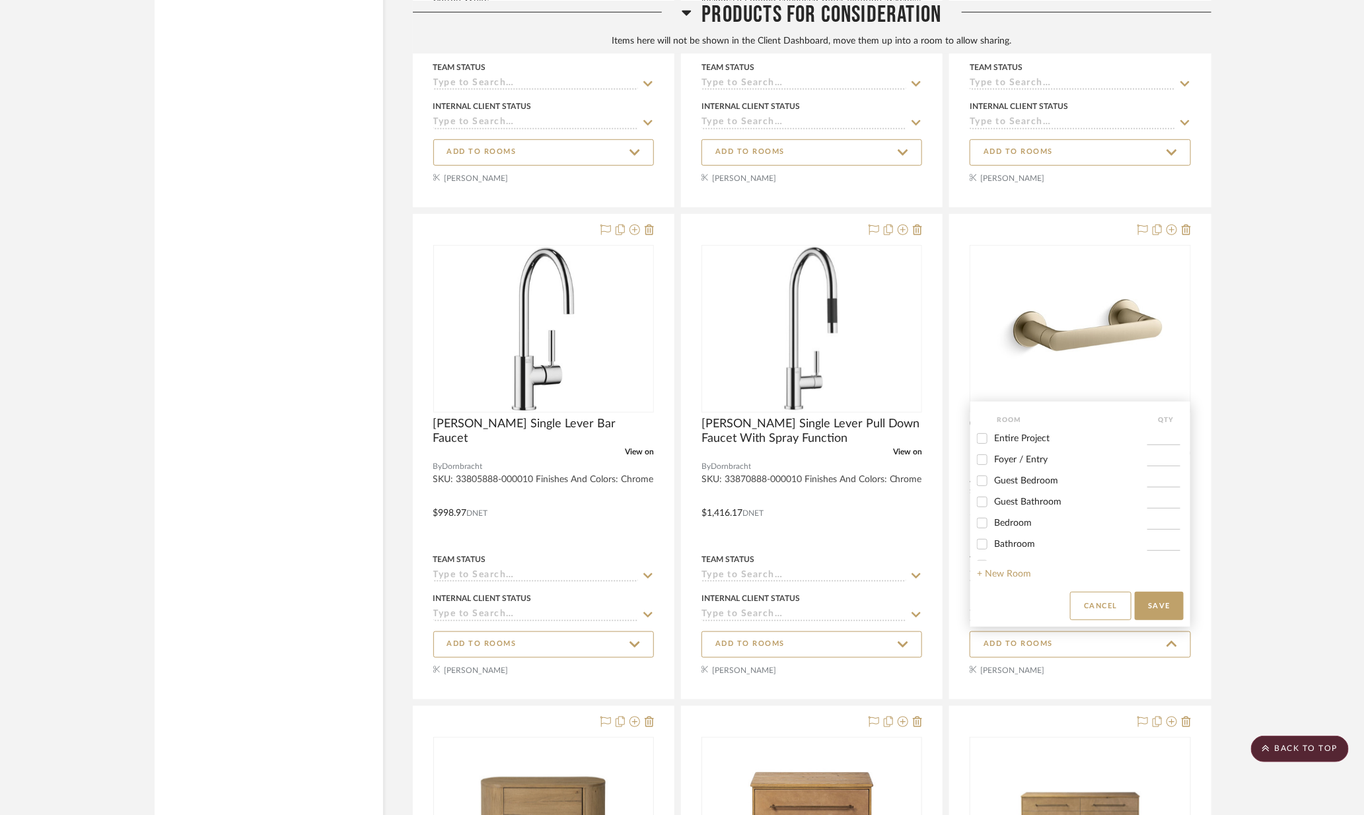
scroll to position [24, 0]
click at [1010, 515] on span "Bathroom" at bounding box center [1014, 519] width 41 height 9
click at [993, 514] on input "Bathroom" at bounding box center [982, 519] width 21 height 21
checkbox input "true"
type input "1"
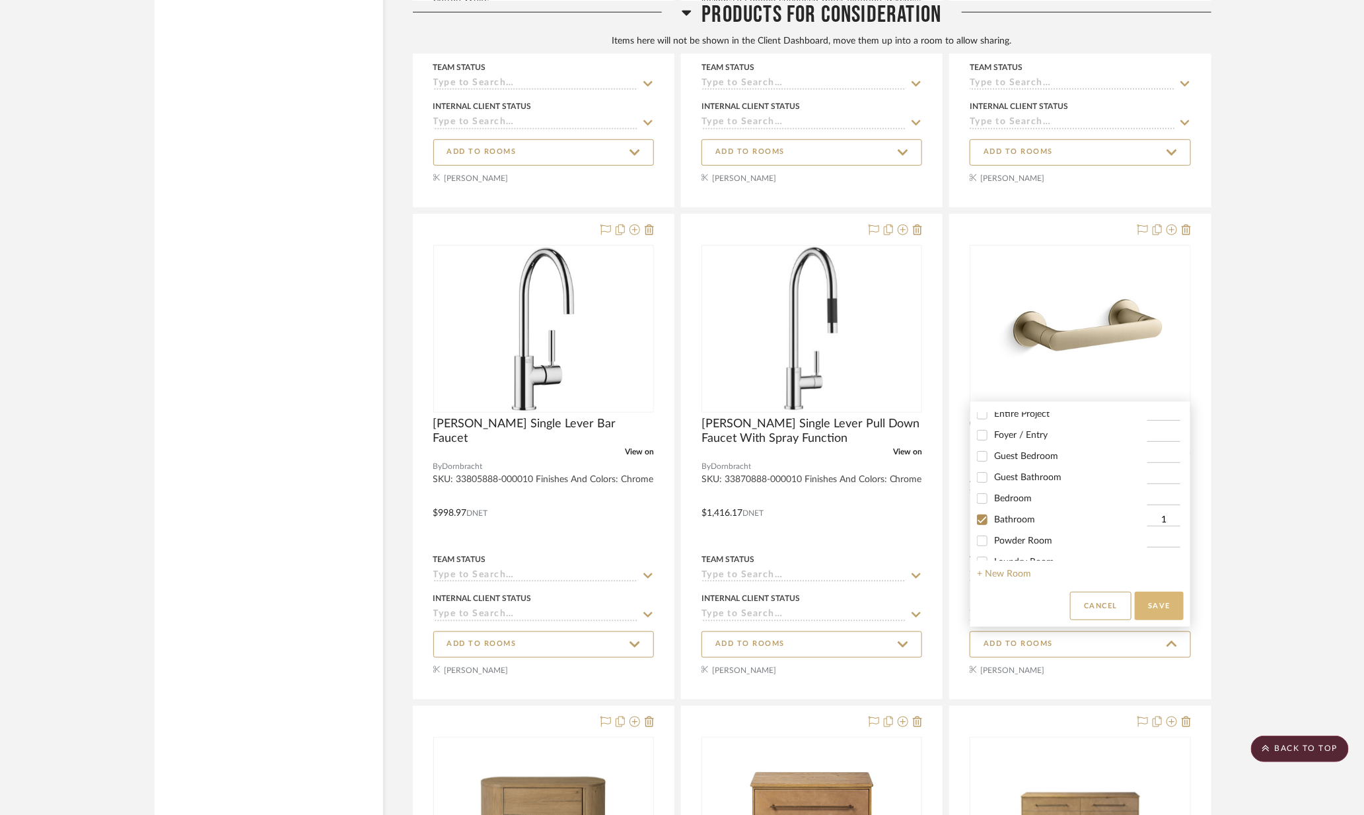
click at [1156, 598] on button "Save" at bounding box center [1159, 606] width 49 height 28
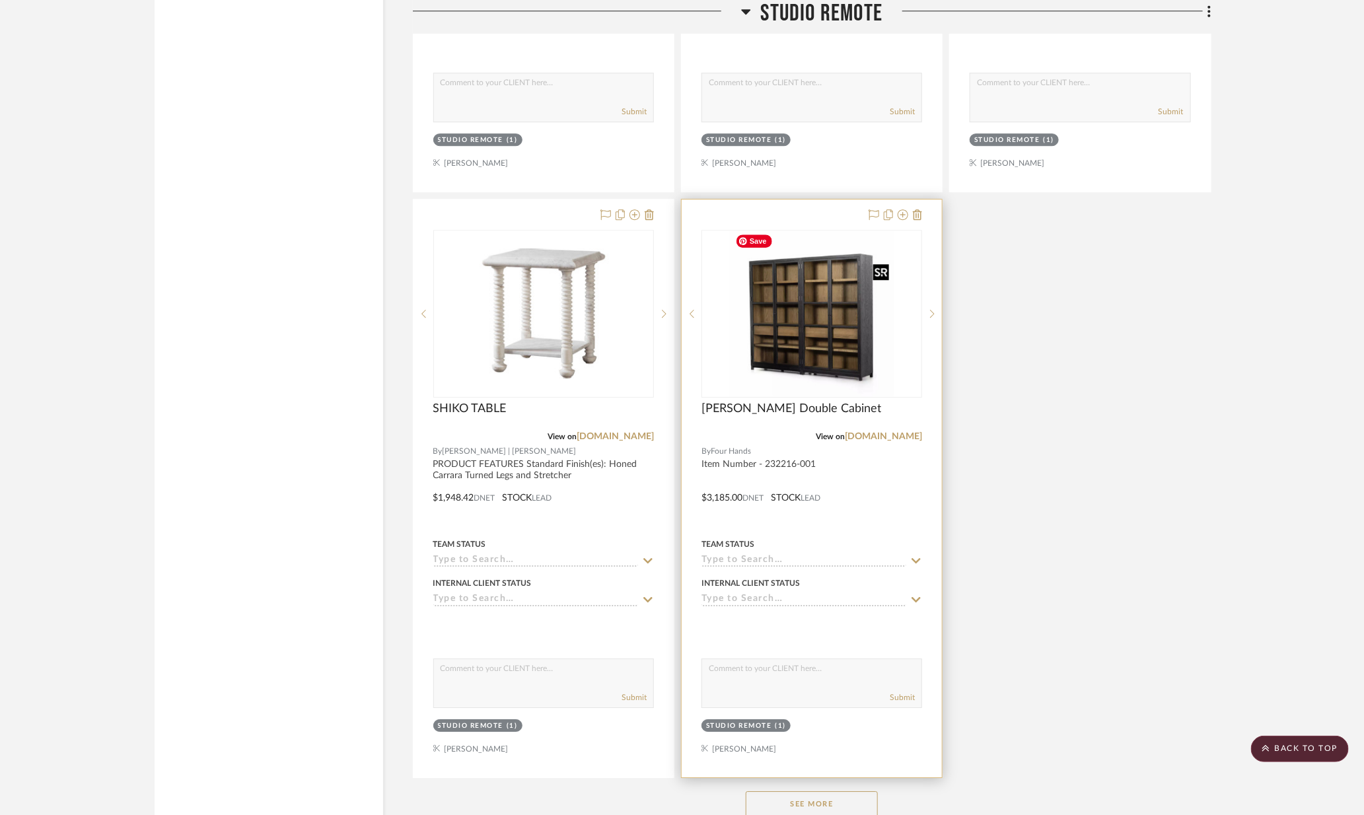
scroll to position [15787, 0]
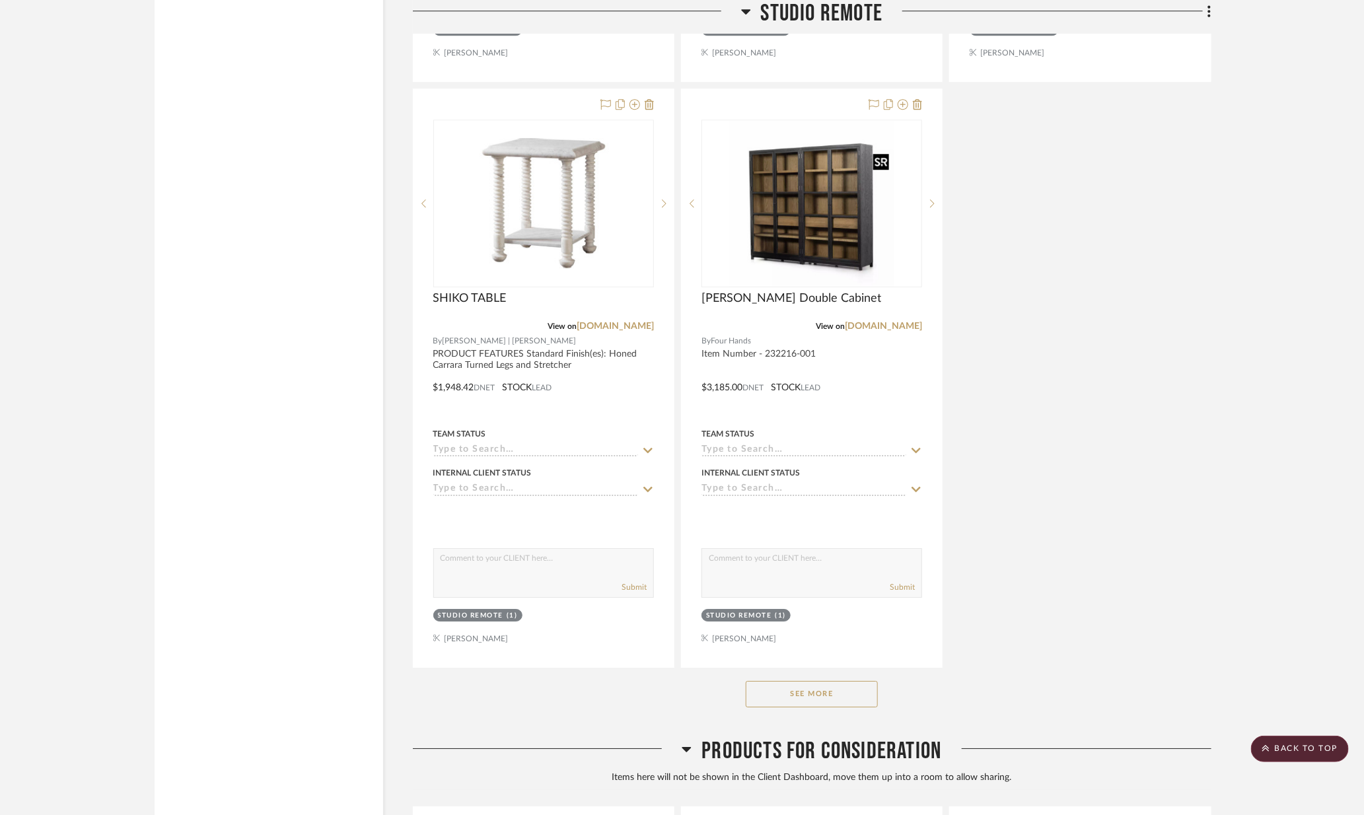
click at [823, 688] on button "See More" at bounding box center [812, 694] width 132 height 26
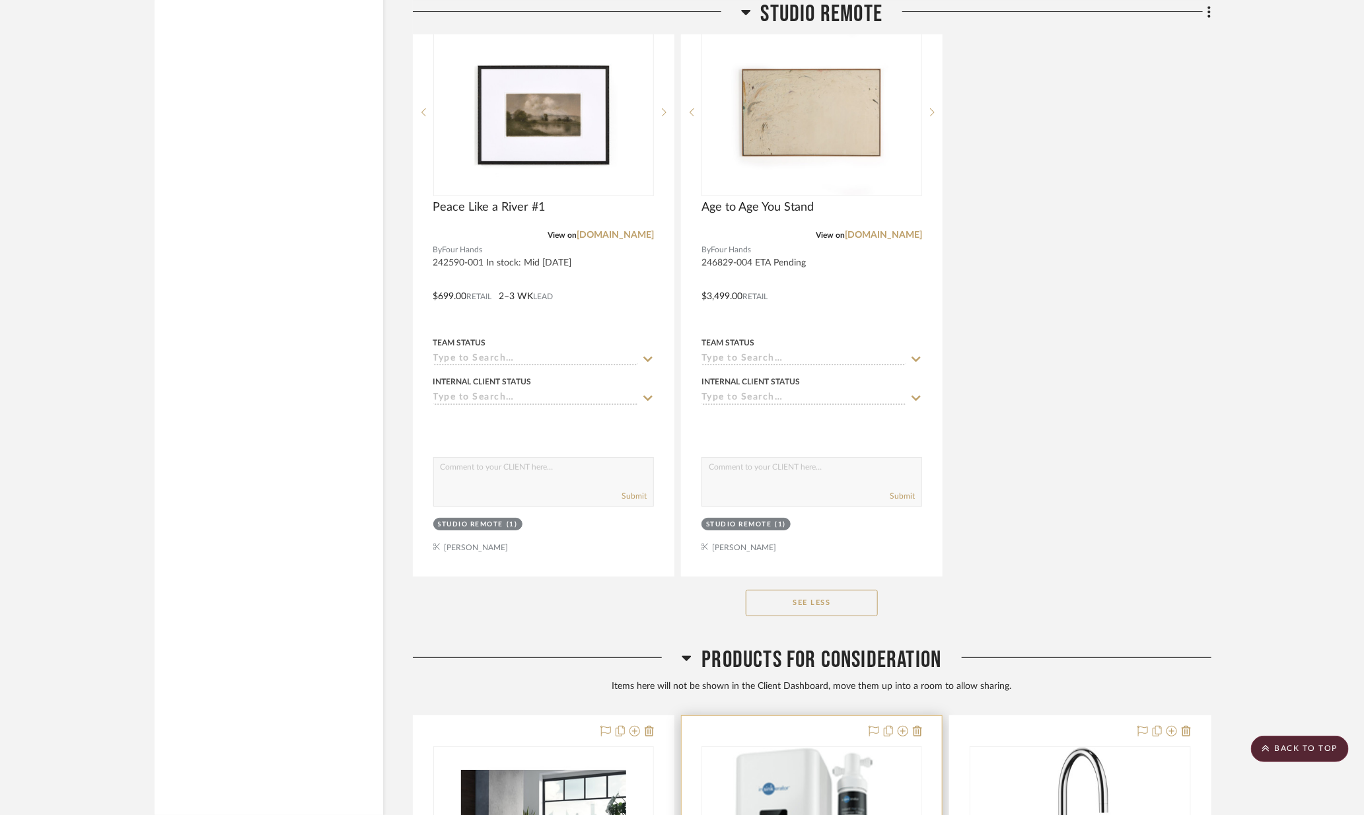
scroll to position [17666, 0]
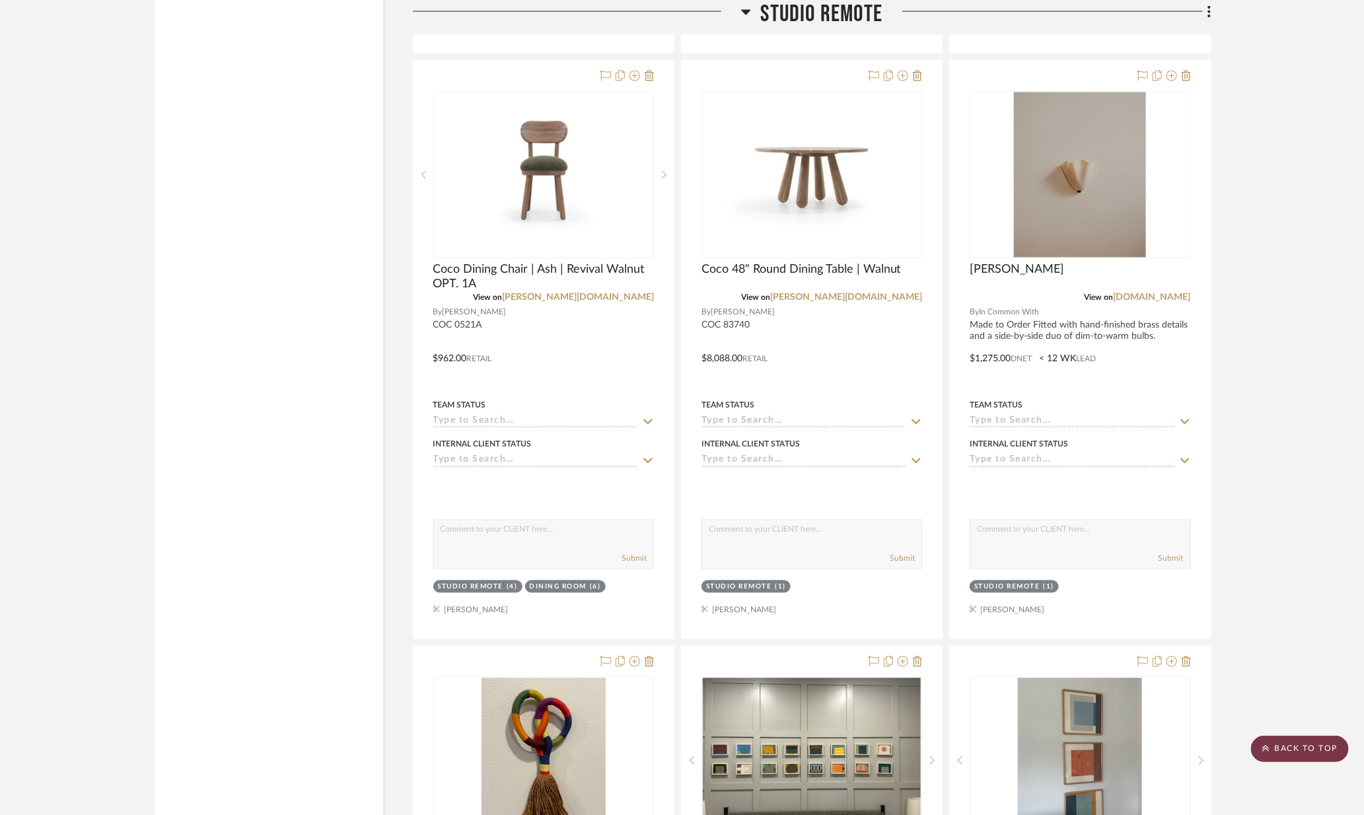
click at [1289, 753] on scroll-to-top-button "BACK TO TOP" at bounding box center [1300, 749] width 98 height 26
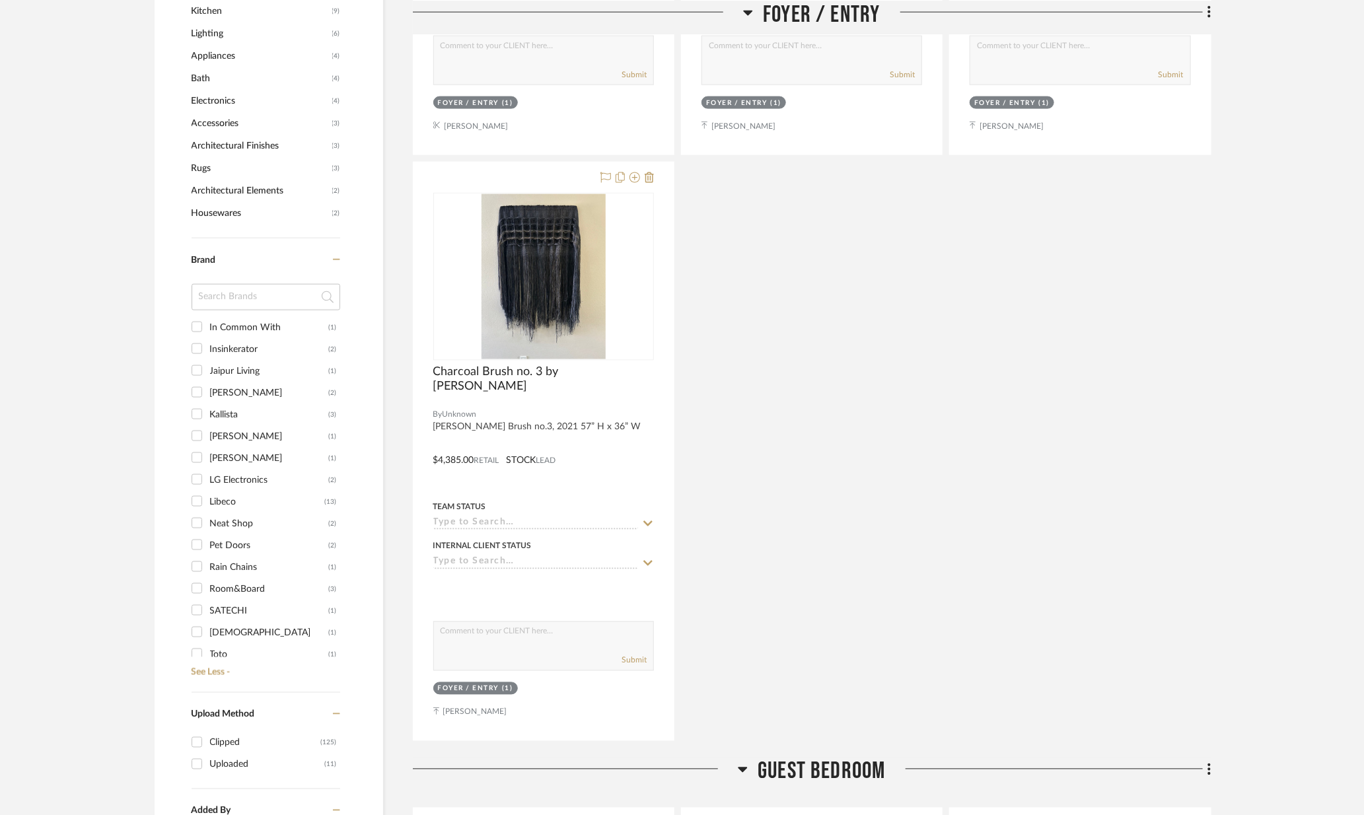
scroll to position [1001, 0]
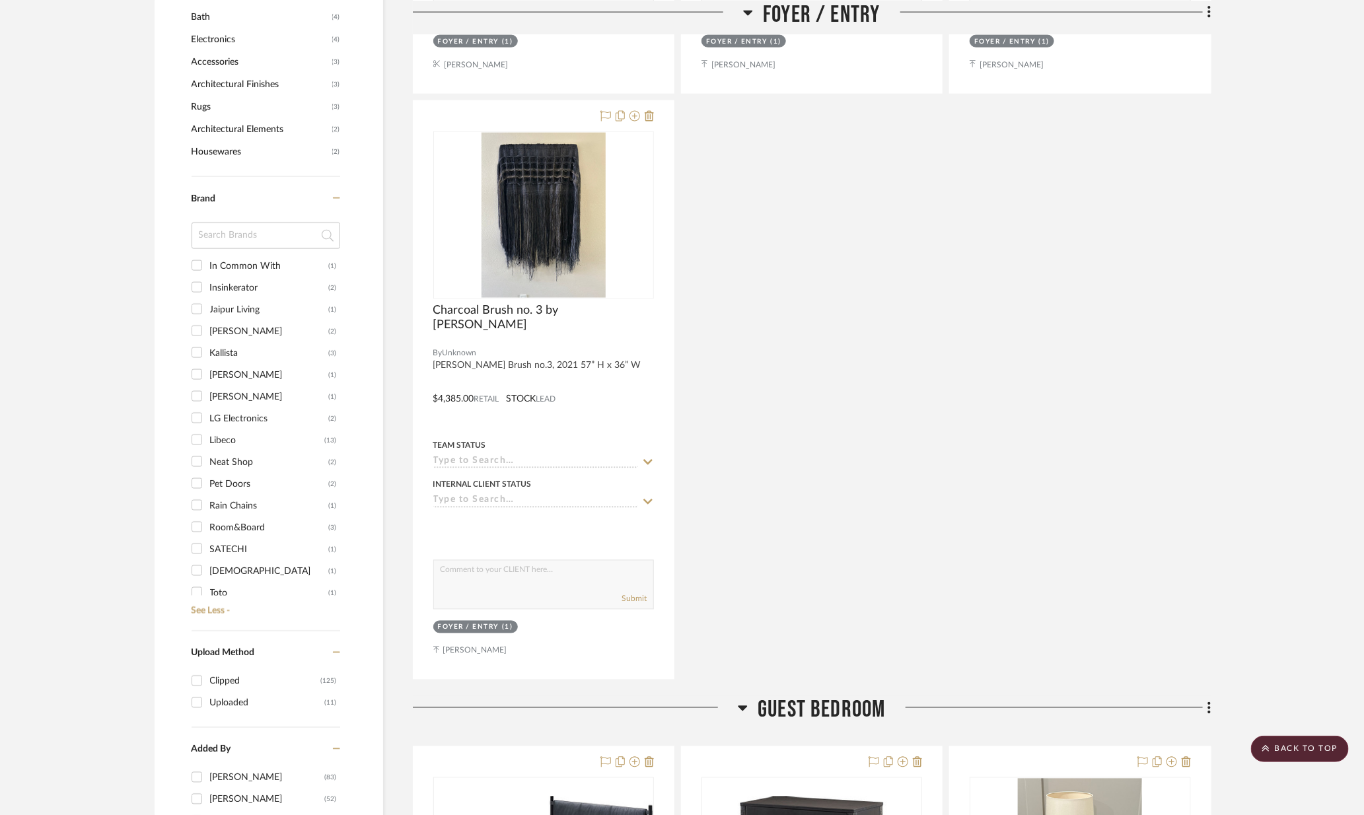
click at [219, 348] on div "Kallista" at bounding box center [269, 353] width 119 height 21
click at [207, 348] on input "Kallista (3)" at bounding box center [196, 352] width 21 height 21
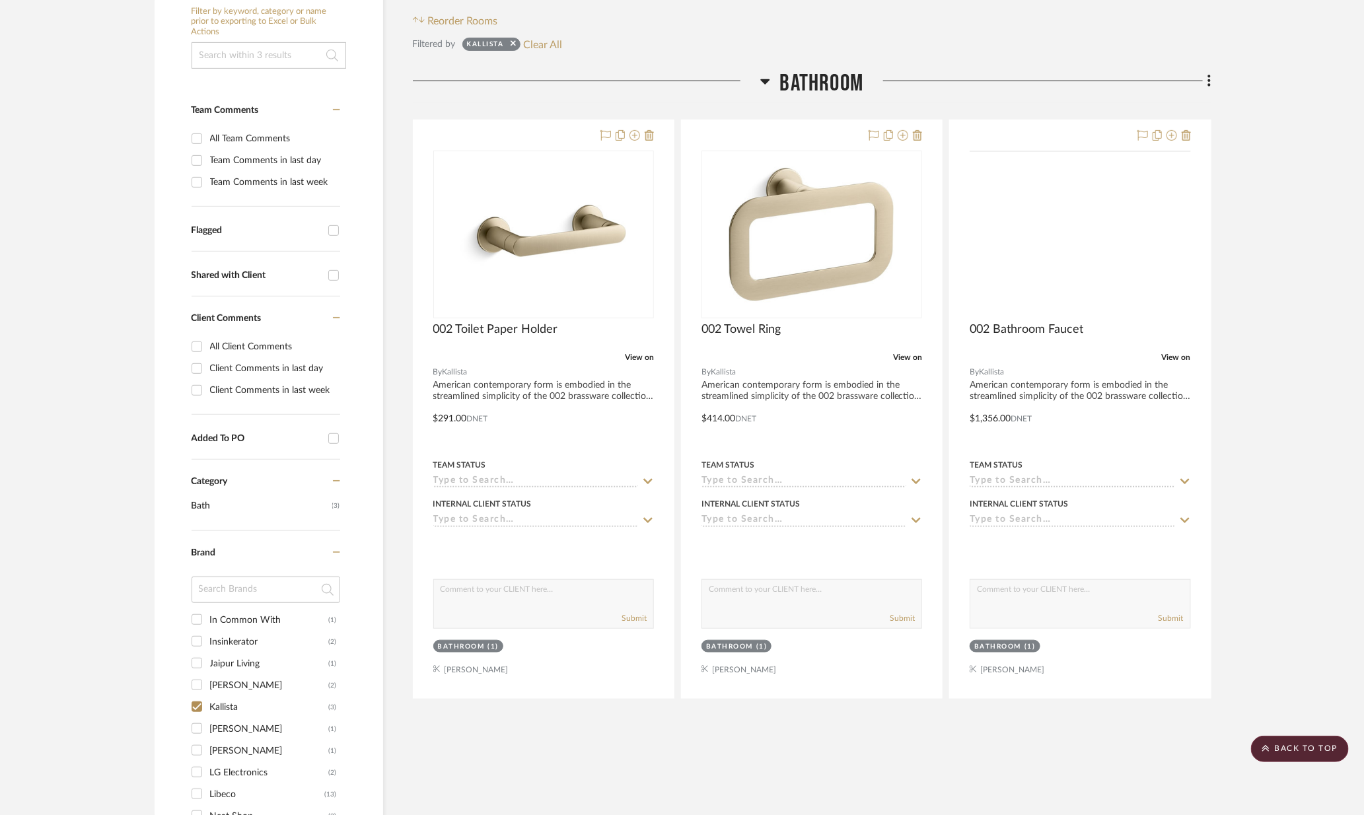
scroll to position [192, 0]
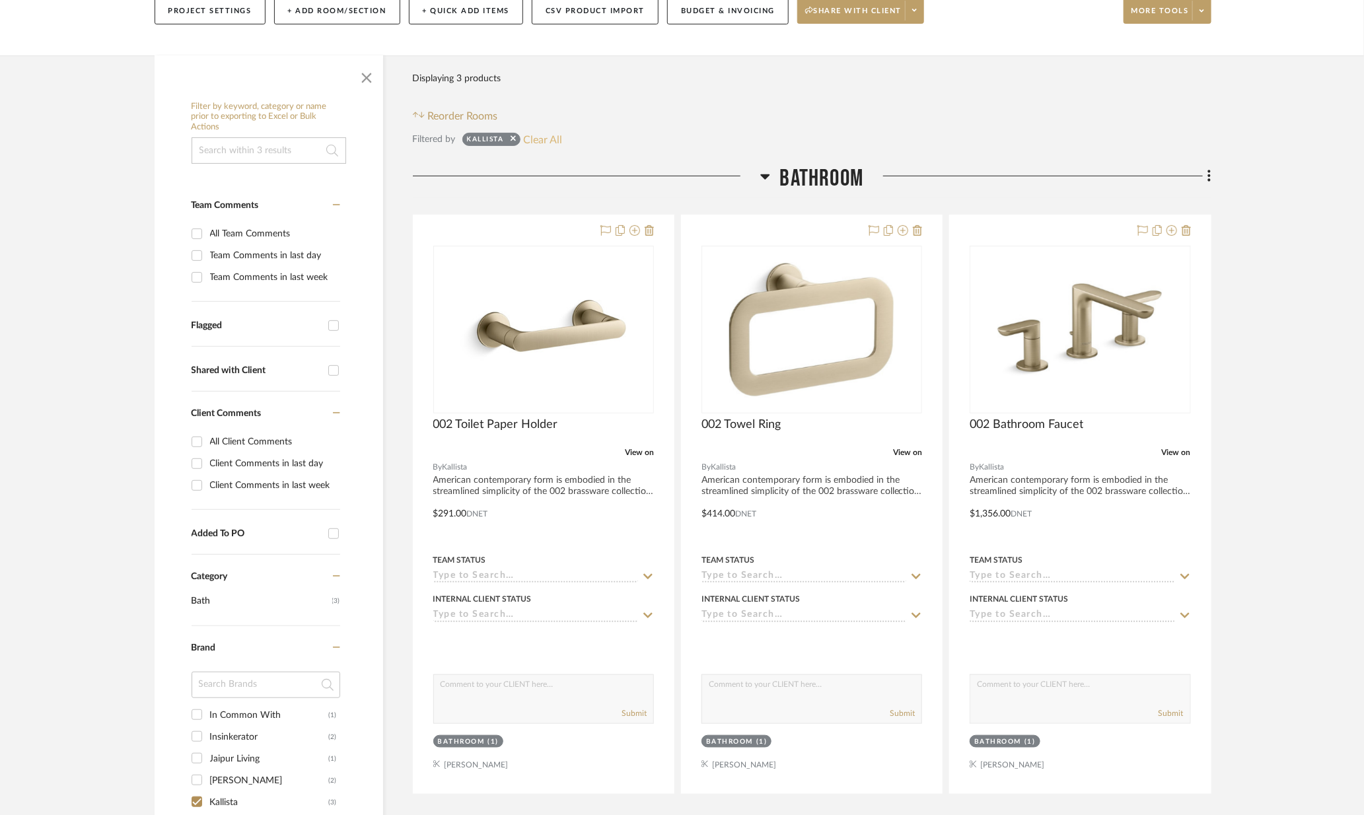
click at [540, 140] on button "Clear All" at bounding box center [543, 139] width 39 height 17
checkbox input "false"
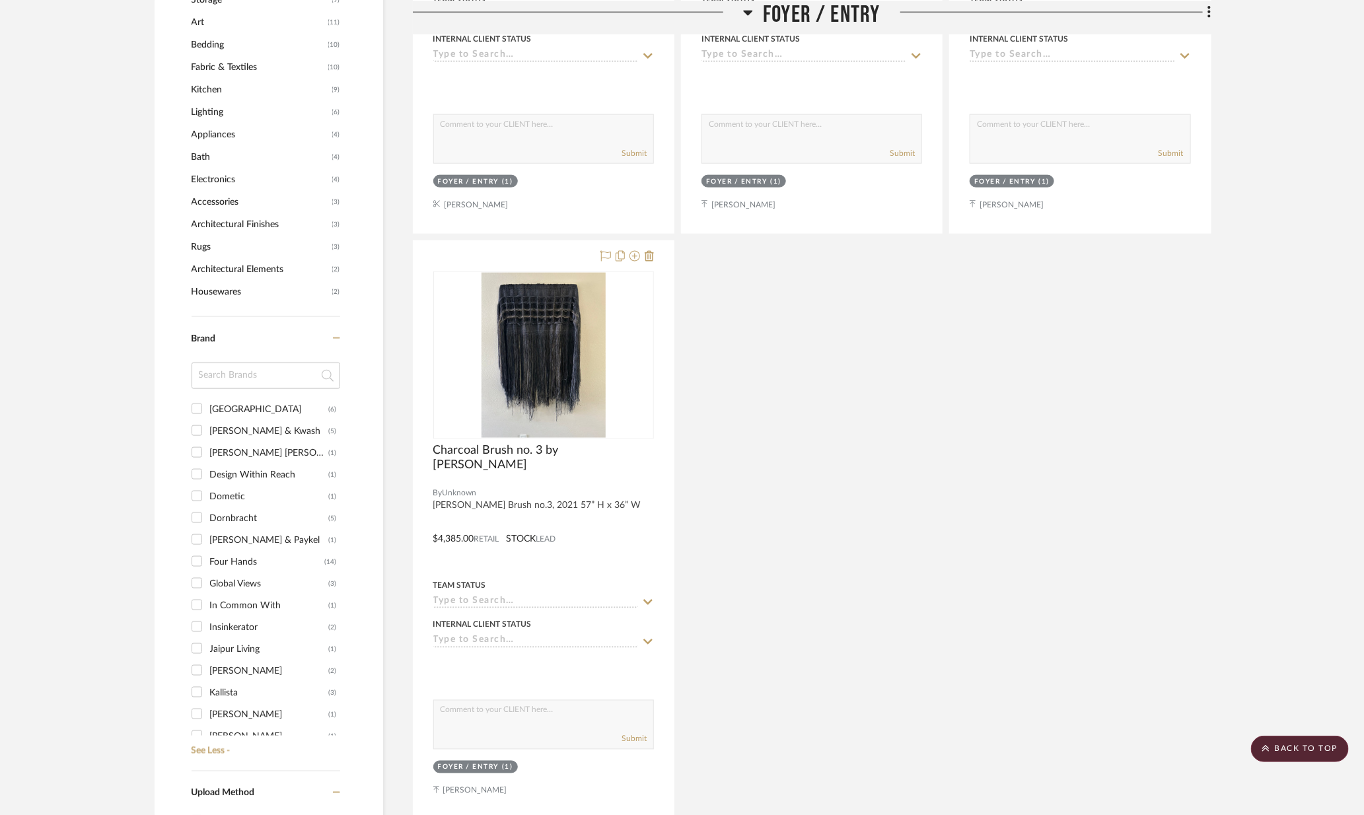
scroll to position [96, 0]
click at [228, 544] on div "Dornbracht" at bounding box center [269, 554] width 119 height 21
click at [207, 543] on input "Dornbracht (5)" at bounding box center [196, 553] width 21 height 21
checkbox input "true"
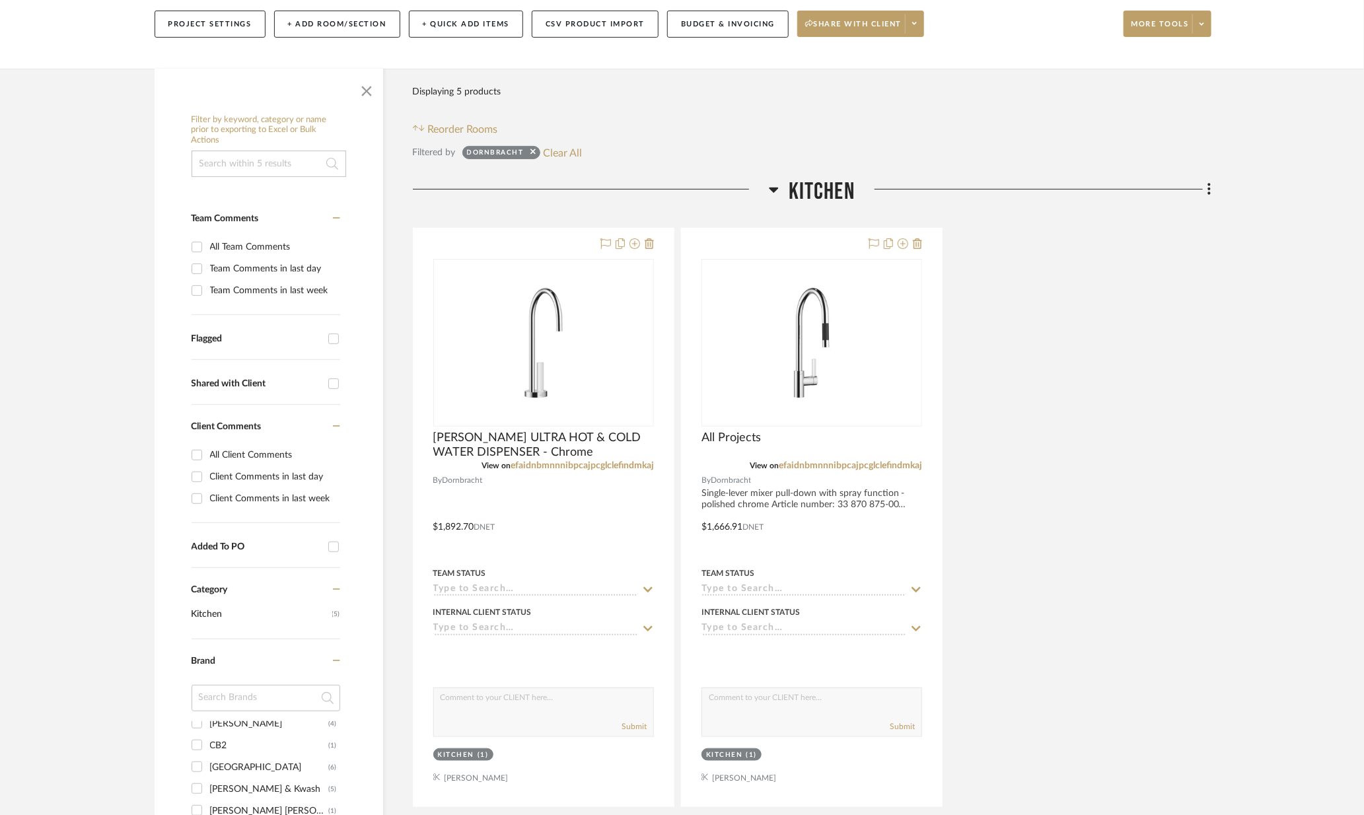
scroll to position [171, 0]
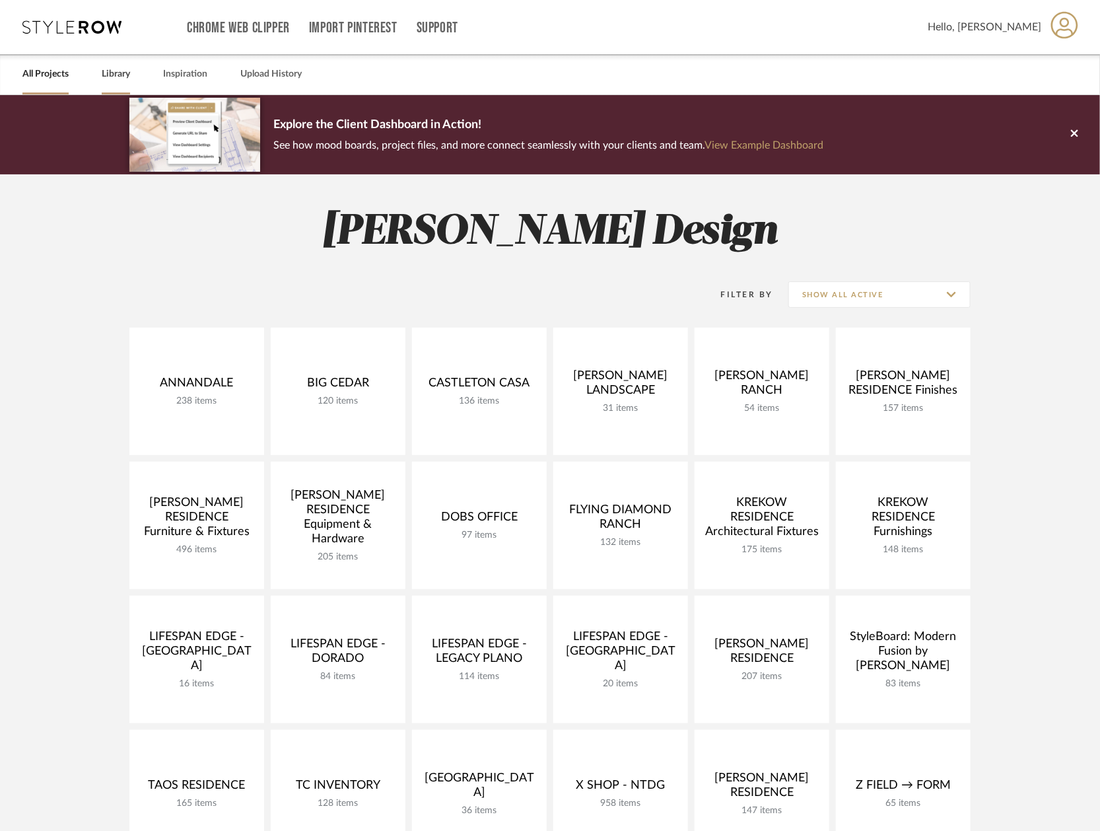
click at [118, 71] on link "Library" at bounding box center [116, 74] width 28 height 18
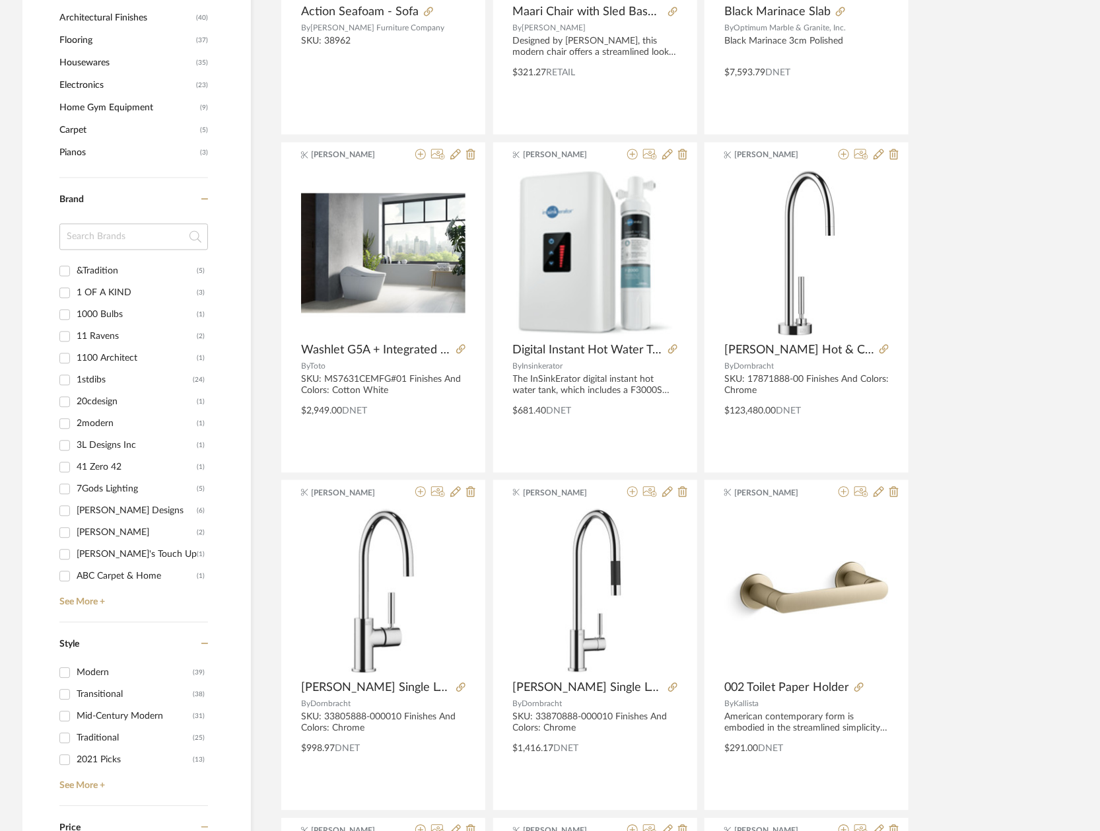
scroll to position [1129, 0]
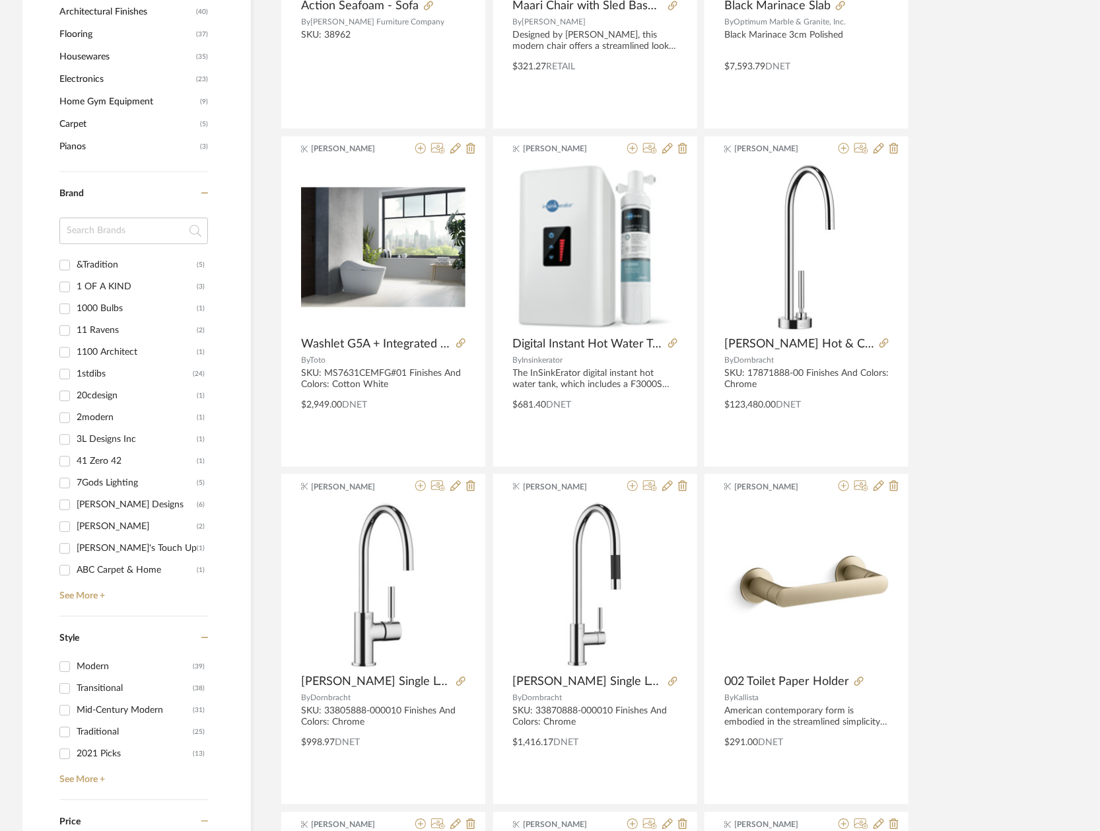
click at [128, 238] on input at bounding box center [133, 230] width 149 height 26
type input "ak"
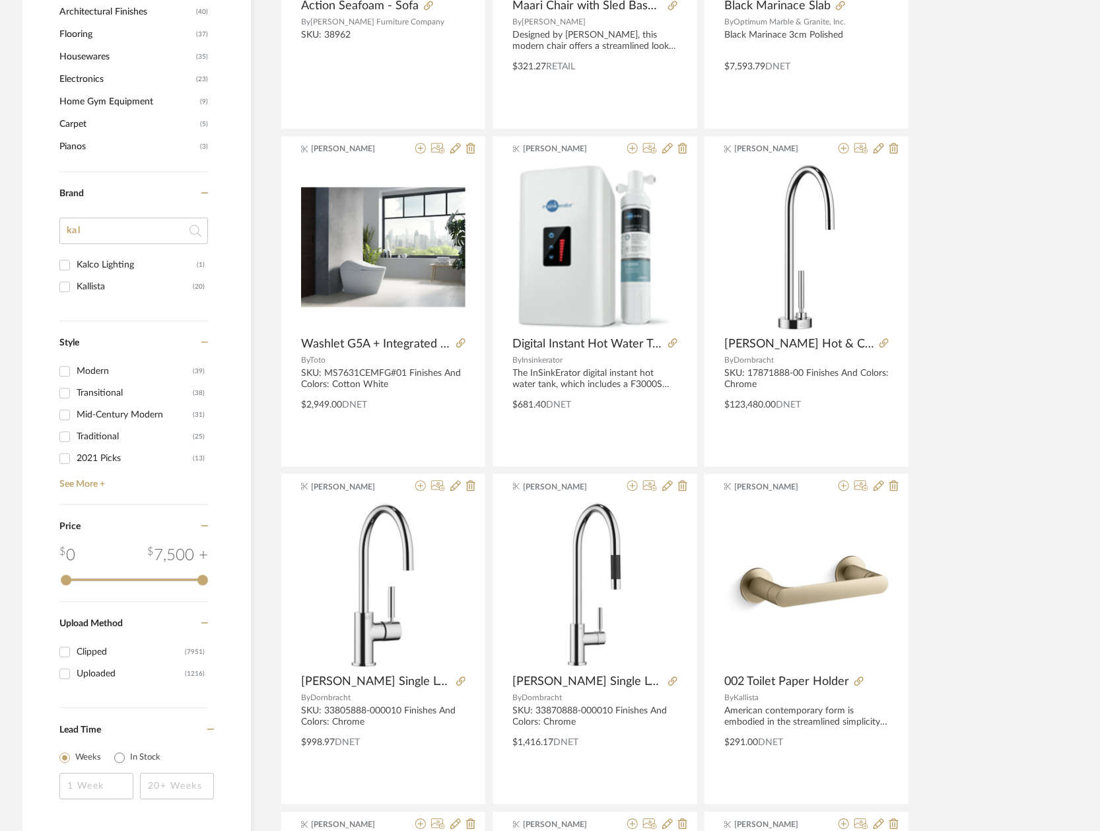
type input "kal"
click at [102, 285] on div "Kallista" at bounding box center [135, 286] width 116 height 21
click at [75, 285] on input "Kallista (20)" at bounding box center [64, 286] width 21 height 21
checkbox input "true"
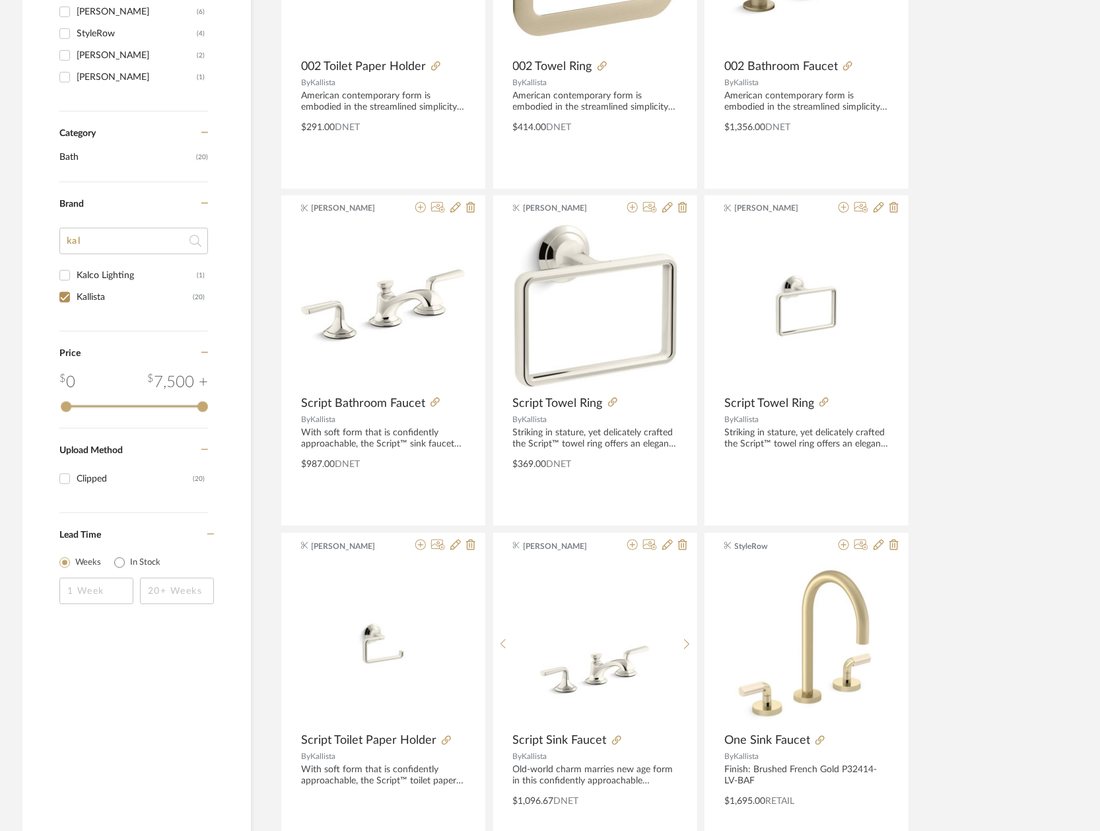
scroll to position [481, 0]
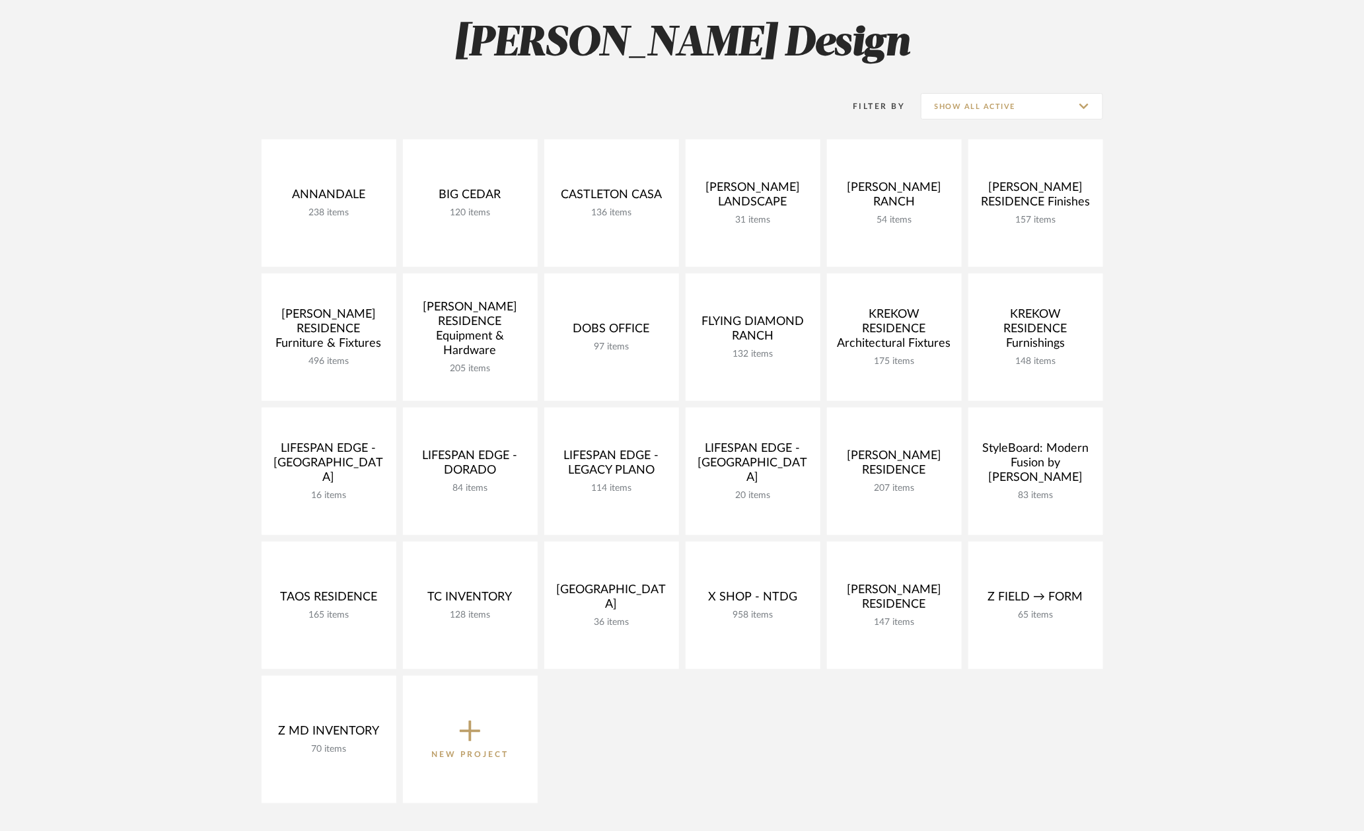
scroll to position [190, 0]
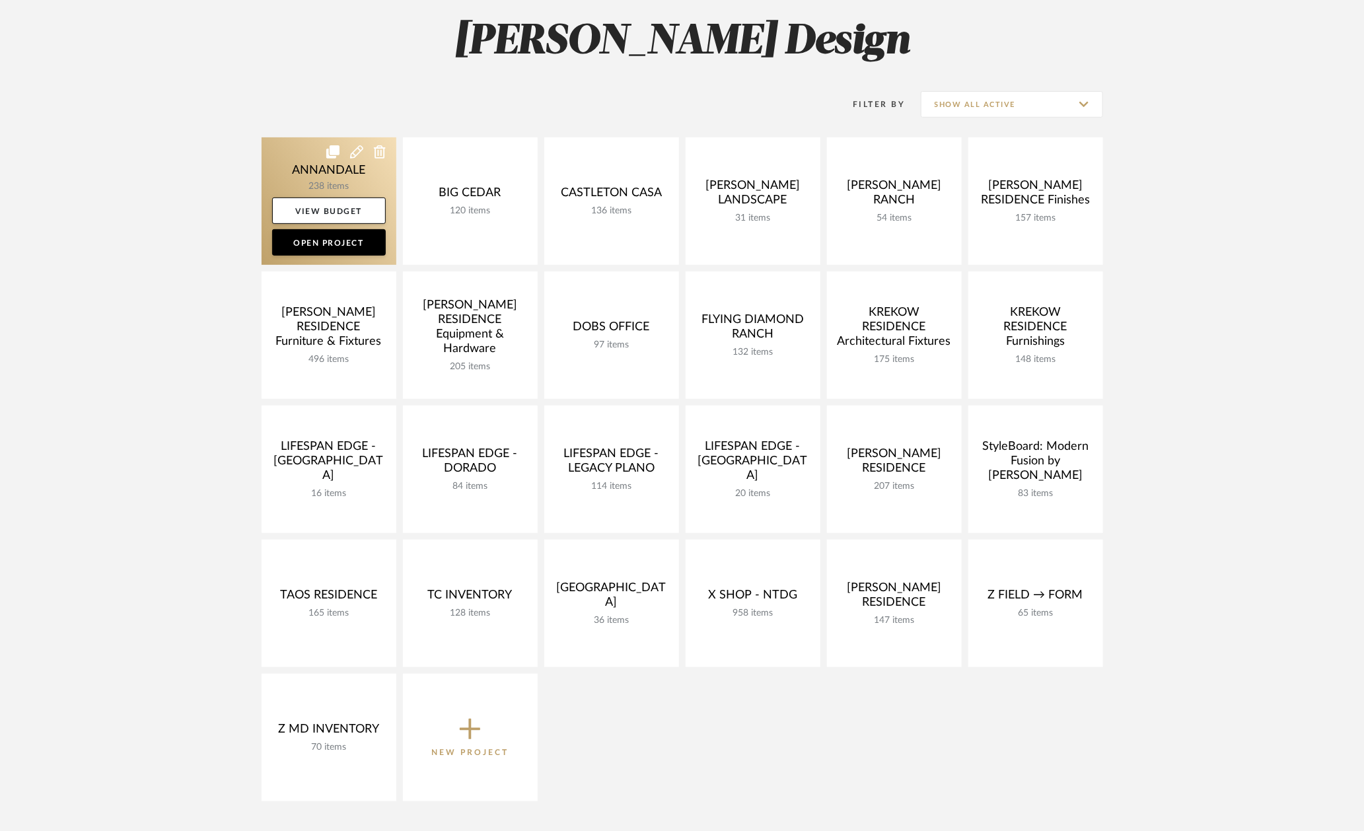
click at [281, 153] on link at bounding box center [329, 200] width 135 height 127
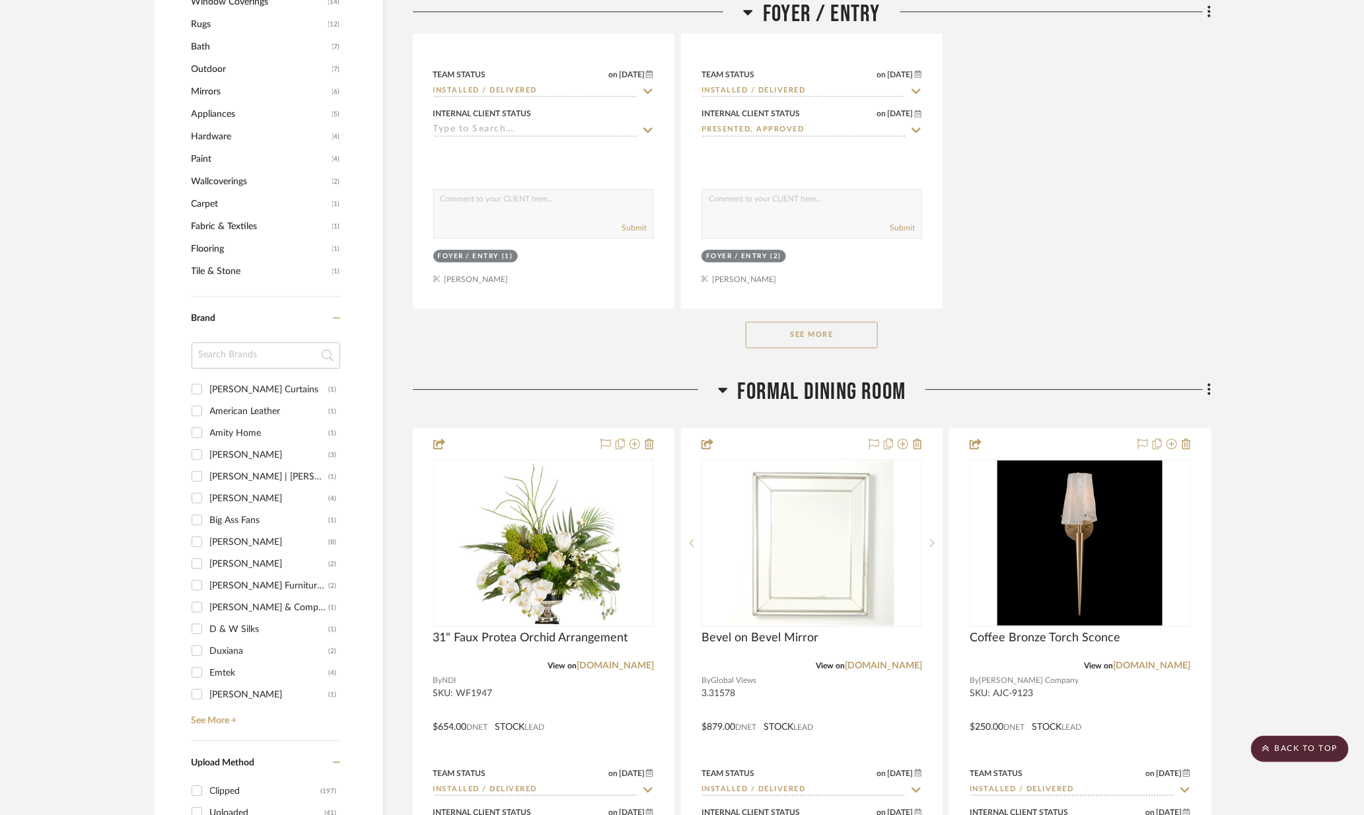
scroll to position [1918, 0]
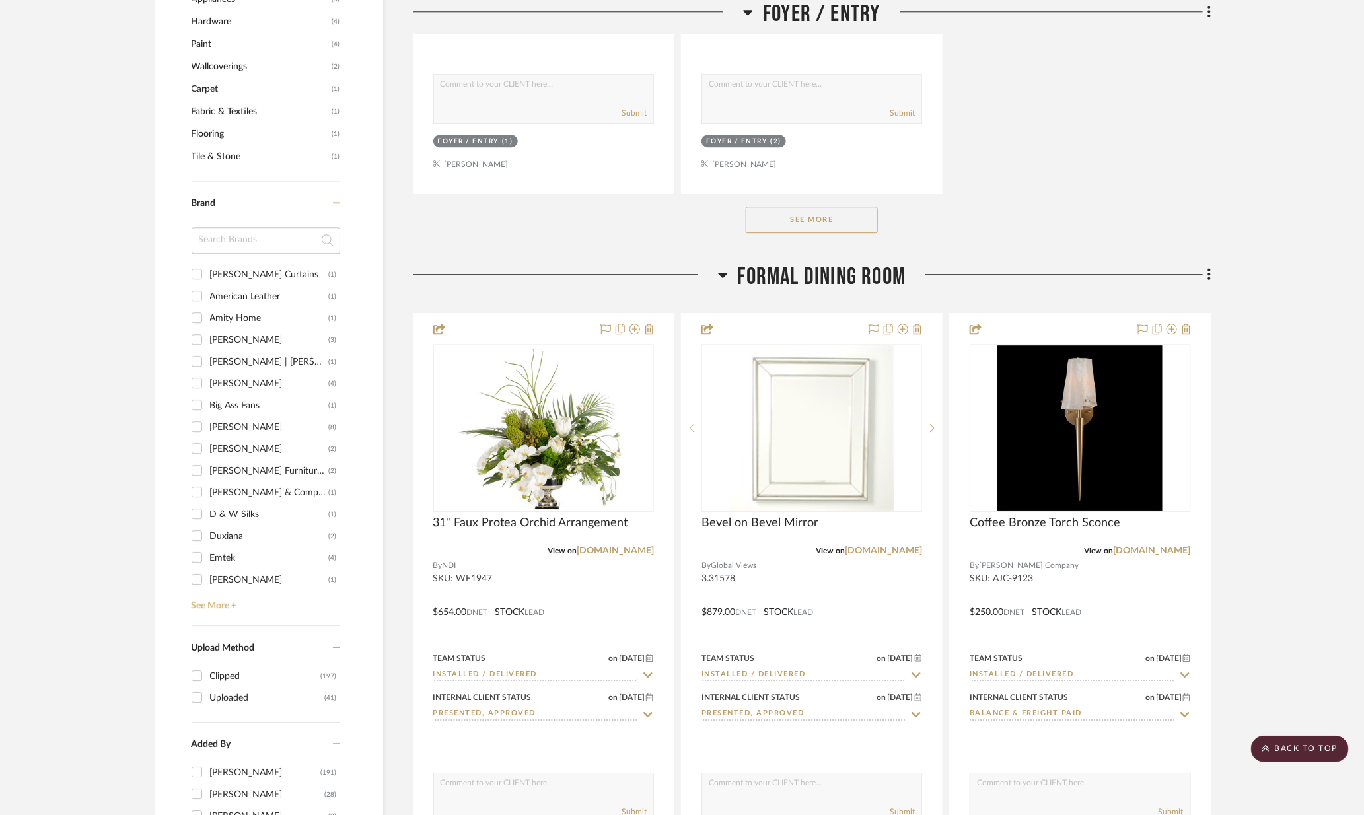
click at [217, 590] on link "See More +" at bounding box center [264, 600] width 152 height 21
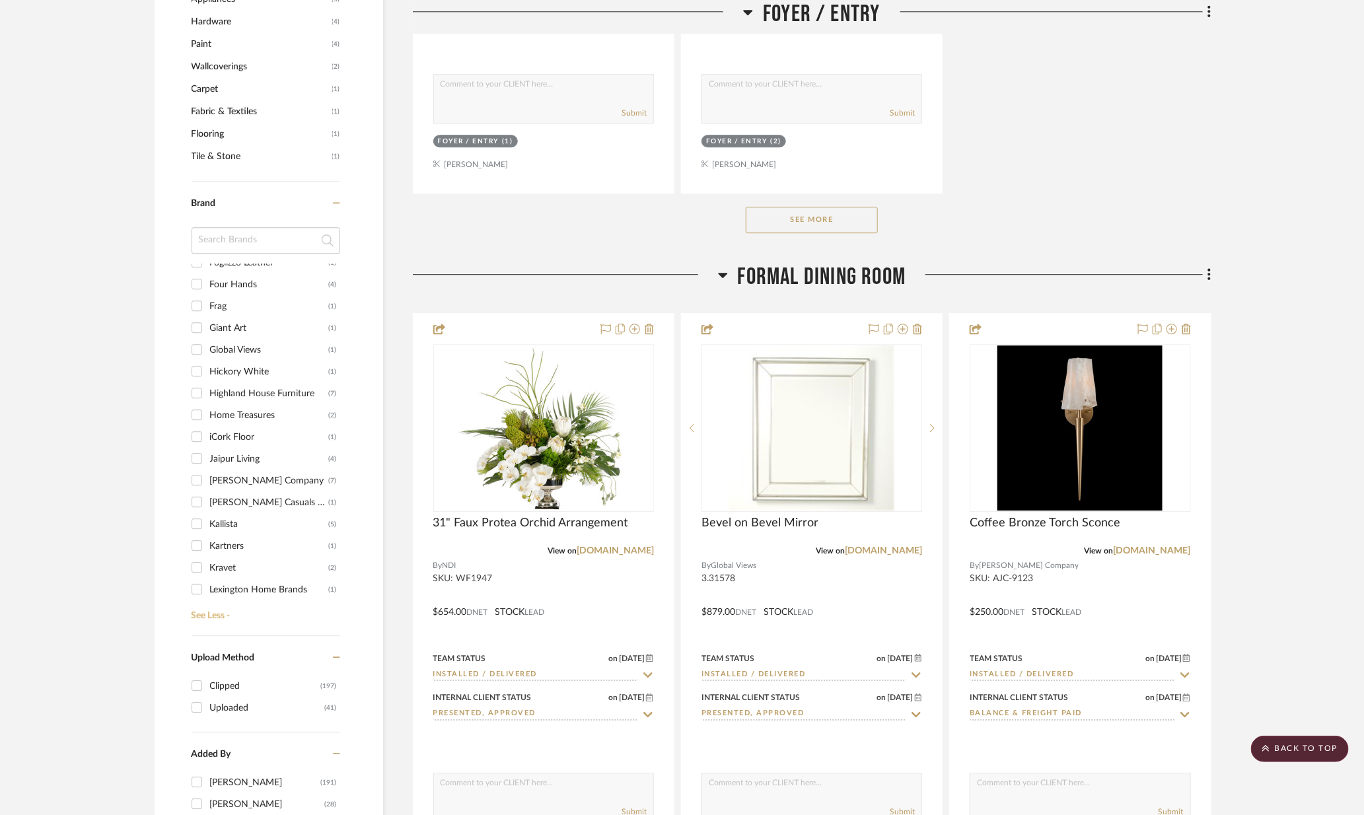
scroll to position [424, 0]
click at [223, 450] on div "Kallista" at bounding box center [269, 460] width 119 height 21
click at [207, 450] on input "Kallista (5)" at bounding box center [196, 460] width 21 height 21
checkbox input "true"
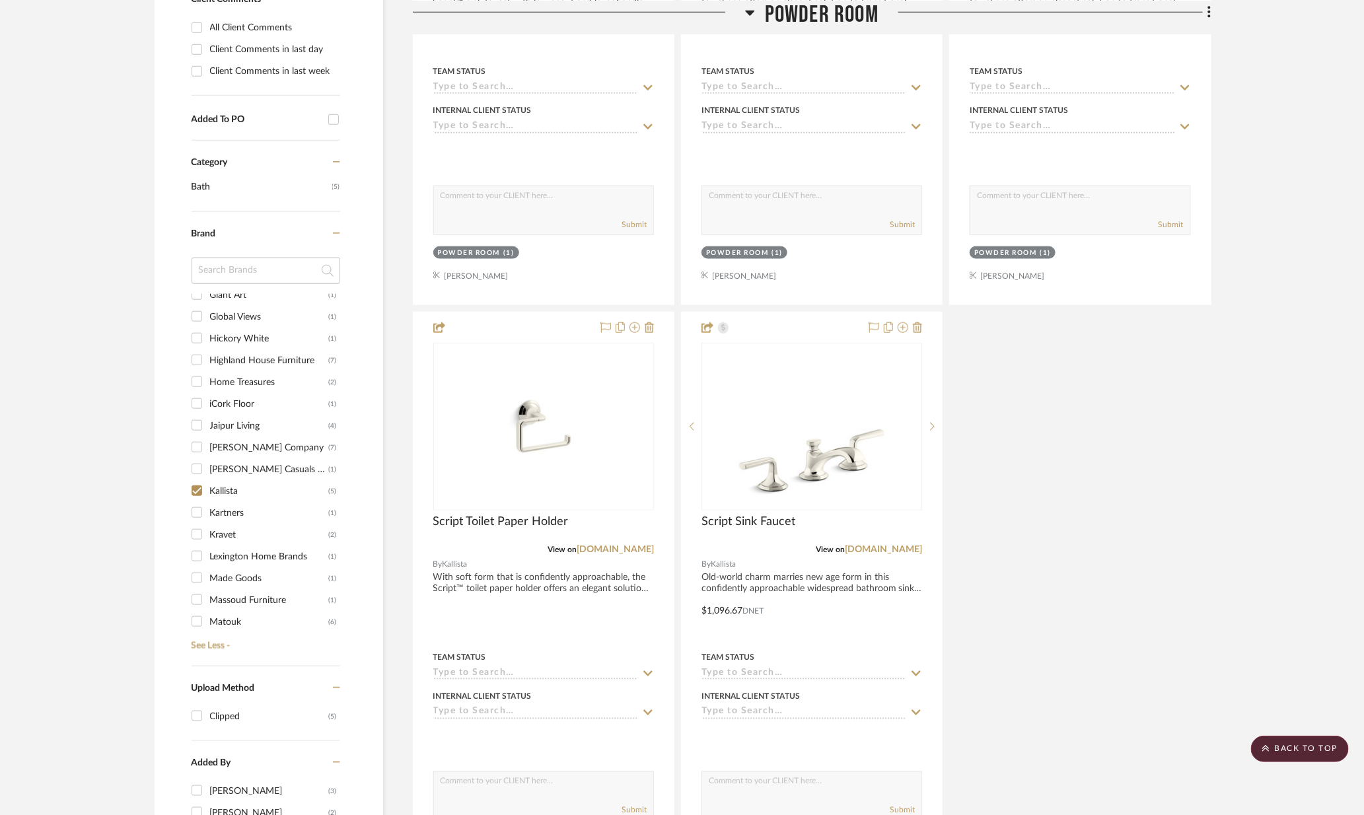
scroll to position [662, 0]
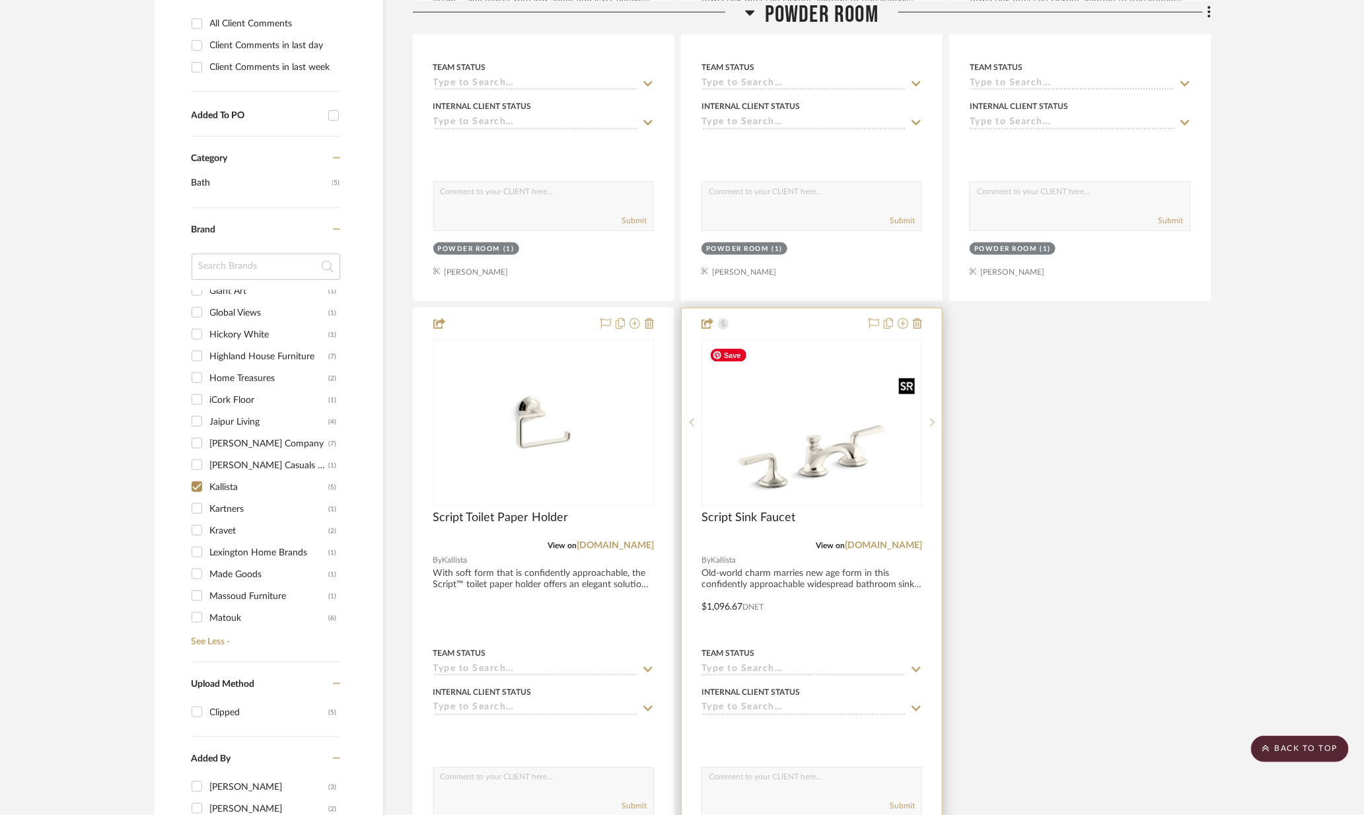
click at [0, 0] on img at bounding box center [0, 0] width 0 height 0
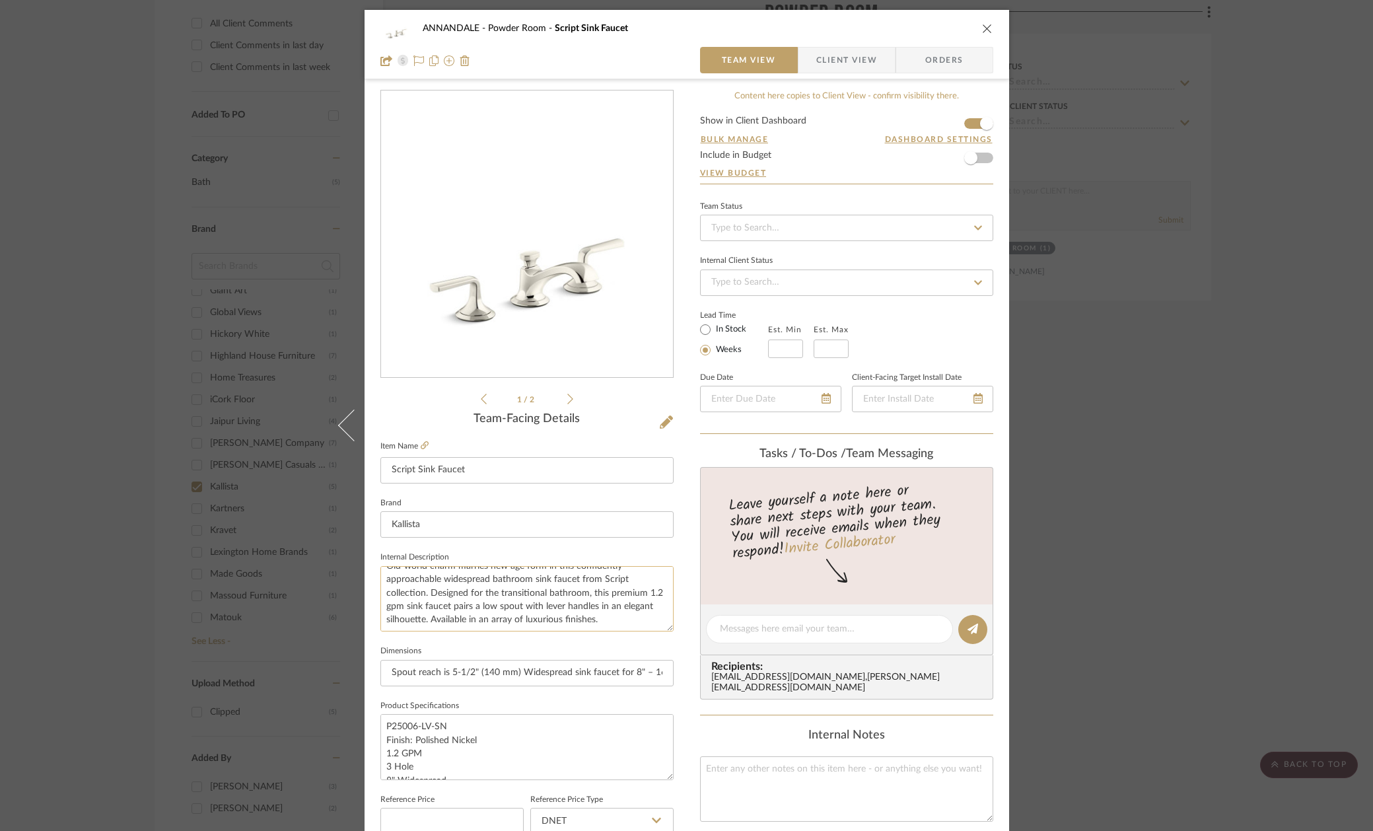
scroll to position [400, 0]
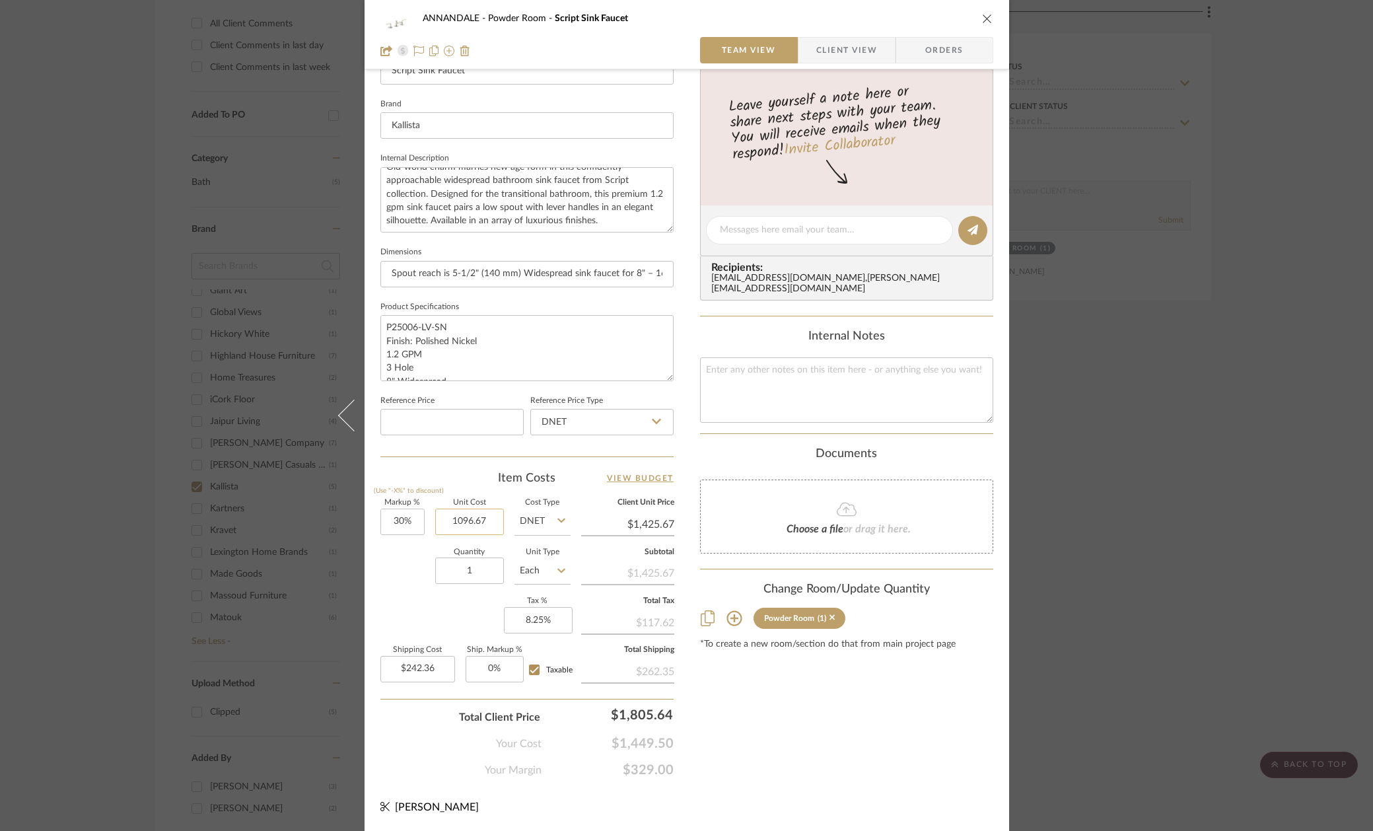
click at [474, 521] on input "1096.67" at bounding box center [469, 522] width 69 height 26
type input "$987.00"
click at [402, 594] on div "Quantity 1 Unit Type Each" at bounding box center [475, 572] width 190 height 47
type input "$1,283.10"
type input "$218.13"
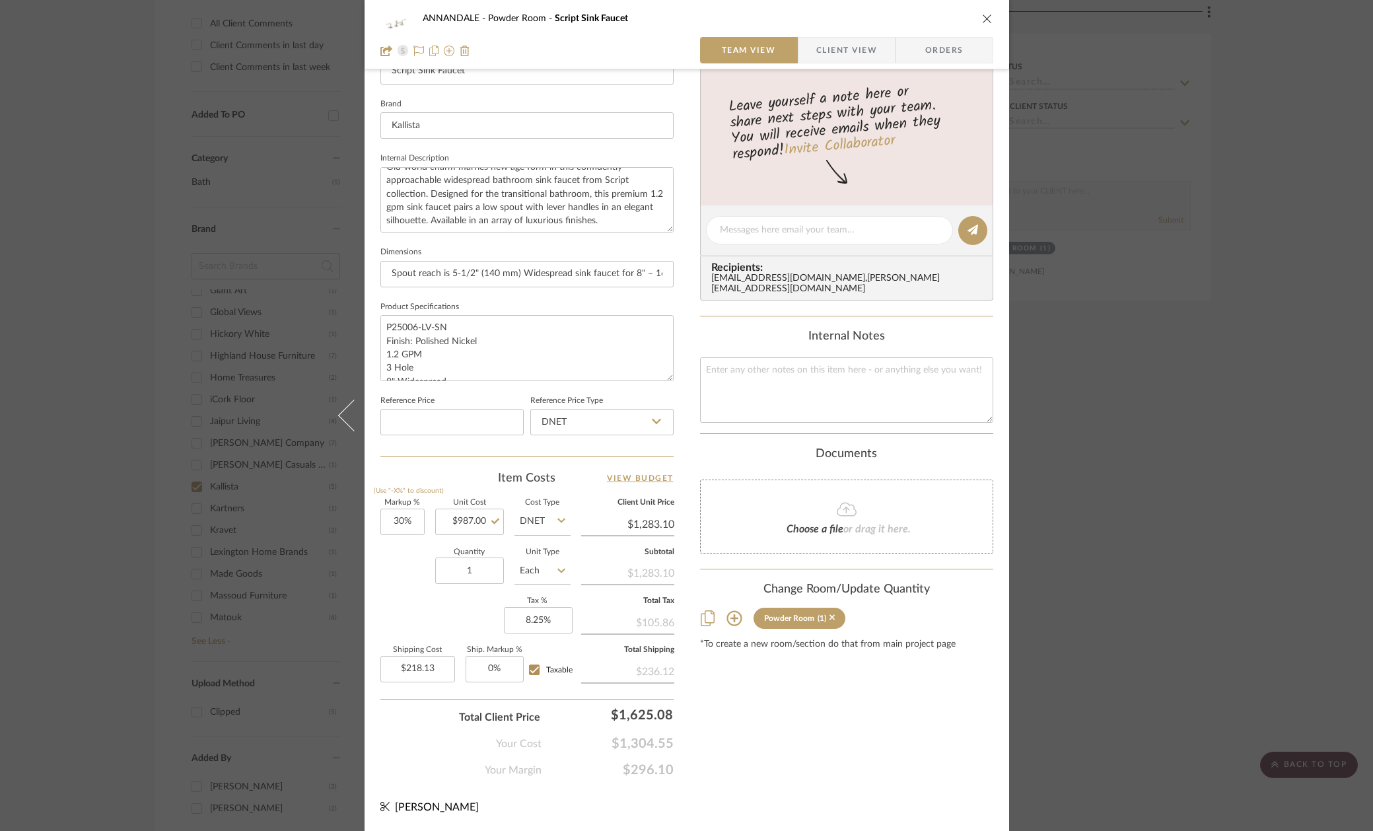
click at [235, 408] on div "ANNANDALE Powder Room Script Sink Faucet Team View Client View Orders 1 / 2 Tea…" at bounding box center [686, 415] width 1373 height 831
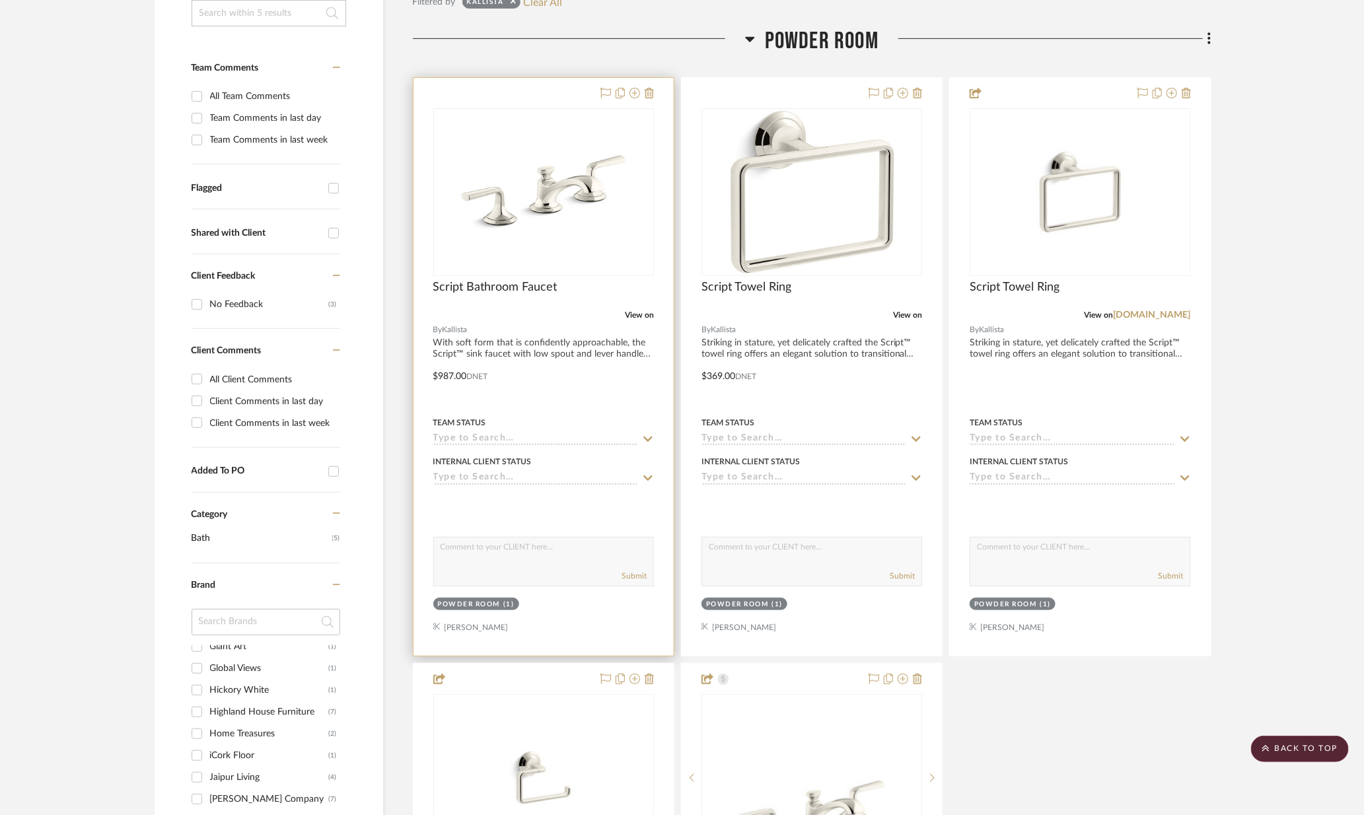
scroll to position [308, 0]
click at [653, 92] on icon at bounding box center [649, 92] width 9 height 11
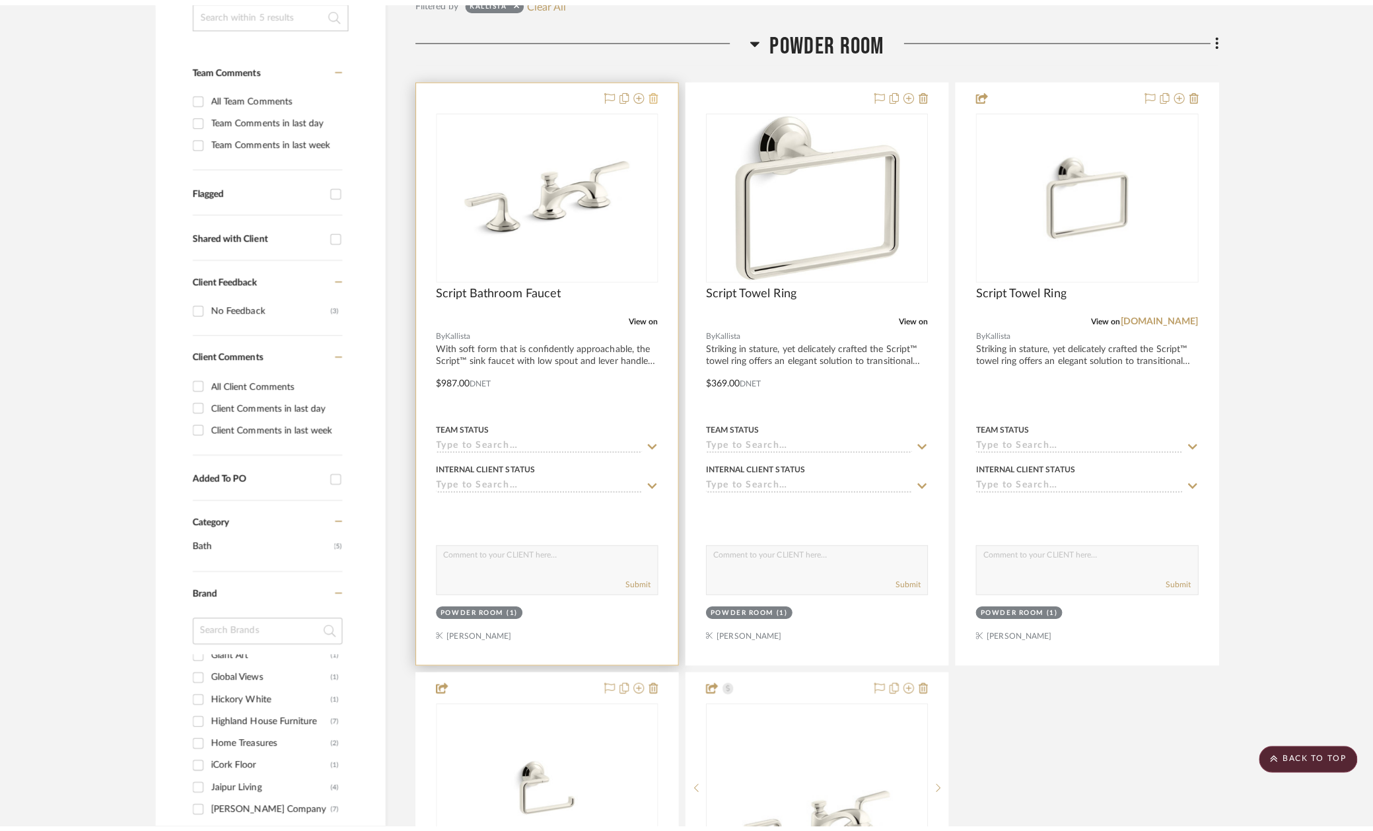
scroll to position [0, 0]
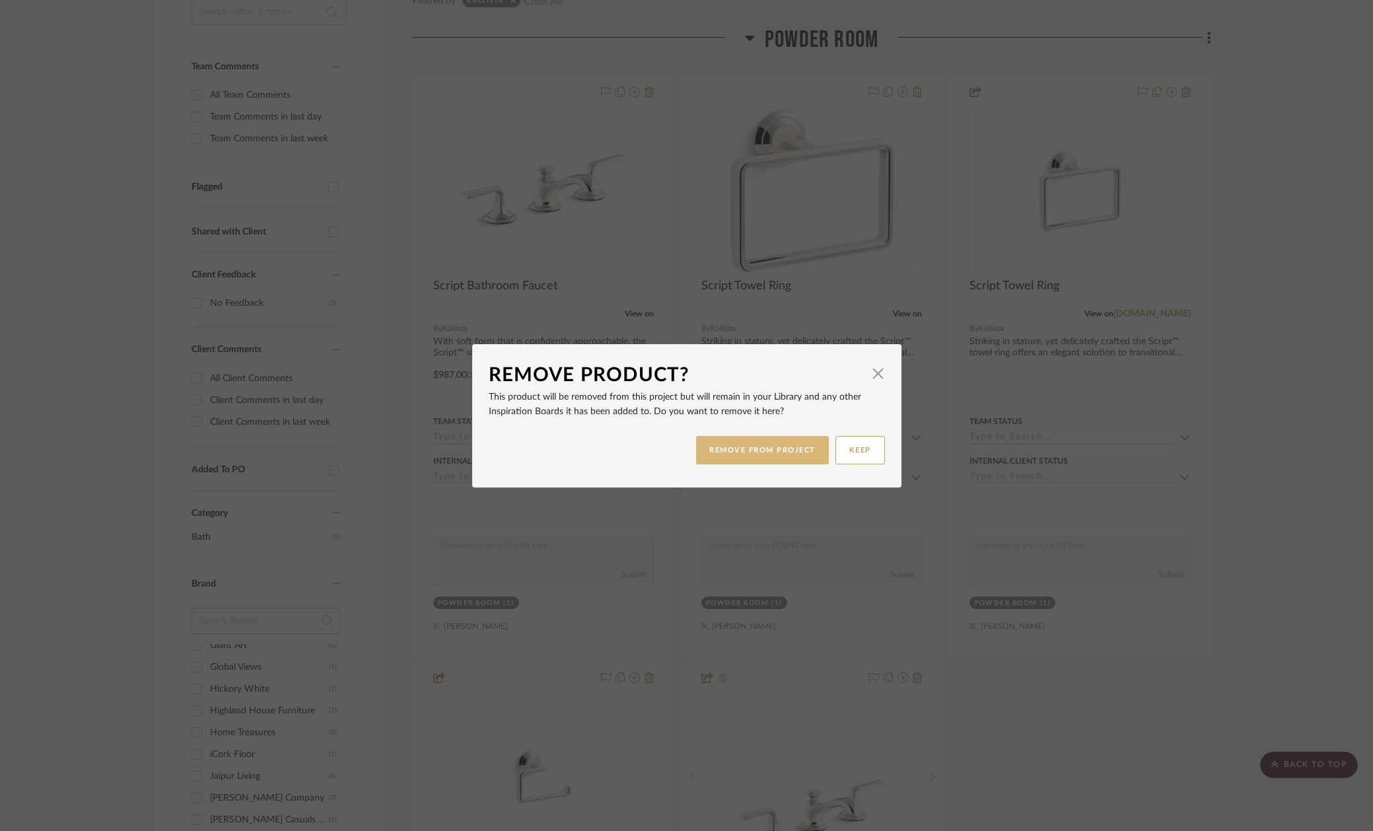
click at [755, 453] on button "REMOVE FROM PROJECT" at bounding box center [762, 450] width 133 height 28
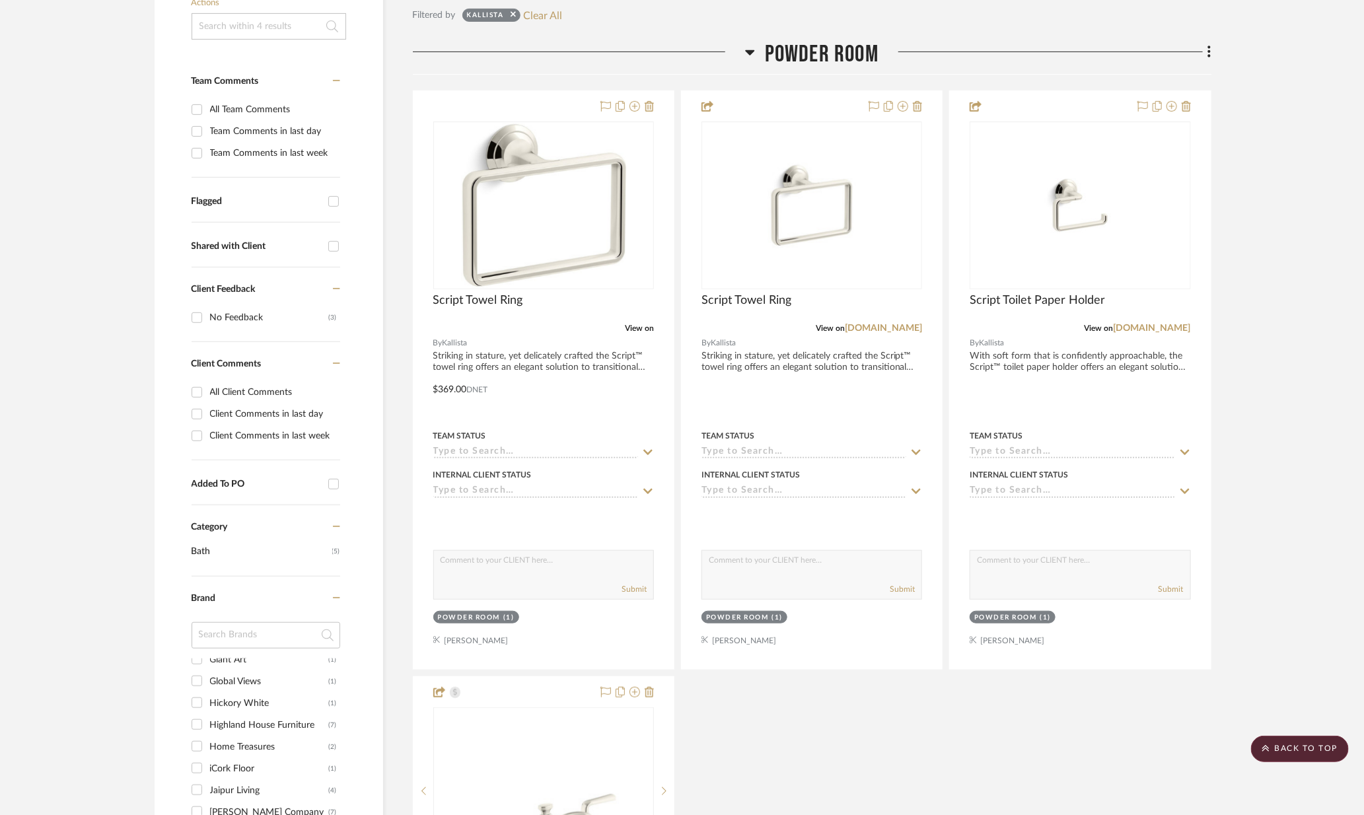
scroll to position [288, 0]
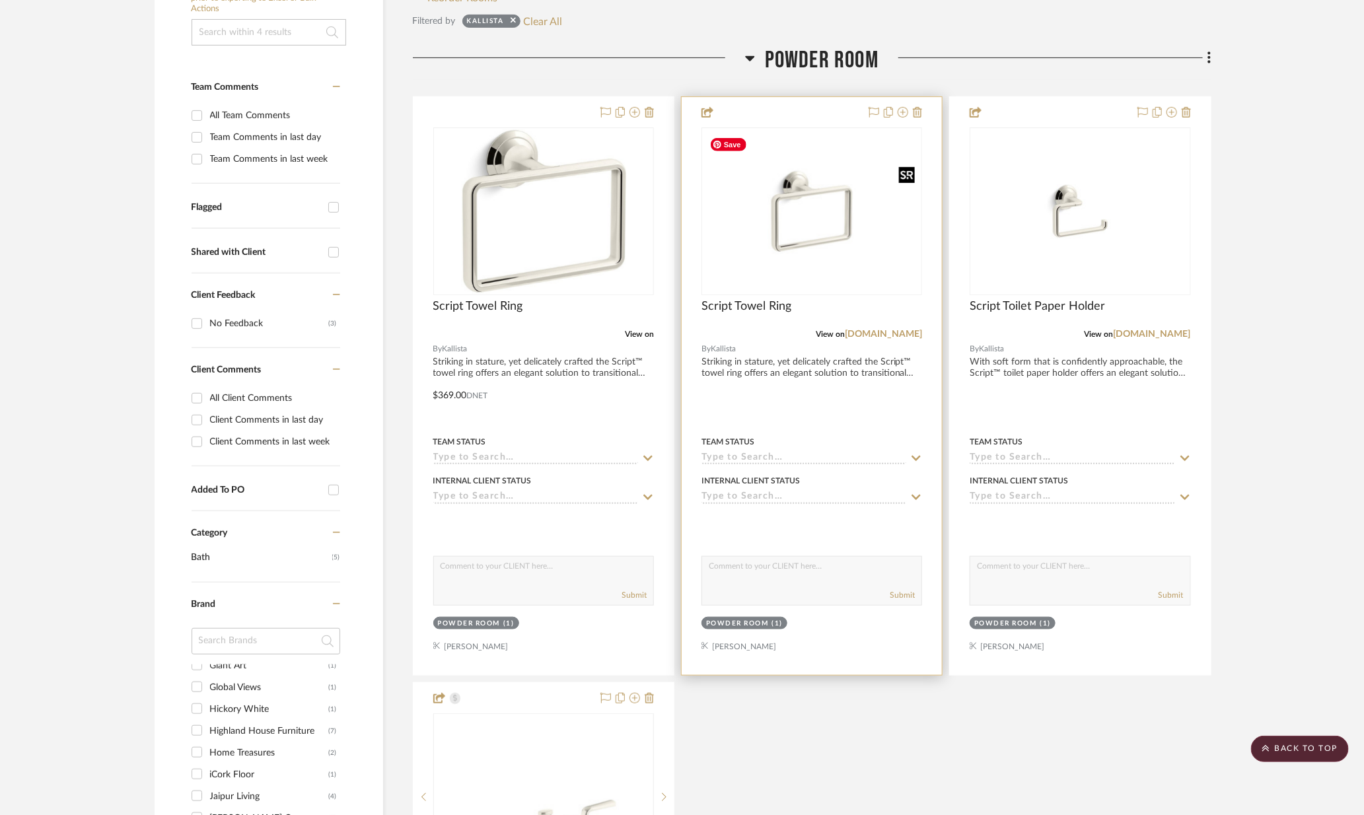
click at [812, 234] on img "0" at bounding box center [812, 211] width 218 height 164
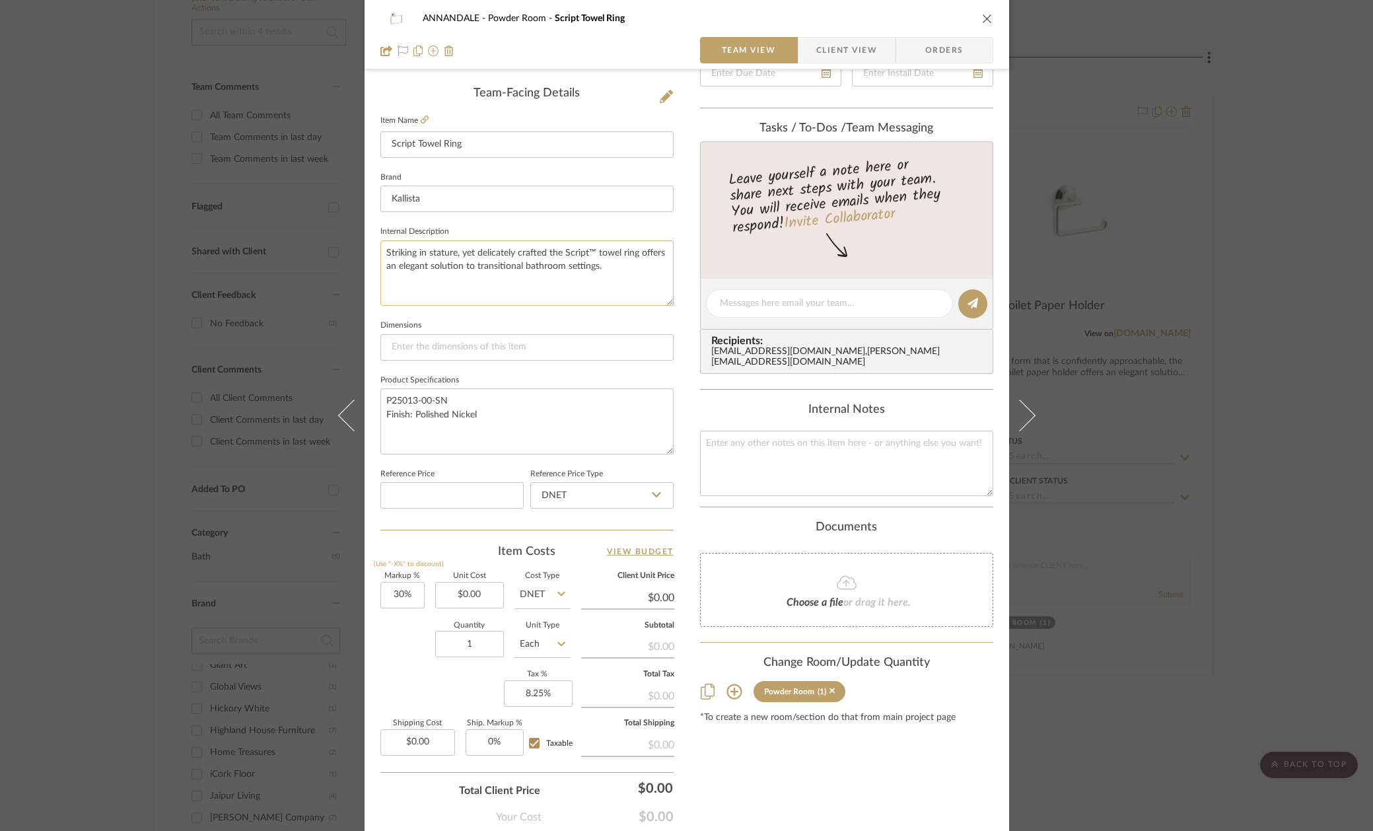
scroll to position [400, 0]
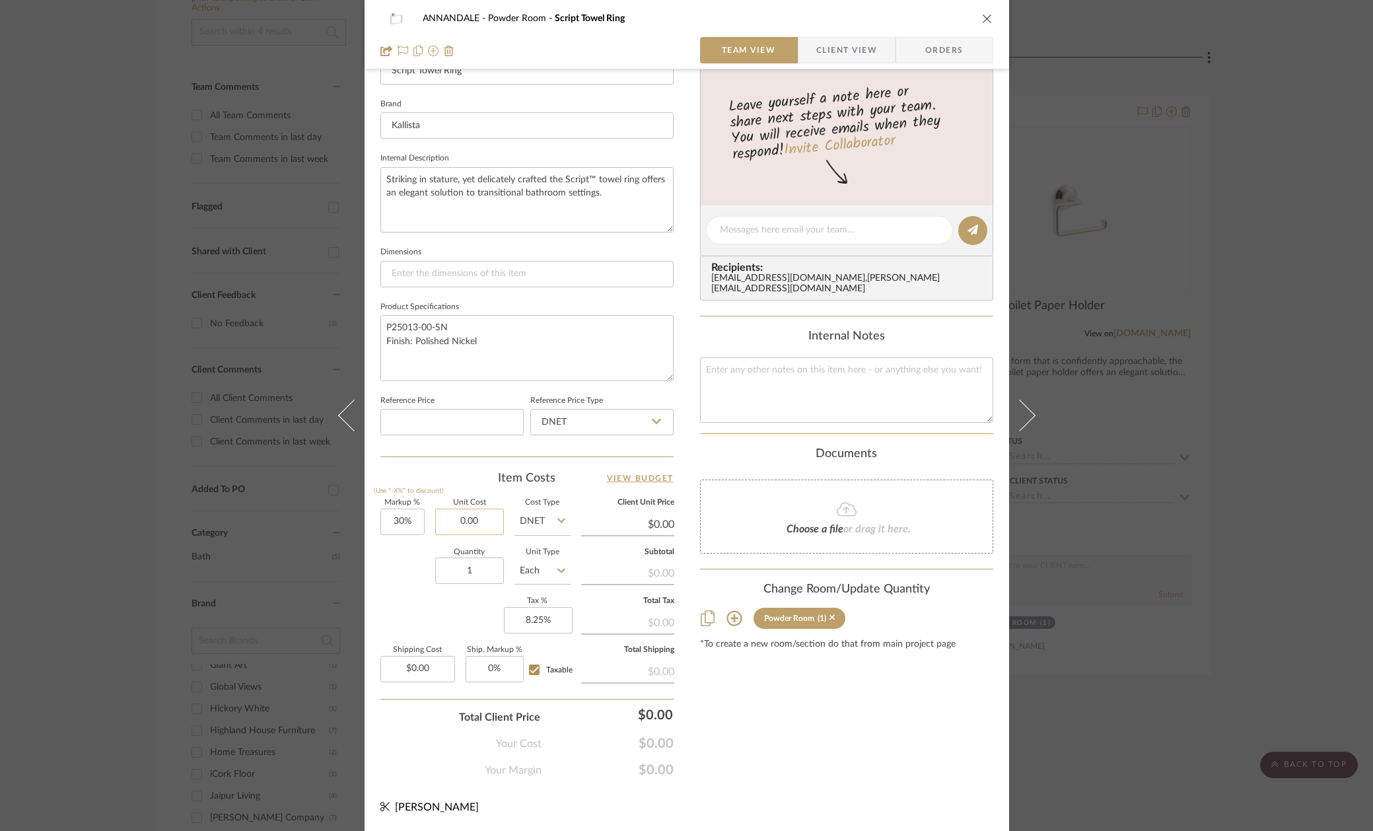
click at [470, 516] on input "0.00" at bounding box center [469, 522] width 69 height 26
type input "$369.00"
click at [404, 583] on div "Quantity 1 Unit Type Each" at bounding box center [475, 572] width 190 height 47
type input "$479.70"
type input "$81.55"
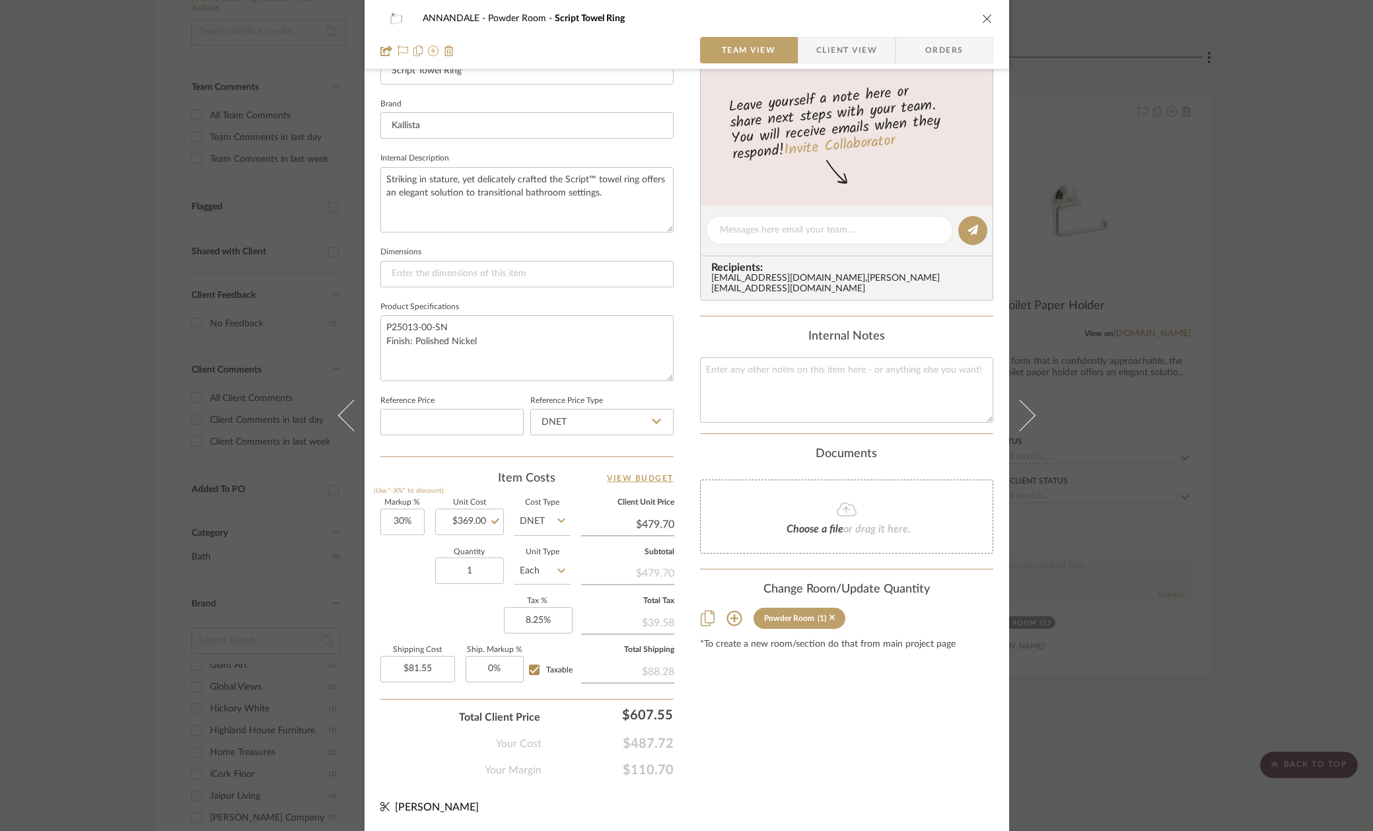
click at [235, 376] on div "ANNANDALE Powder Room Script Towel Ring Team View Client View Orders Team-Facin…" at bounding box center [686, 415] width 1373 height 831
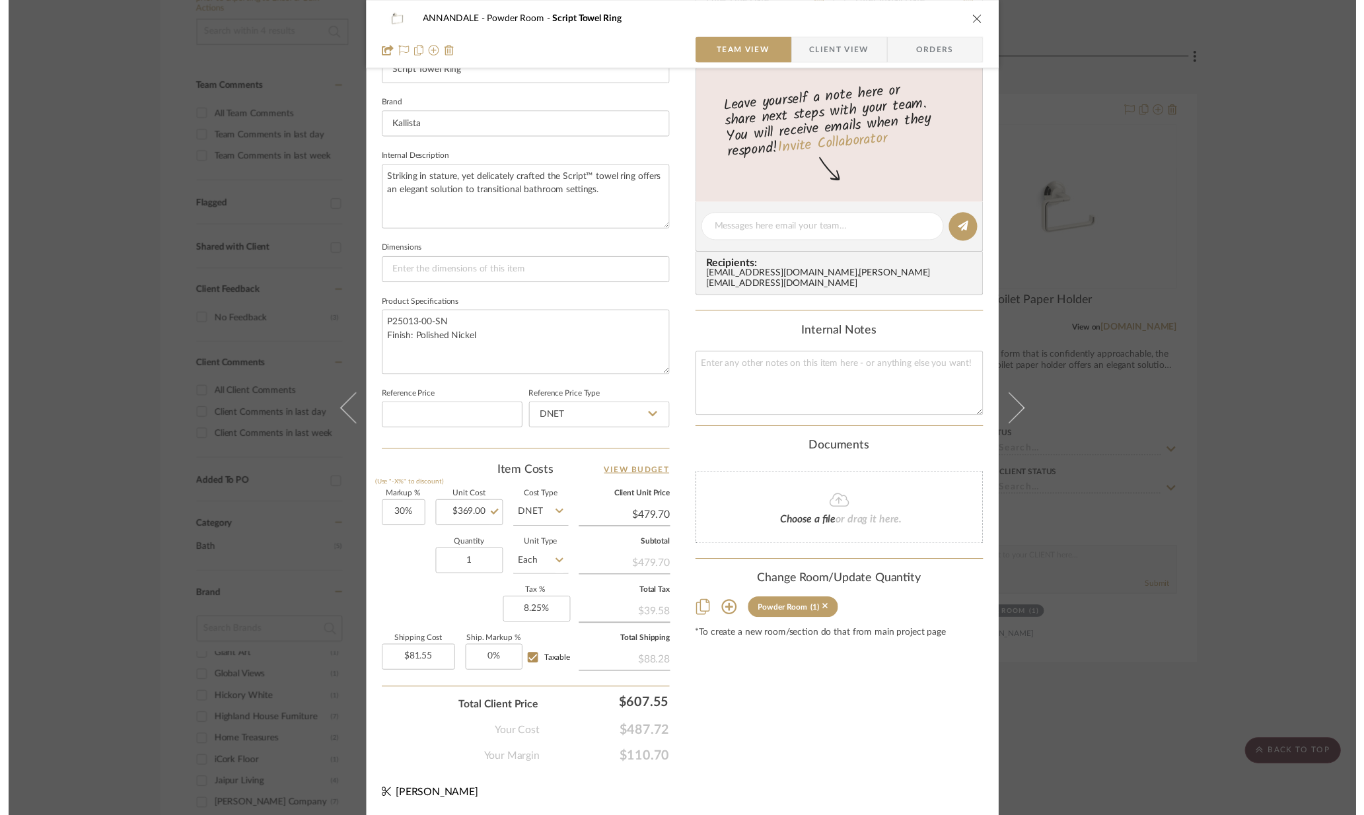
scroll to position [288, 0]
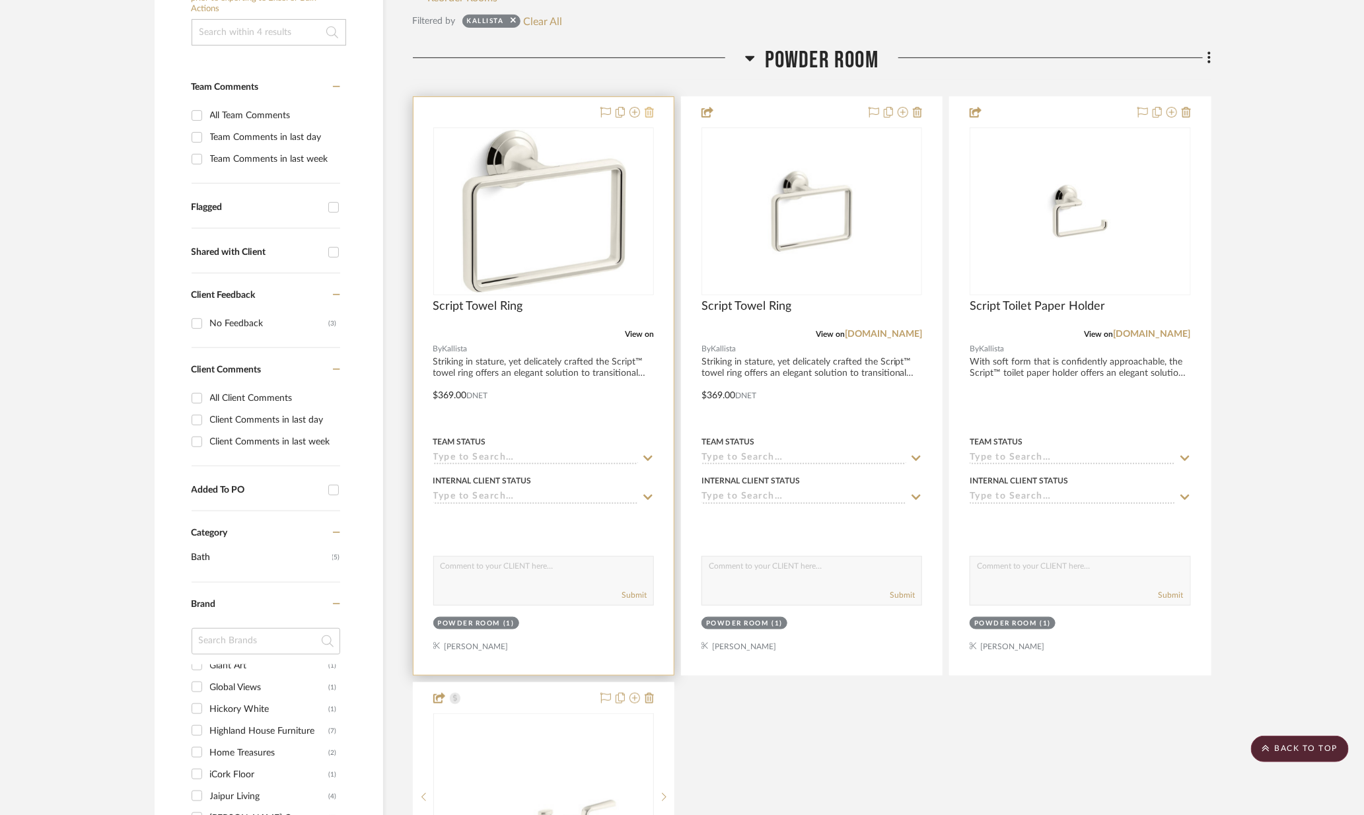
click at [650, 112] on icon at bounding box center [649, 112] width 9 height 11
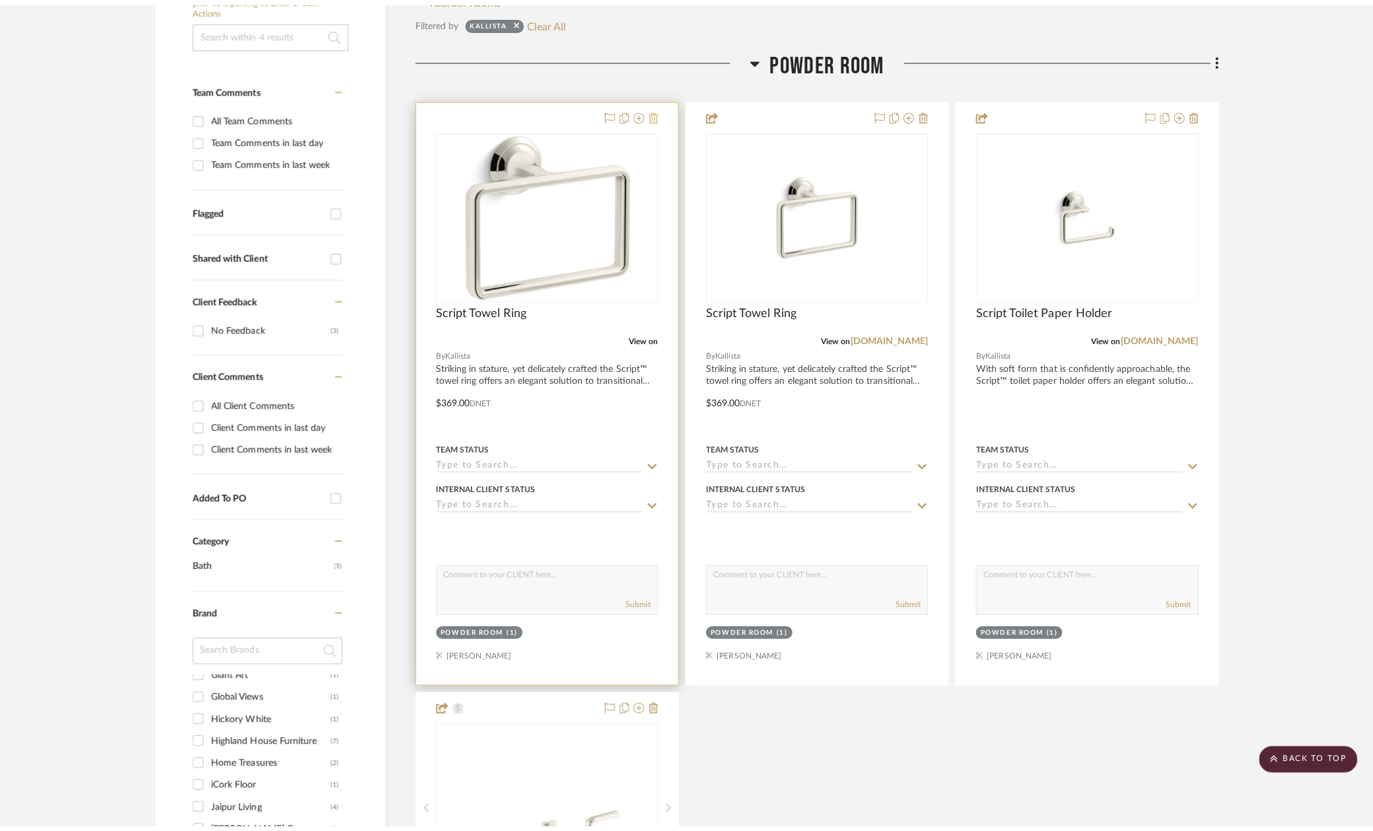
scroll to position [0, 0]
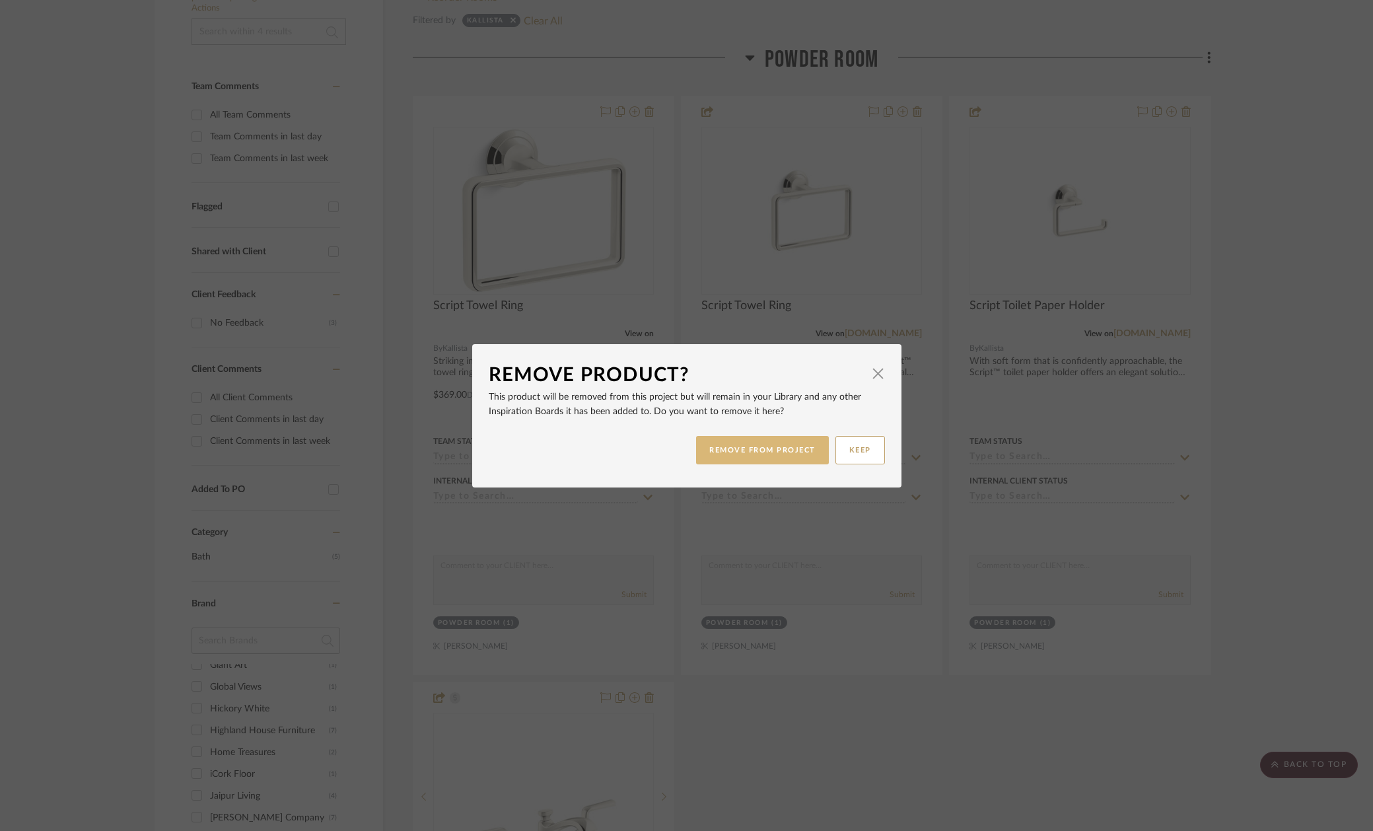
click at [750, 457] on button "REMOVE FROM PROJECT" at bounding box center [762, 450] width 133 height 28
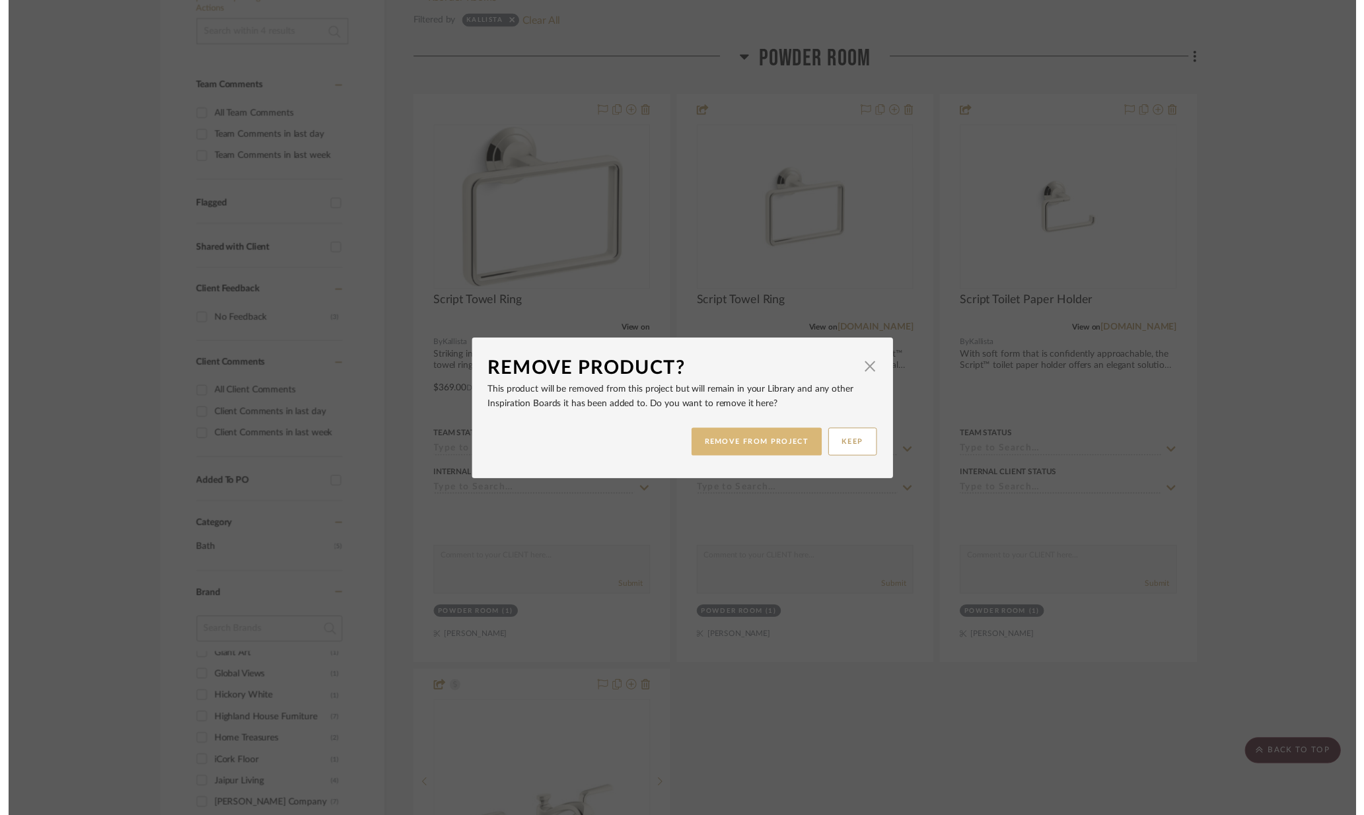
scroll to position [288, 0]
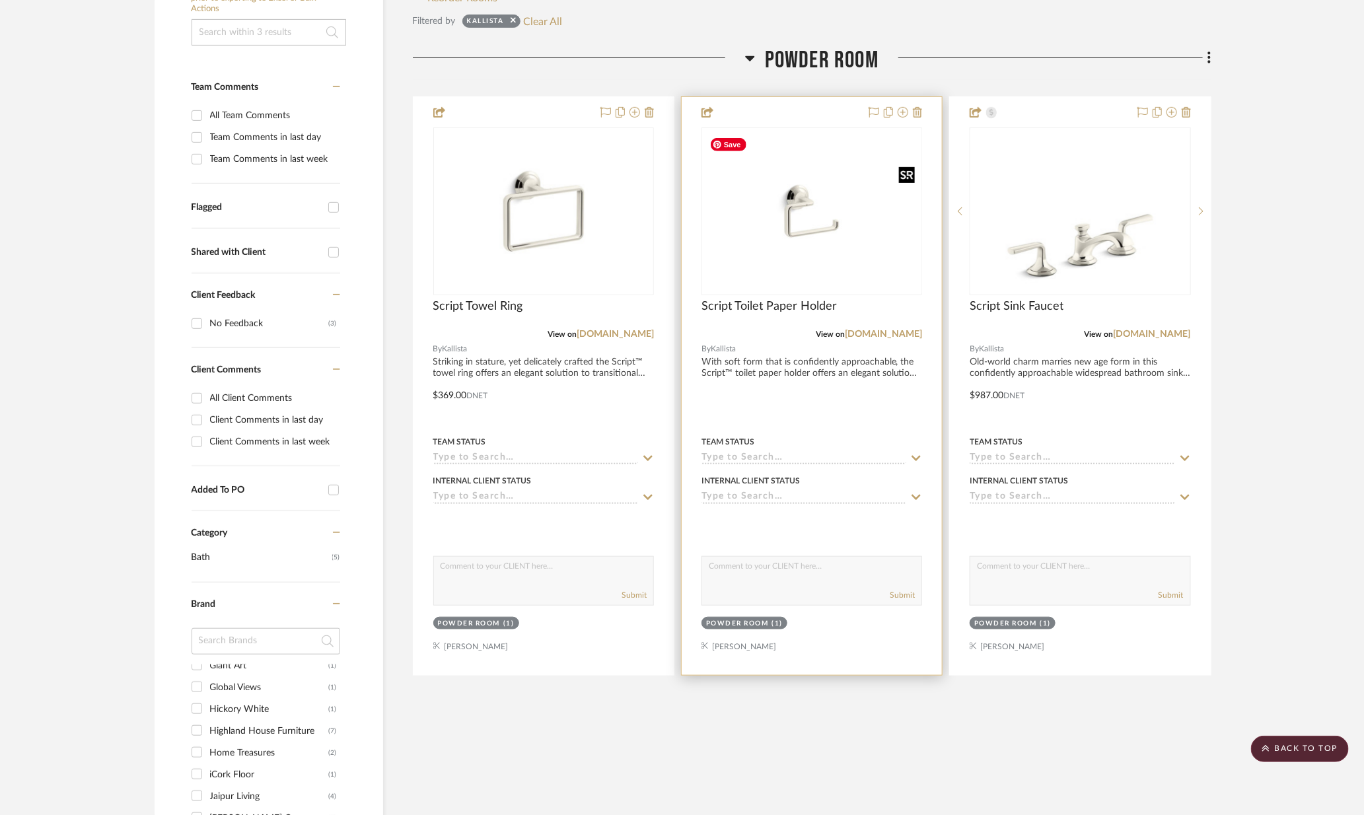
click at [816, 212] on img "0" at bounding box center [812, 211] width 219 height 164
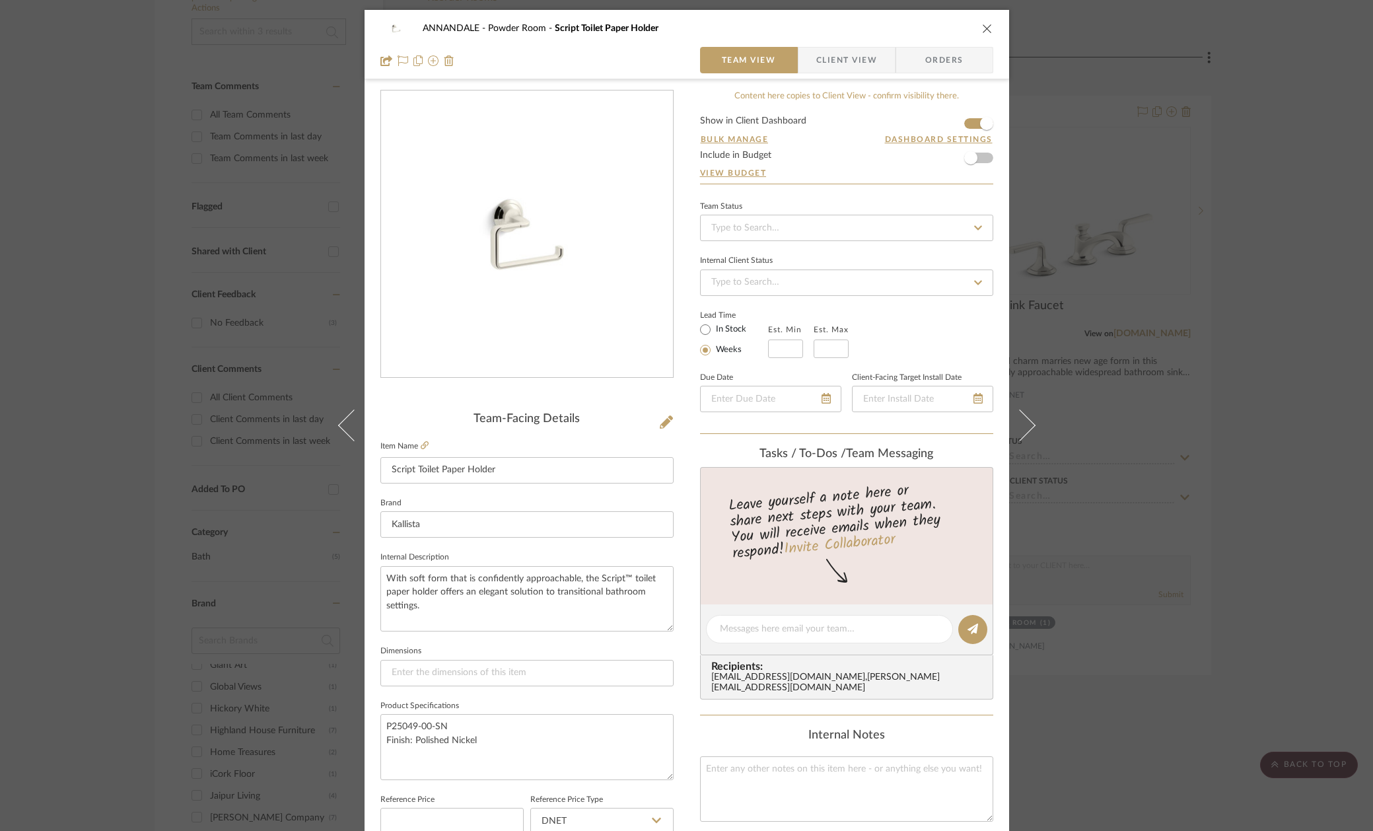
scroll to position [400, 0]
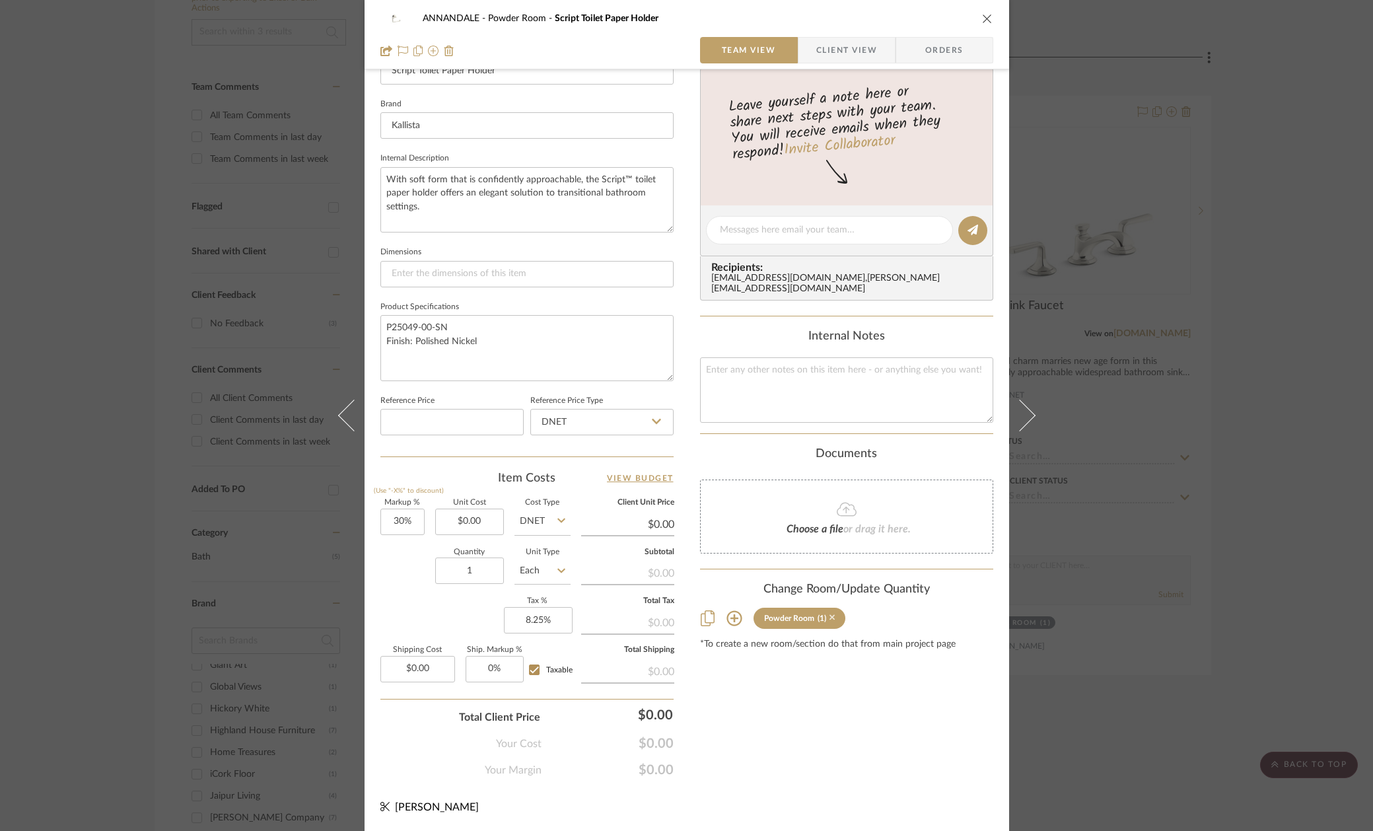
click at [830, 613] on icon at bounding box center [833, 617] width 6 height 9
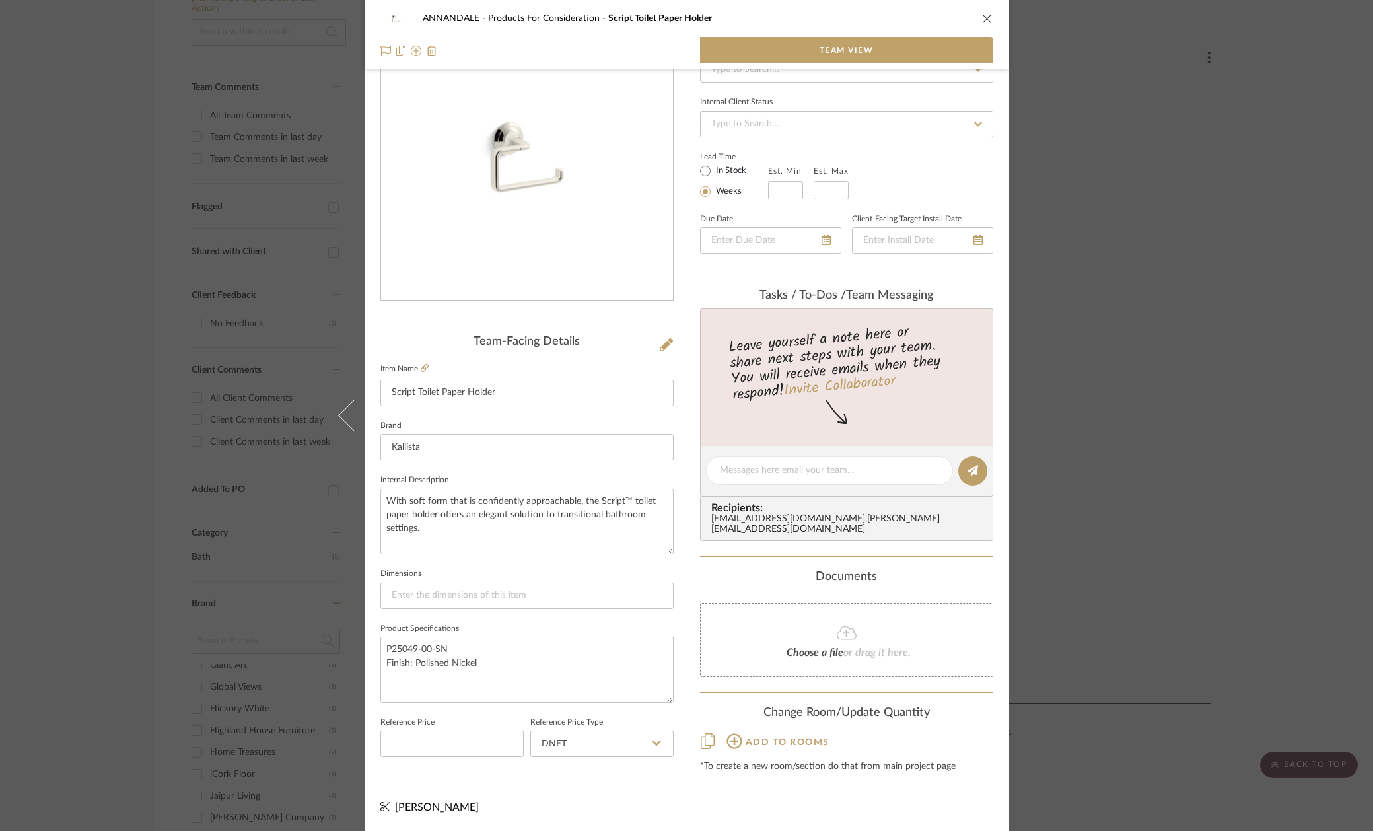
click at [1161, 334] on div "ANNANDALE Products For Consideration Script Toilet Paper Holder Team View Team-…" at bounding box center [686, 415] width 1373 height 831
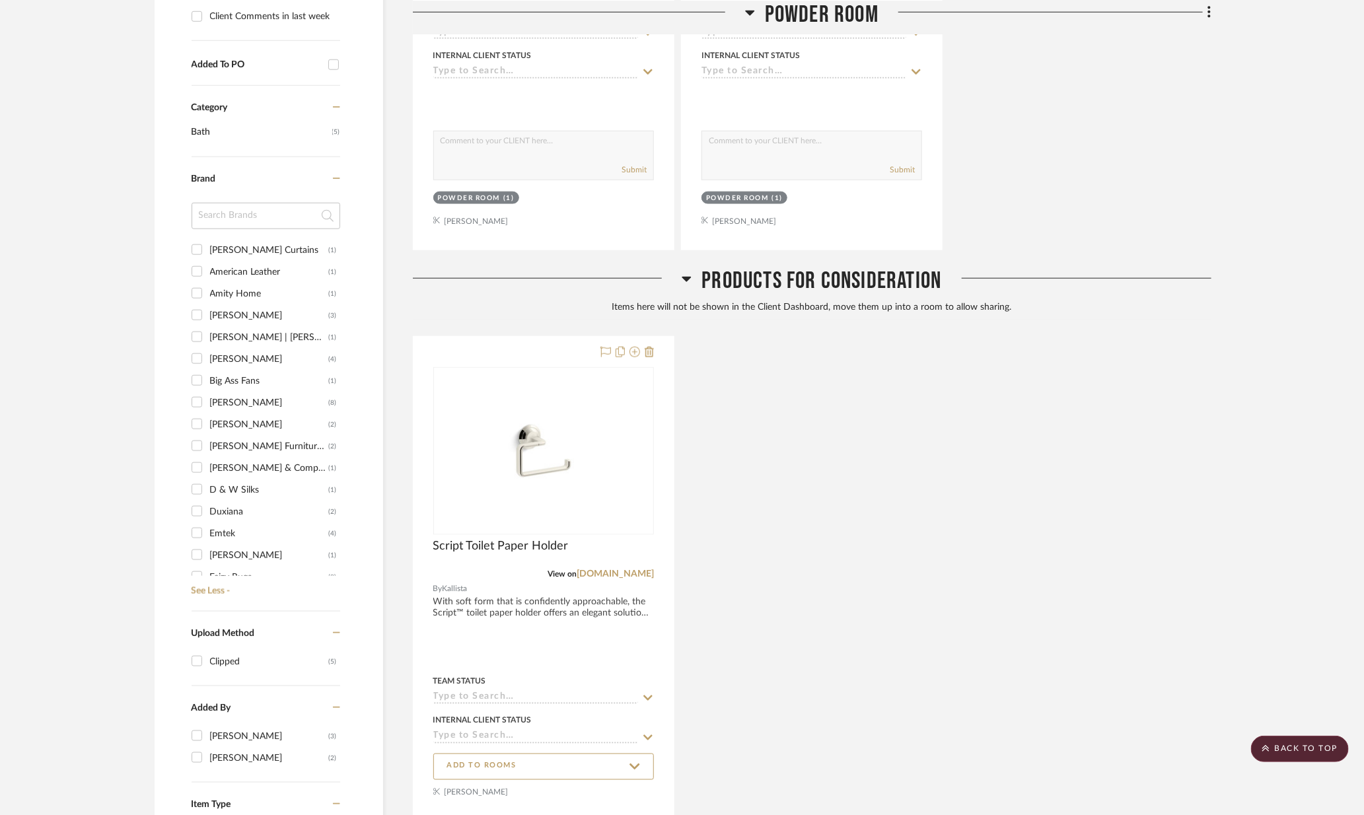
scroll to position [50, 0]
